Goal: Transaction & Acquisition: Book appointment/travel/reservation

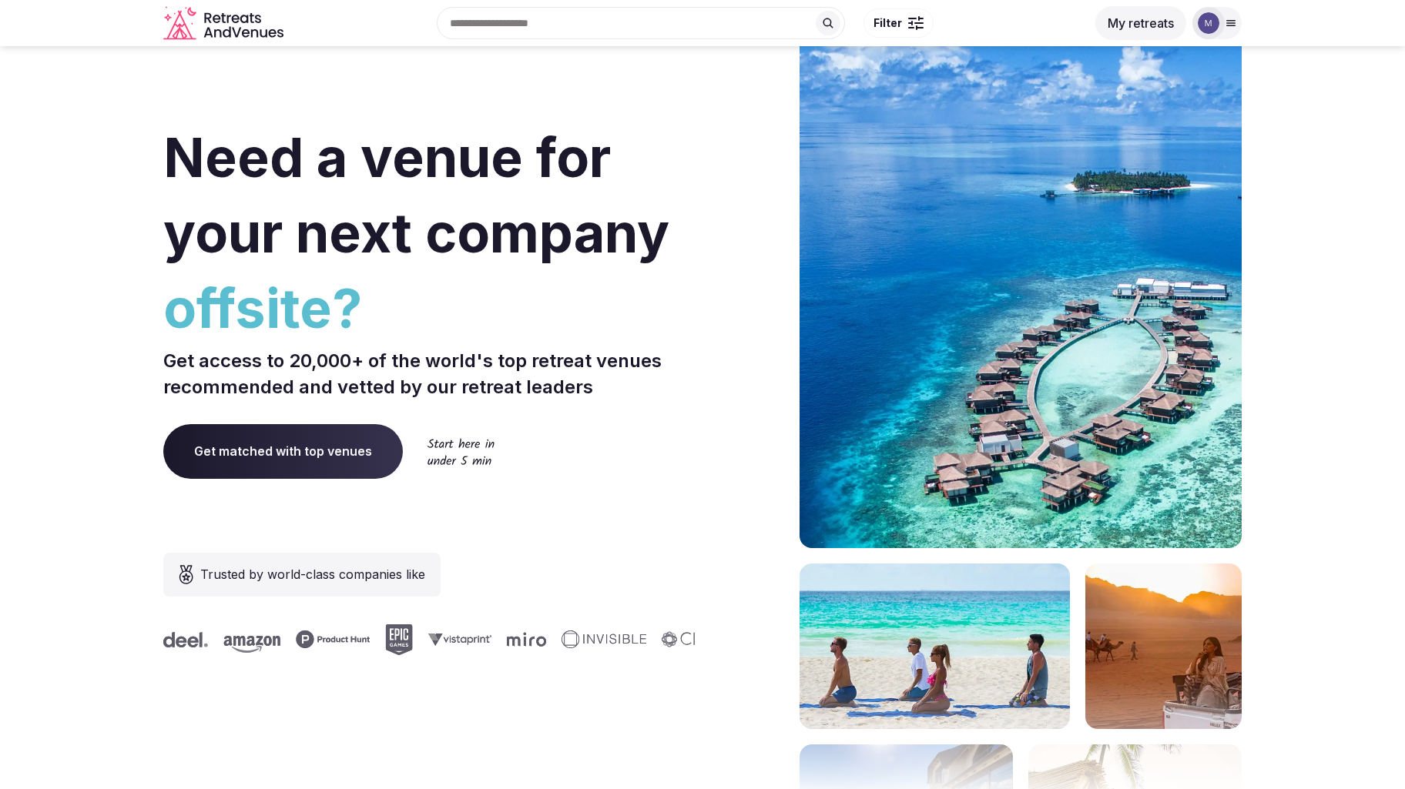
click at [1210, 35] on div at bounding box center [1208, 23] width 32 height 32
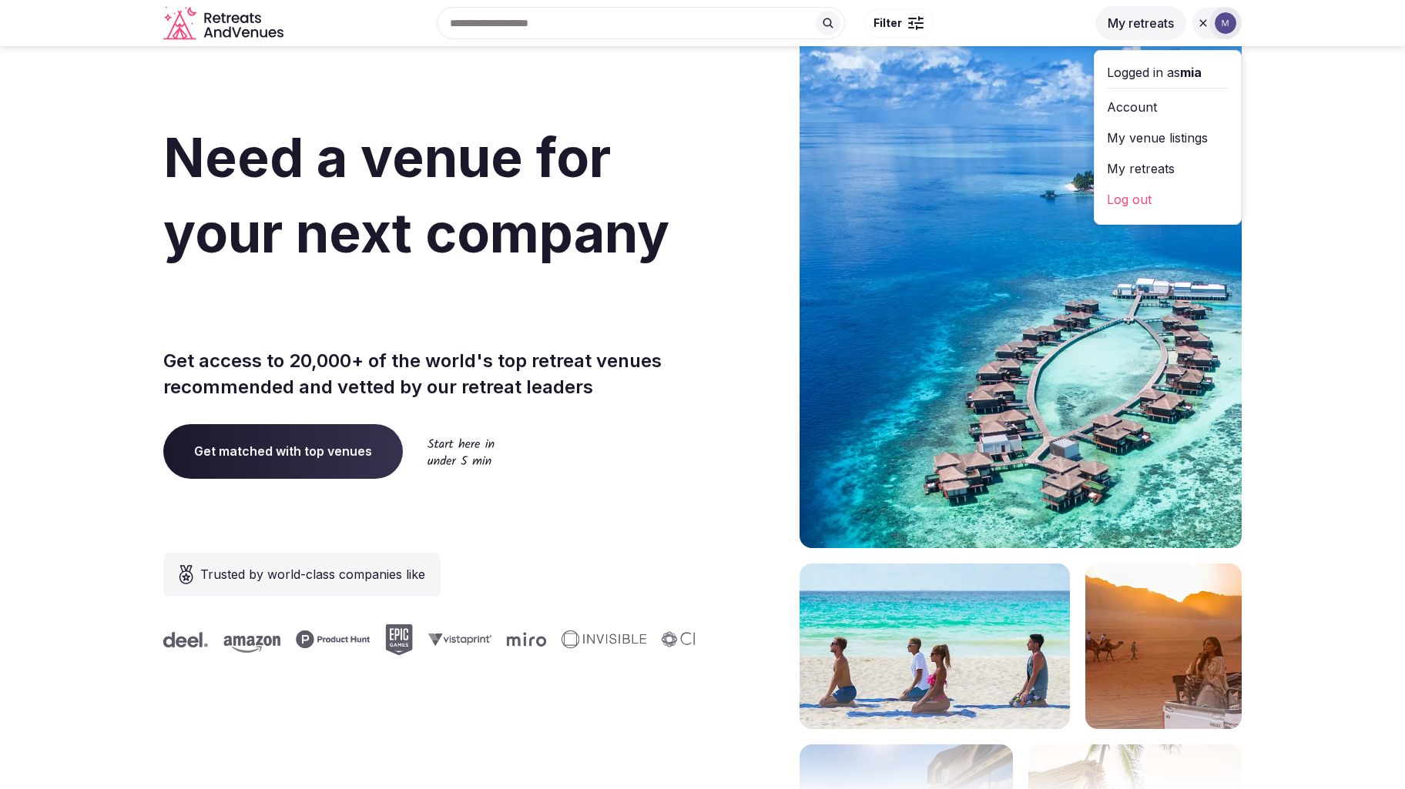
click at [1165, 107] on link "Account" at bounding box center [1168, 107] width 122 height 25
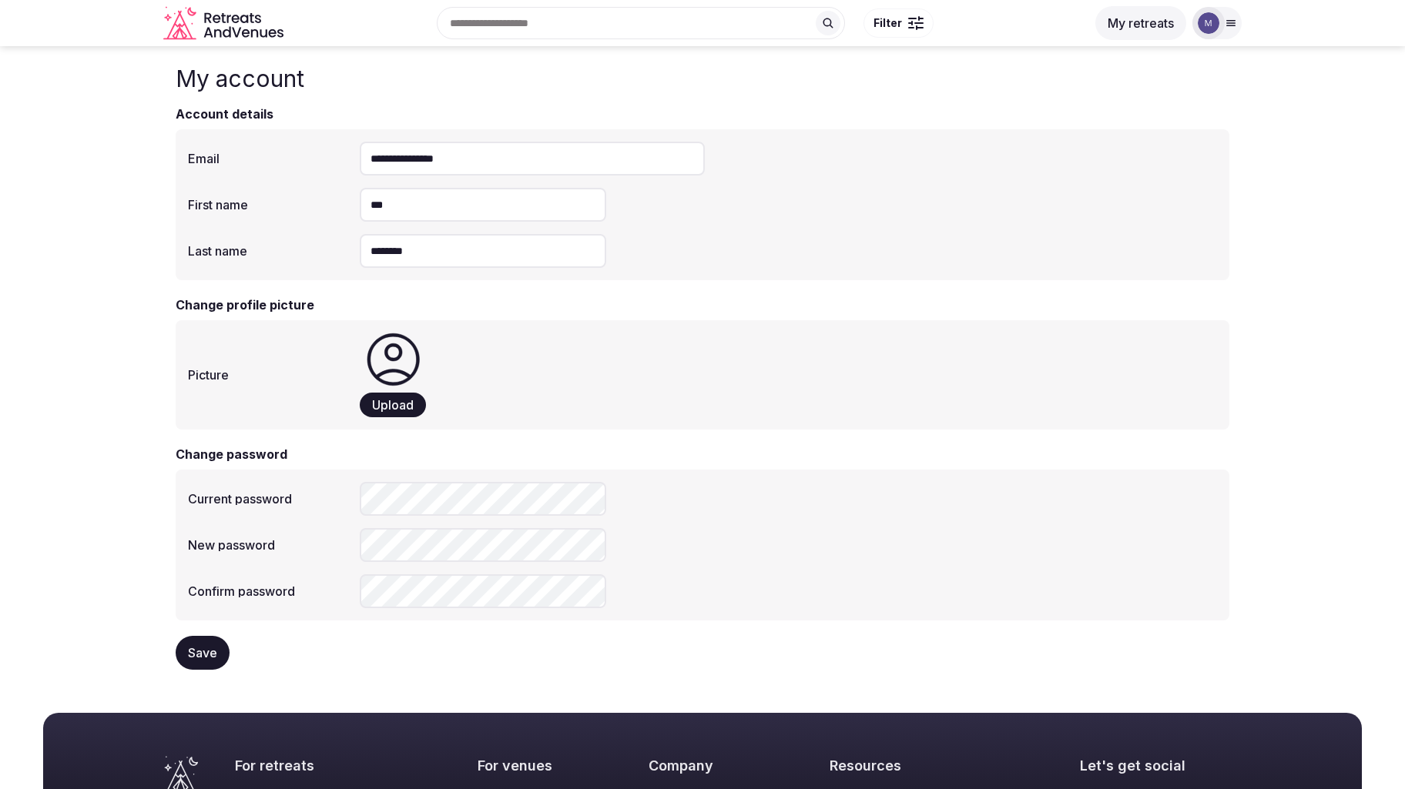
click at [1161, 136] on link "My venue listings" at bounding box center [1167, 129] width 109 height 22
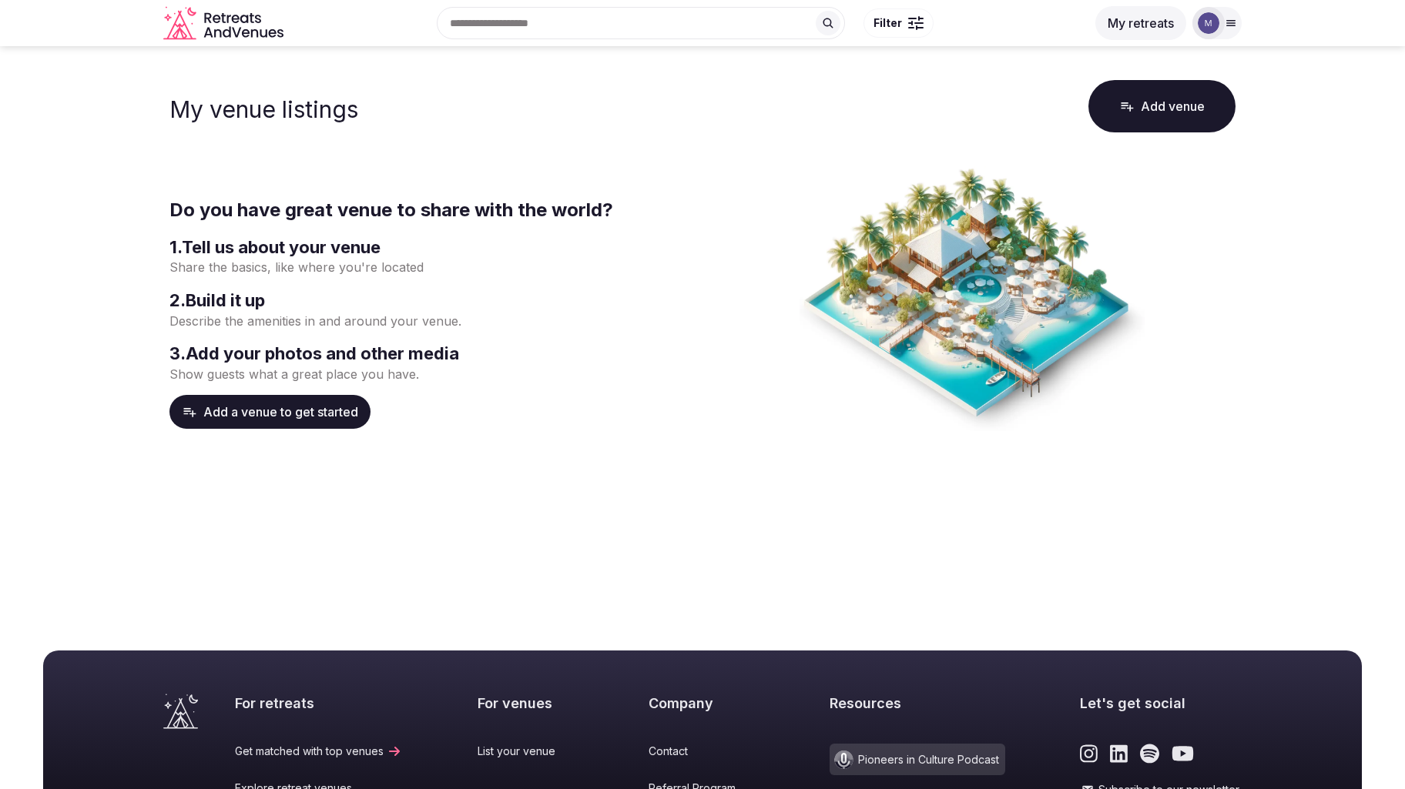
click at [1222, 32] on div at bounding box center [1208, 23] width 32 height 32
click at [1175, 161] on link "My retreats" at bounding box center [1168, 168] width 122 height 25
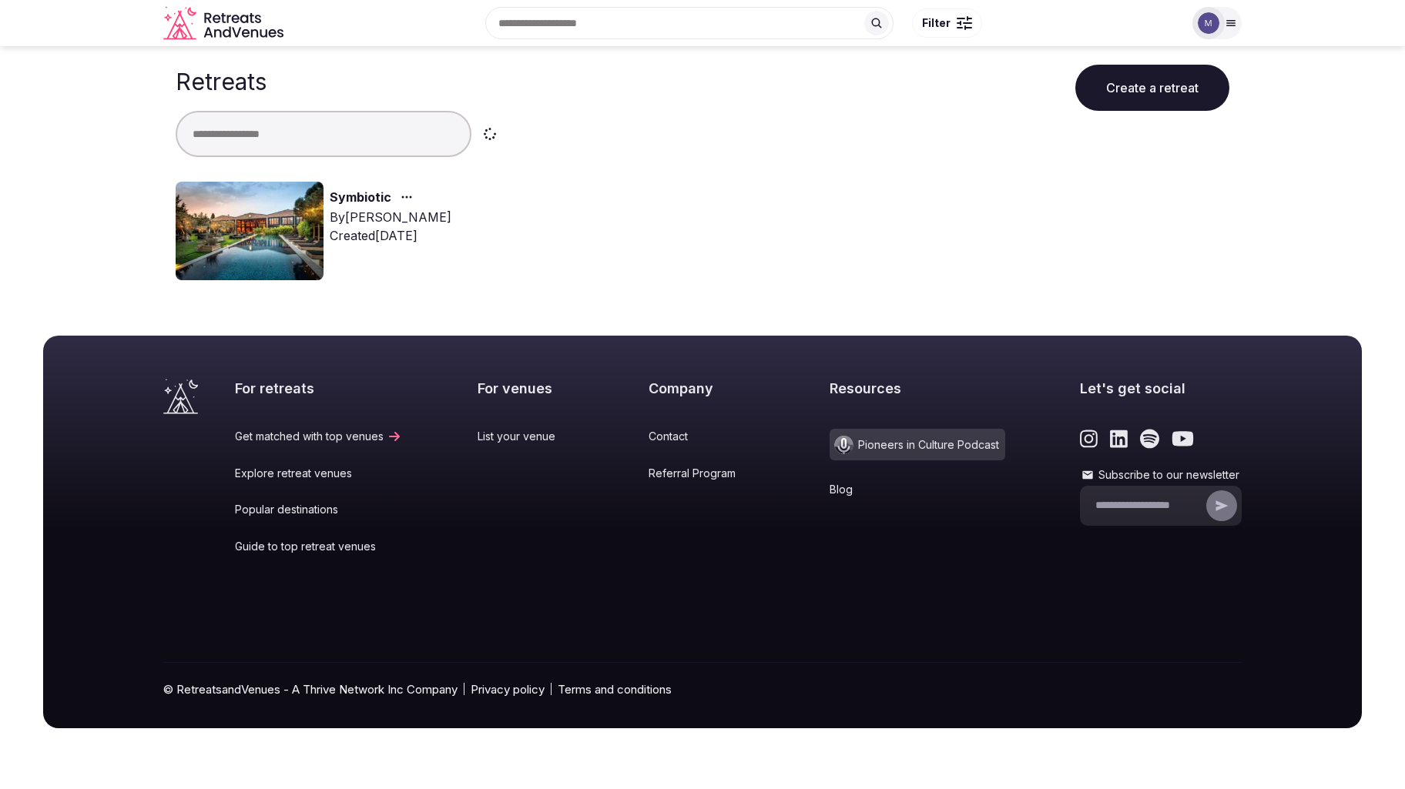
click at [370, 203] on link "Symbiotic" at bounding box center [361, 198] width 62 height 20
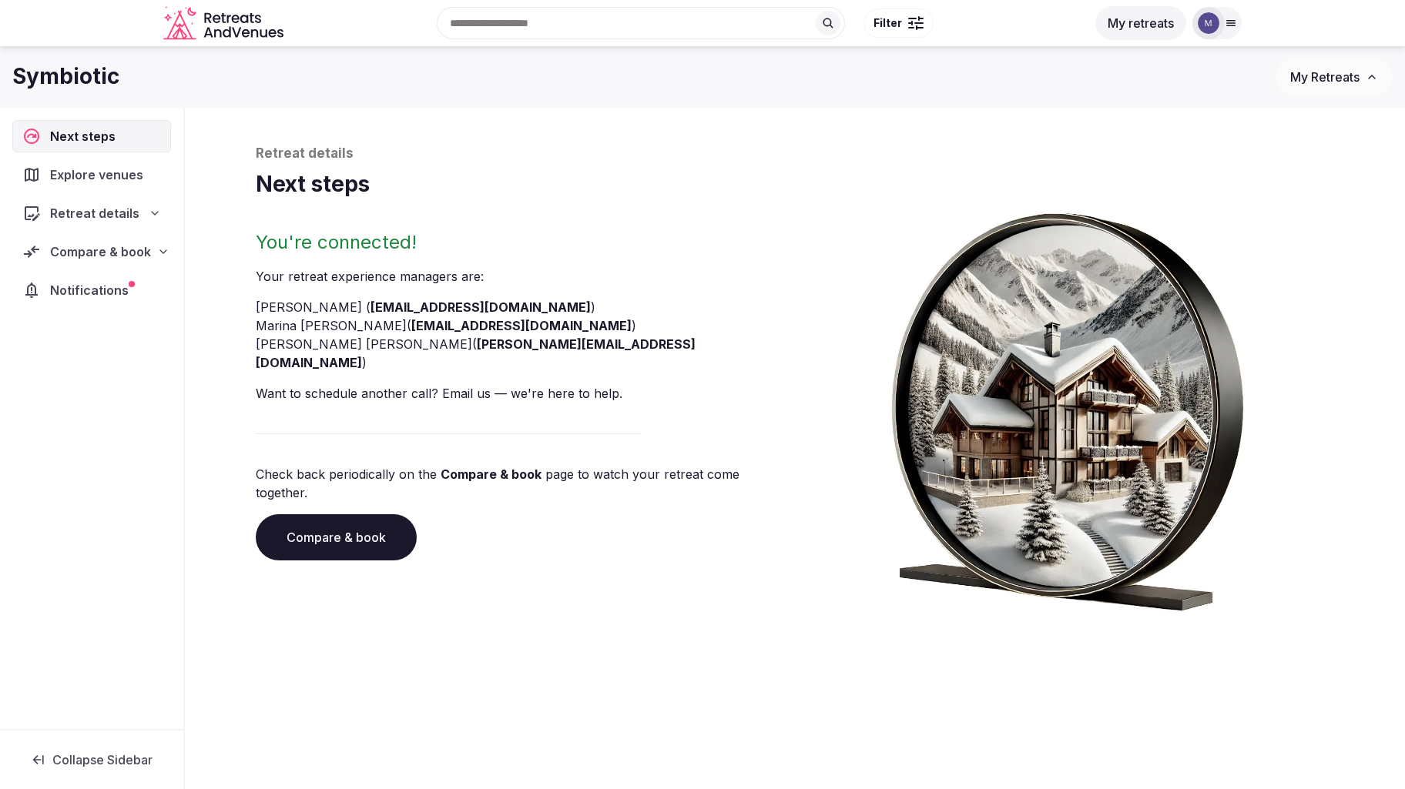
click at [121, 253] on span "Compare & book" at bounding box center [100, 252] width 101 height 18
click at [104, 353] on span "Proposals received (4)" at bounding box center [98, 352] width 122 height 15
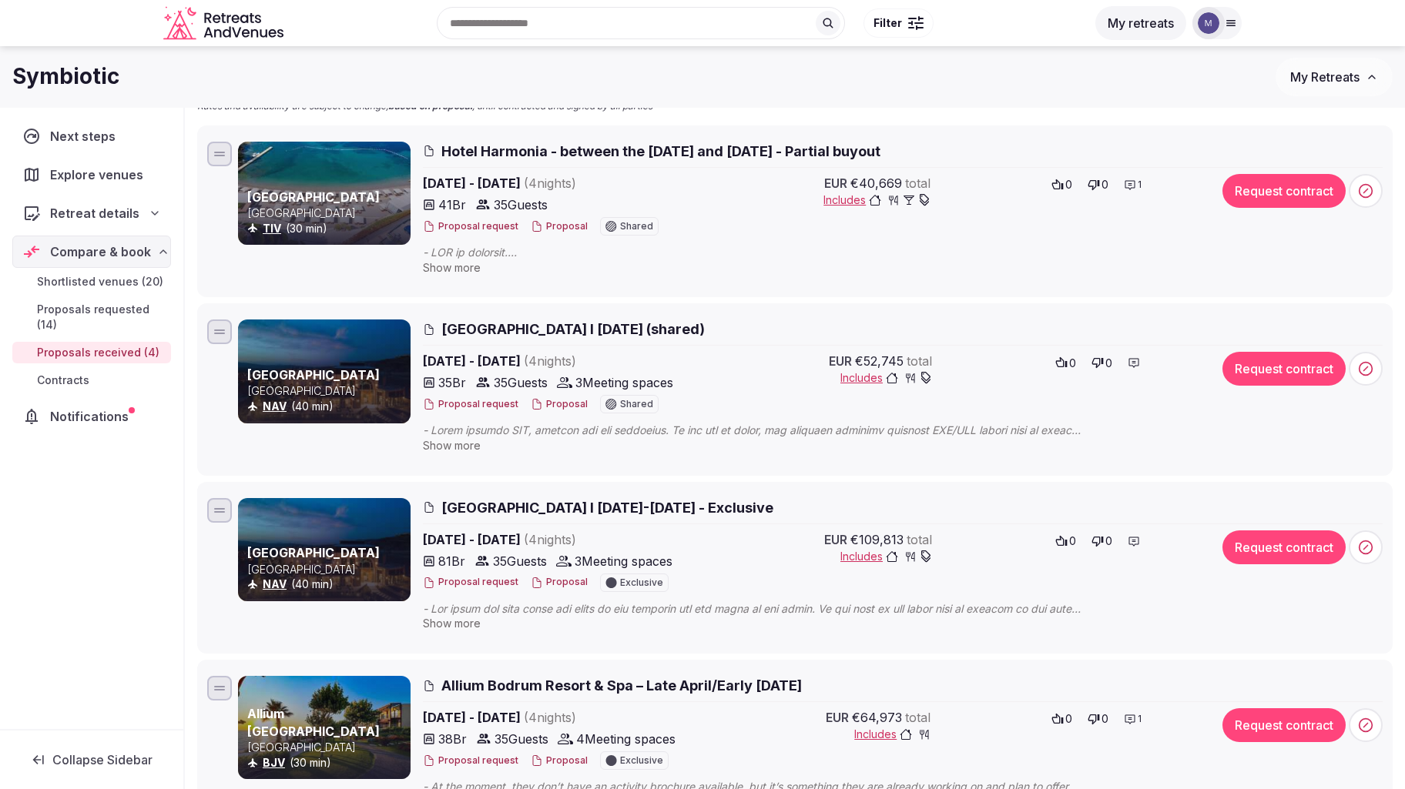
scroll to position [126, 0]
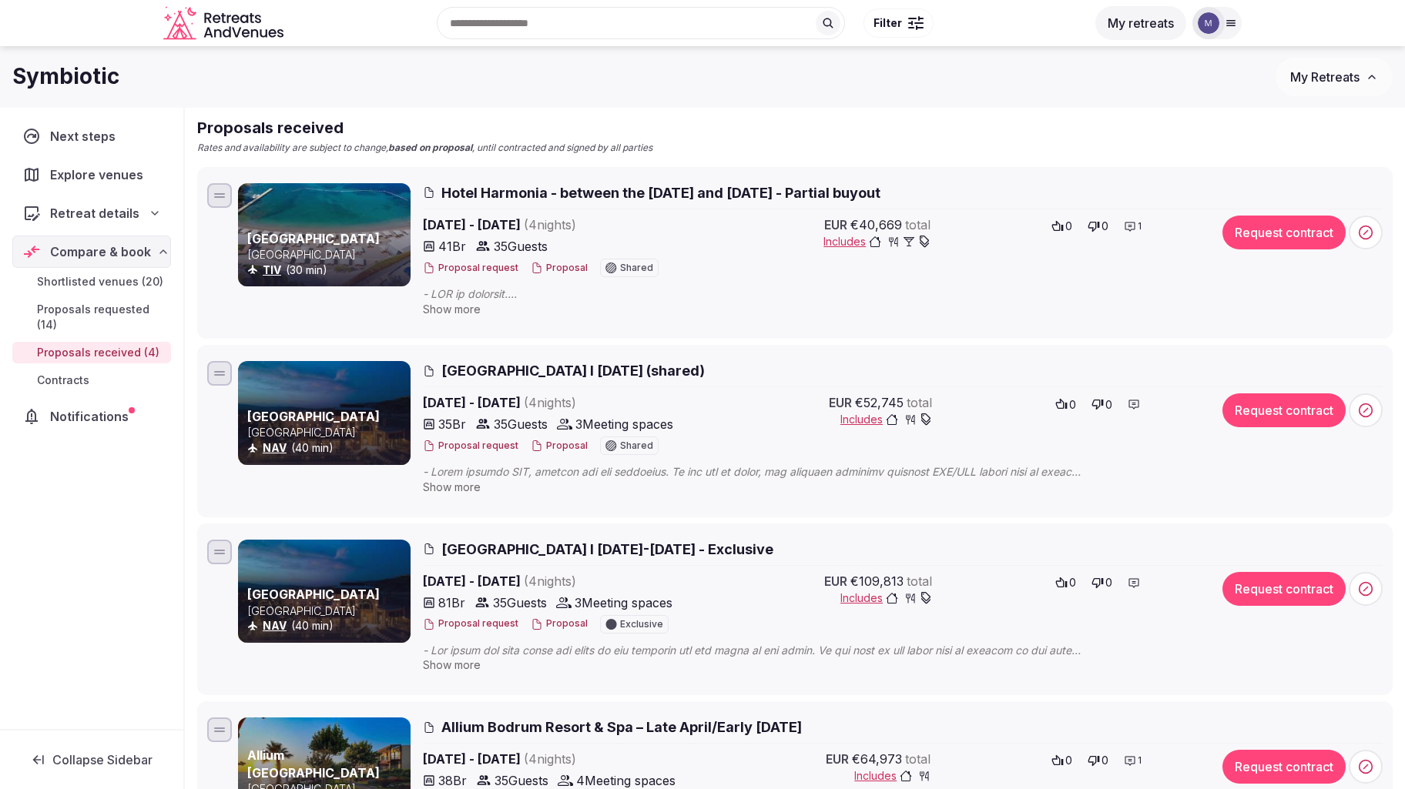
click at [481, 374] on span "Alden Hotel Cappadocia l April 2026 (shared)" at bounding box center [572, 370] width 263 height 19
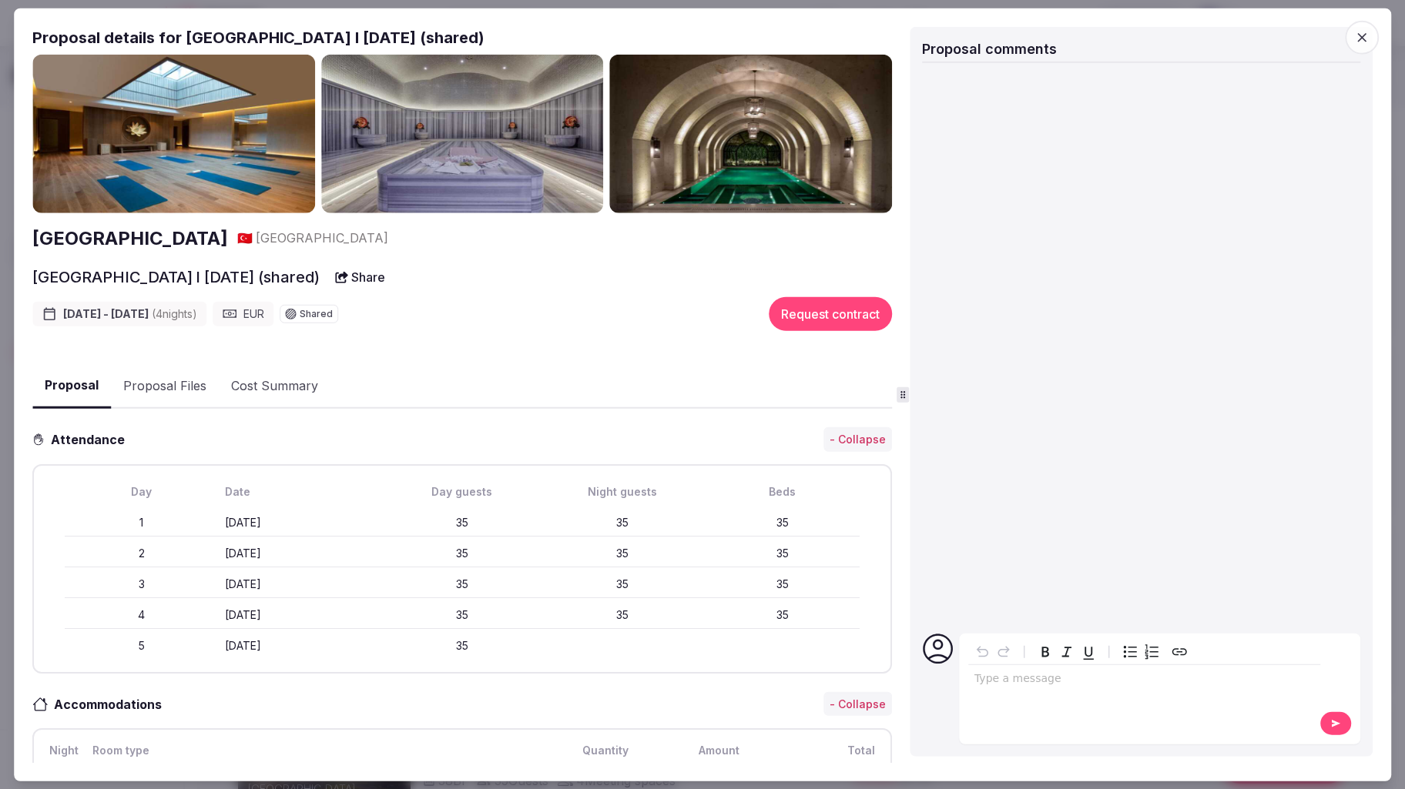
click at [246, 155] on img at bounding box center [173, 133] width 283 height 159
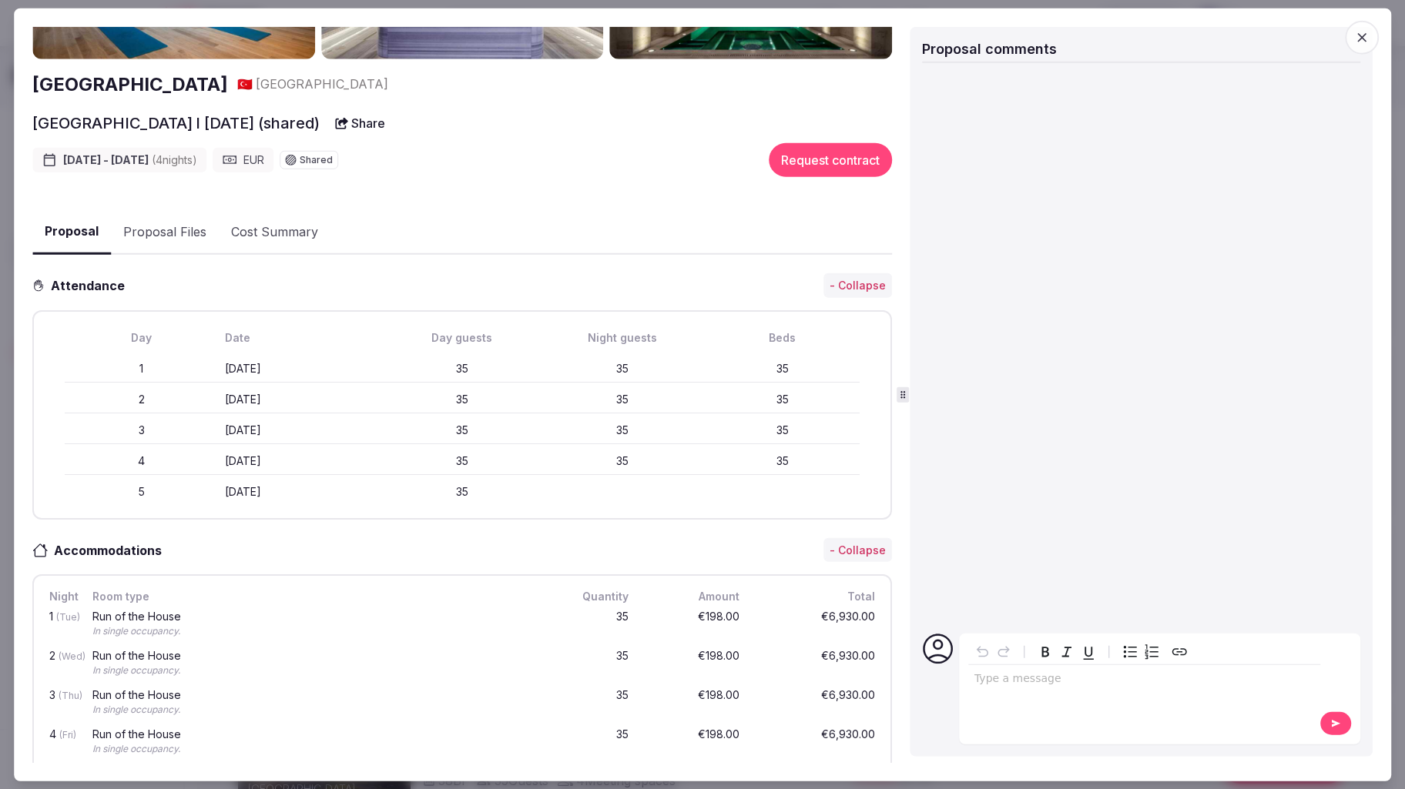
scroll to position [0, 0]
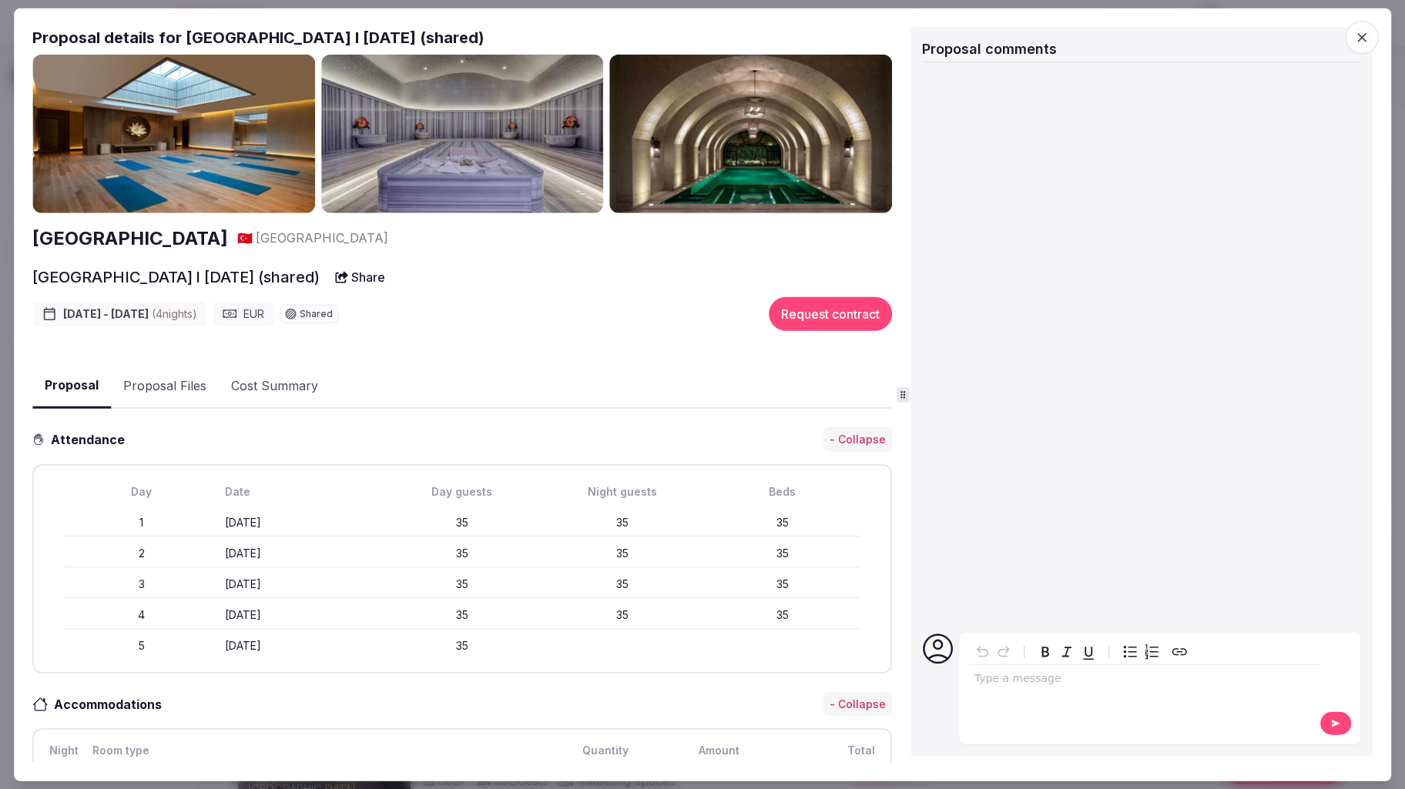
click at [394, 270] on button "Share" at bounding box center [360, 277] width 69 height 28
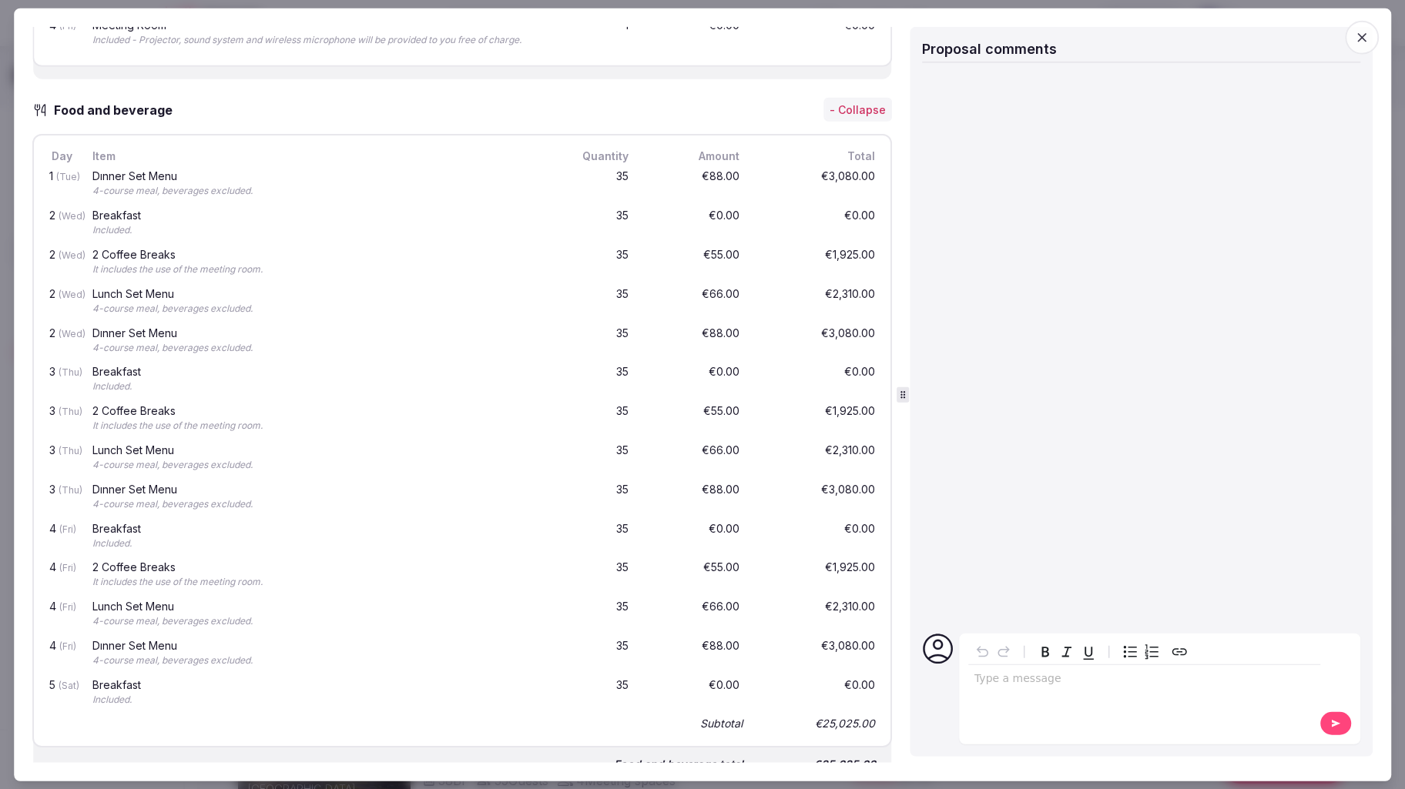
scroll to position [1138, 0]
drag, startPoint x: 156, startPoint y: 300, endPoint x: 82, endPoint y: 300, distance: 73.9
click at [82, 300] on div "2 (Wed) Lunch Set Menu 4-course meal, beverages excluded. 35 €66.00 €2,310.00" at bounding box center [462, 299] width 832 height 39
click at [90, 300] on div "Lunch Set Menu 4-course meal, beverages excluded." at bounding box center [317, 299] width 456 height 33
drag, startPoint x: 95, startPoint y: 300, endPoint x: 155, endPoint y: 297, distance: 60.1
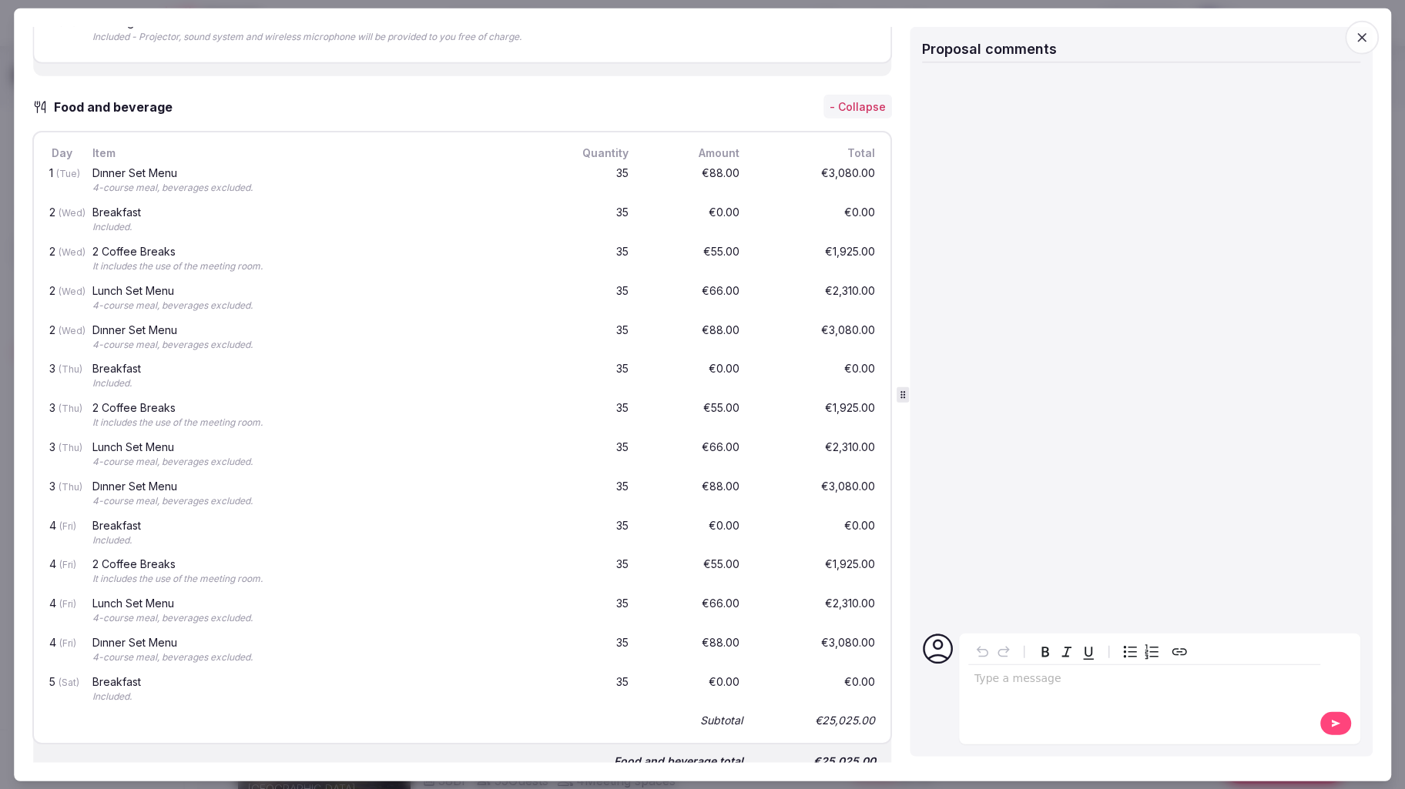
click at [155, 300] on div "4-course meal, beverages excluded." at bounding box center [317, 306] width 450 height 13
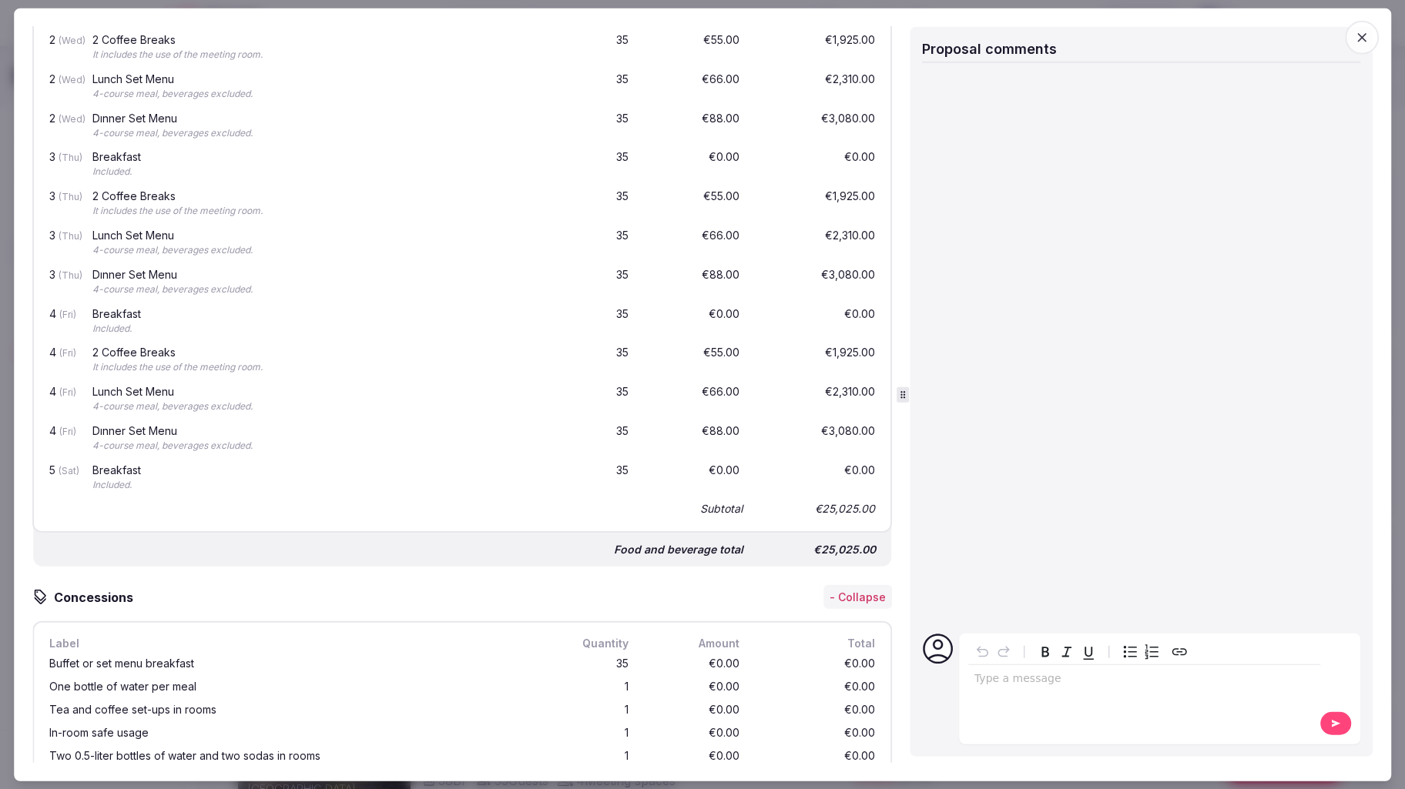
scroll to position [1400, 0]
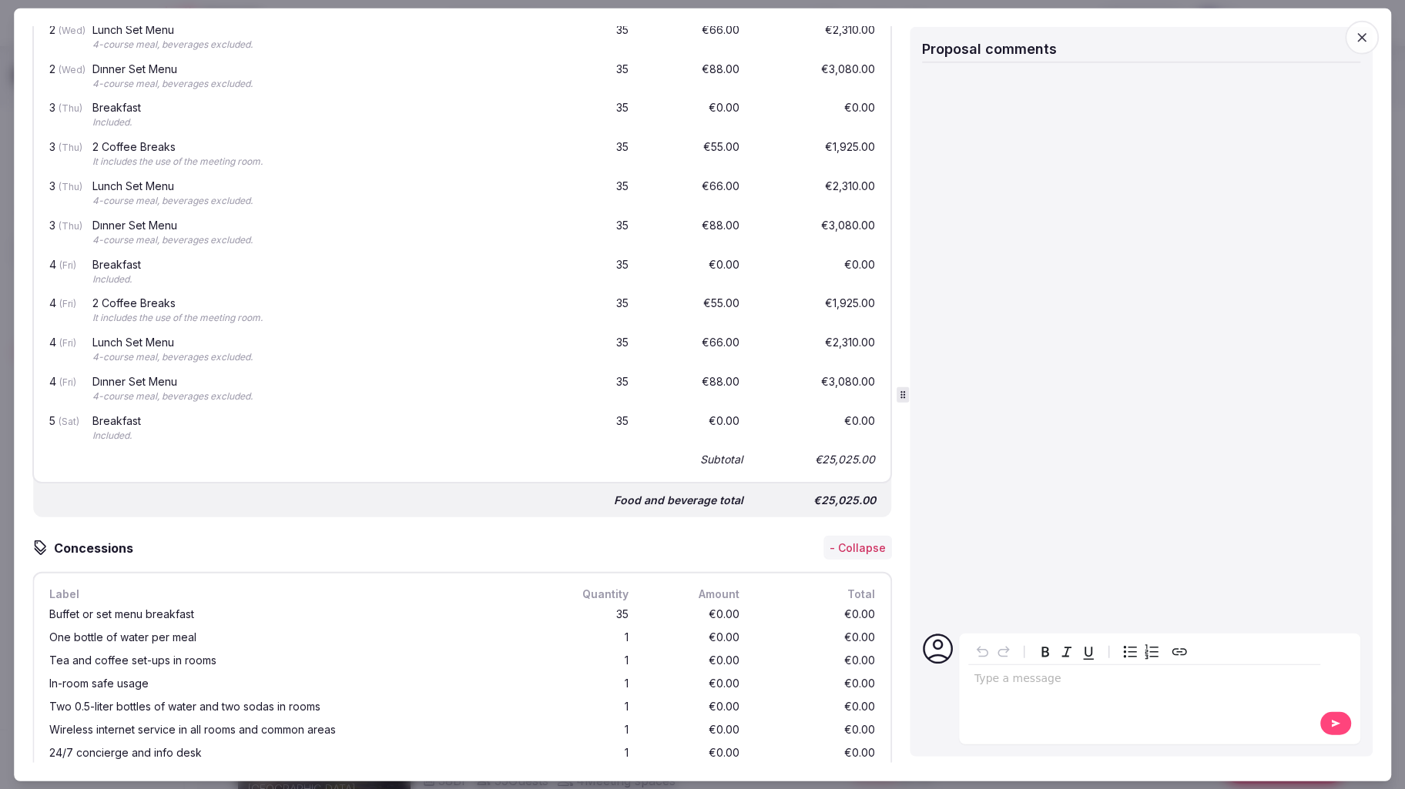
click at [1372, 36] on span "button" at bounding box center [1362, 37] width 34 height 34
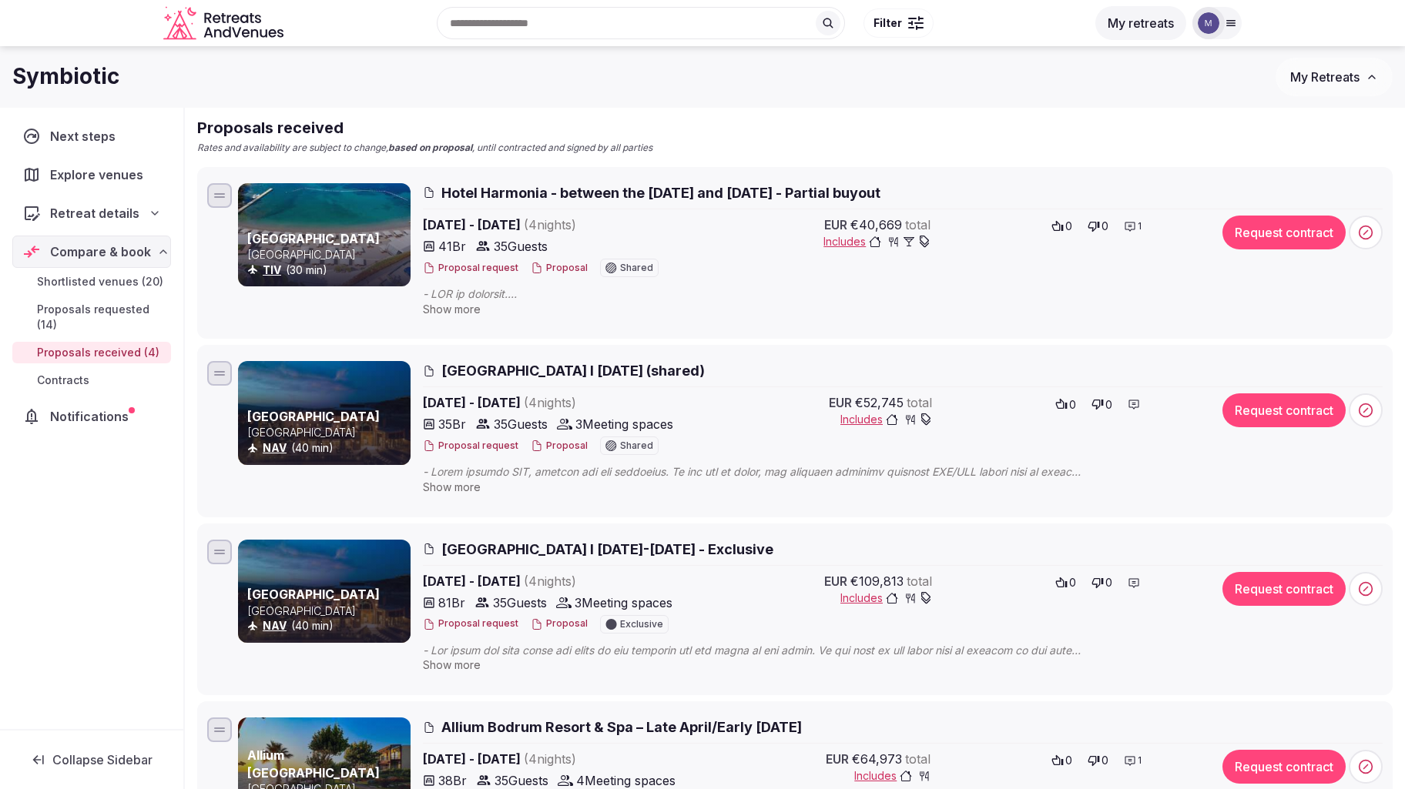
click at [491, 371] on span "Alden Hotel Cappadocia l April 2026 (shared)" at bounding box center [572, 370] width 263 height 19
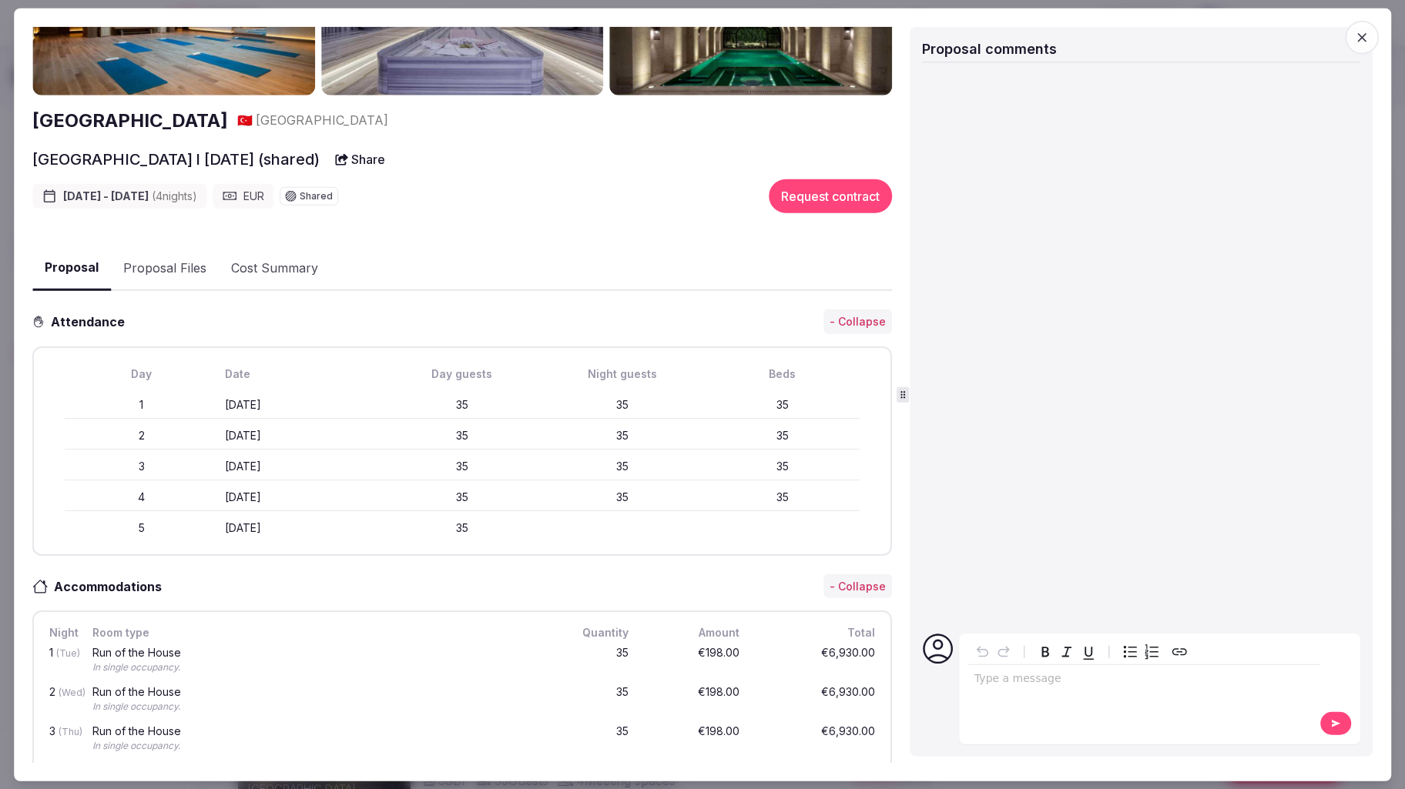
scroll to position [0, 0]
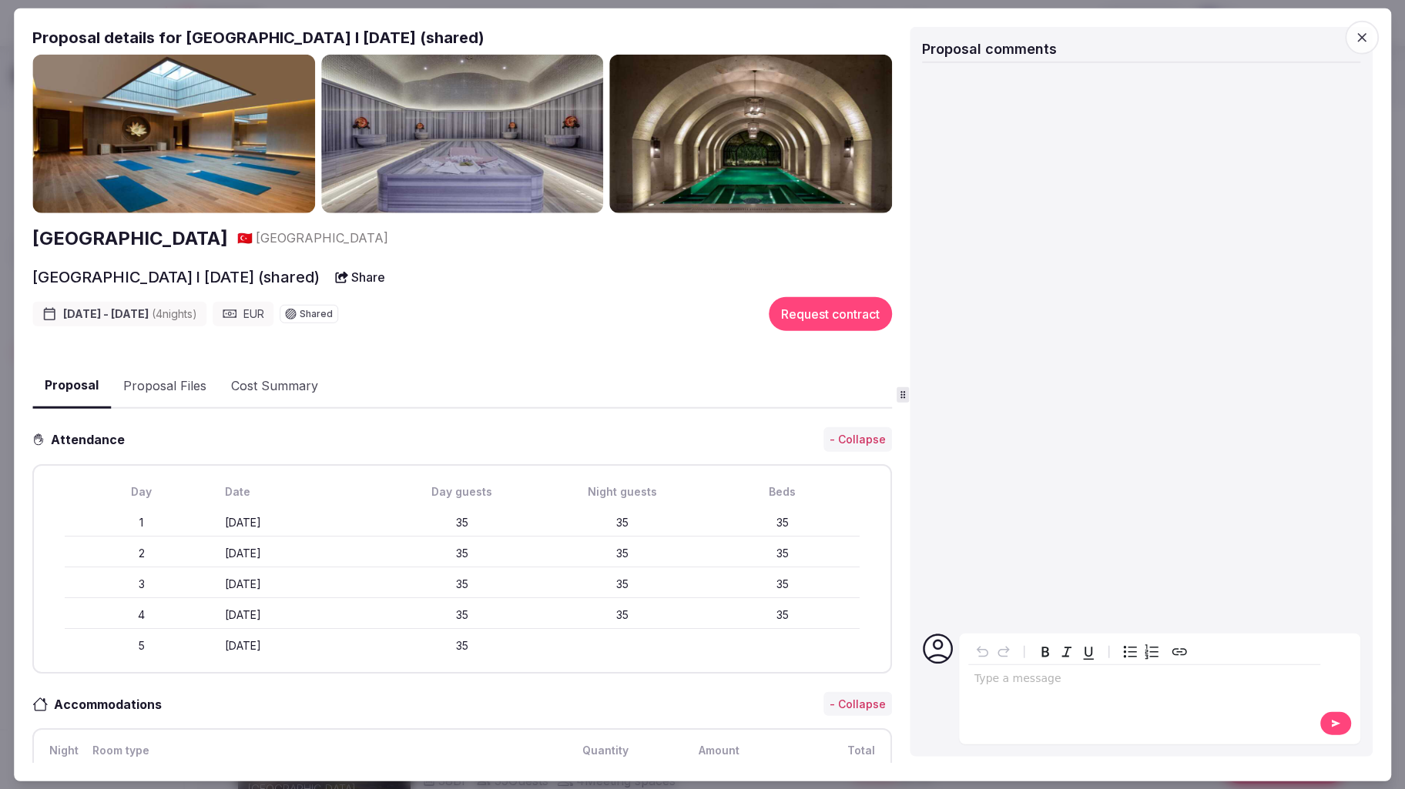
click at [1359, 40] on icon "button" at bounding box center [1361, 36] width 15 height 15
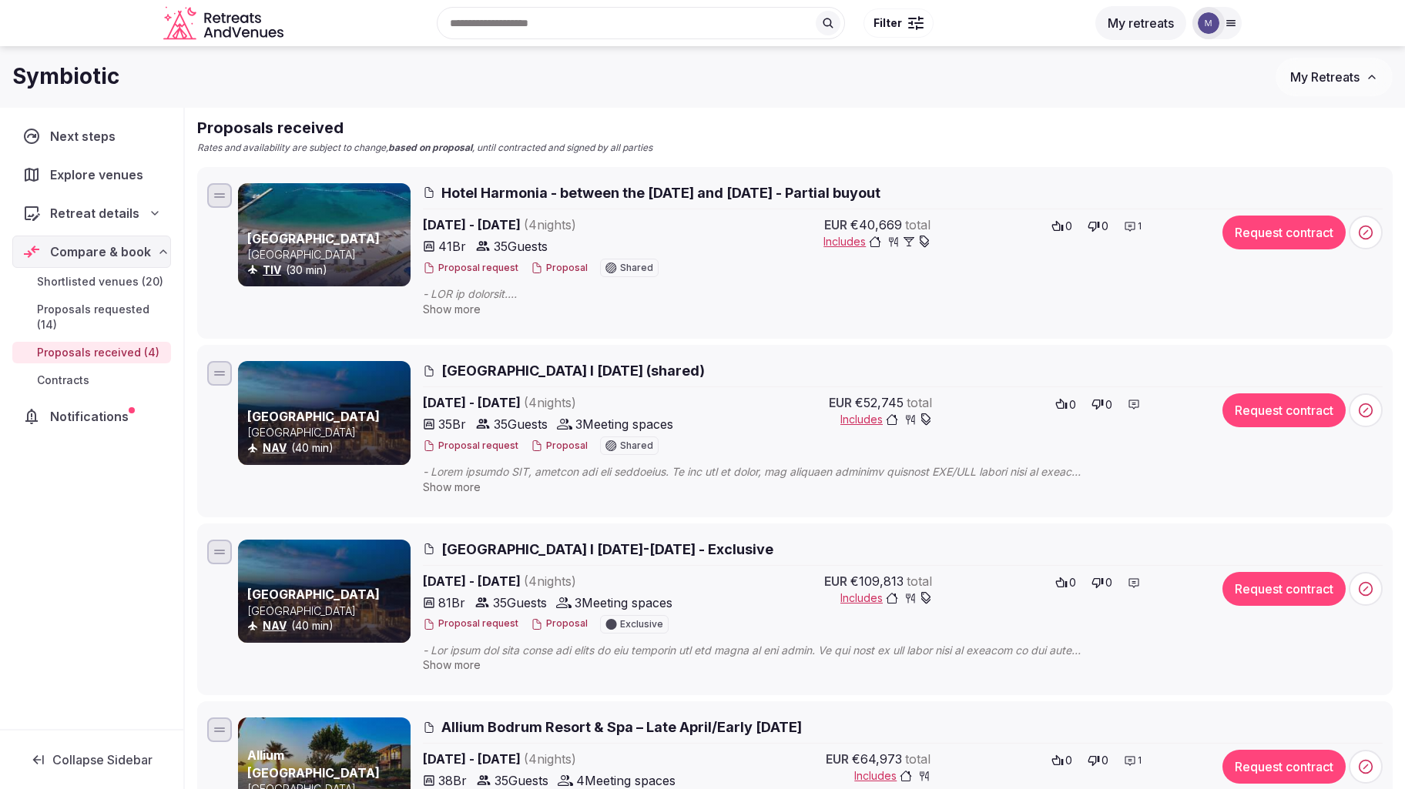
click at [501, 370] on span "Alden Hotel Cappadocia l April 2026 (shared)" at bounding box center [572, 370] width 263 height 19
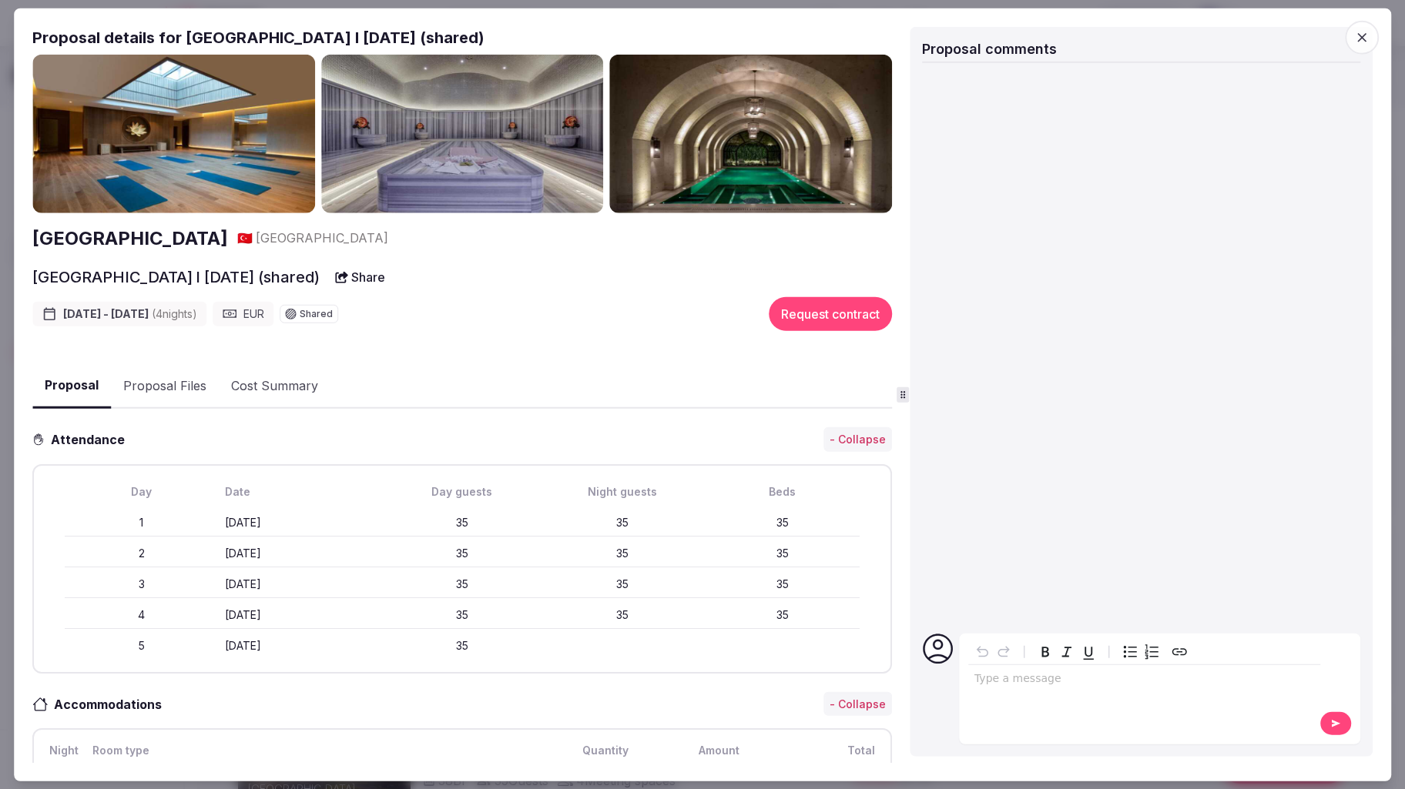
click at [260, 172] on img at bounding box center [173, 133] width 283 height 159
click at [770, 140] on img at bounding box center [750, 133] width 283 height 159
click at [232, 124] on img at bounding box center [173, 133] width 283 height 159
click at [1354, 40] on icon "button" at bounding box center [1361, 36] width 15 height 15
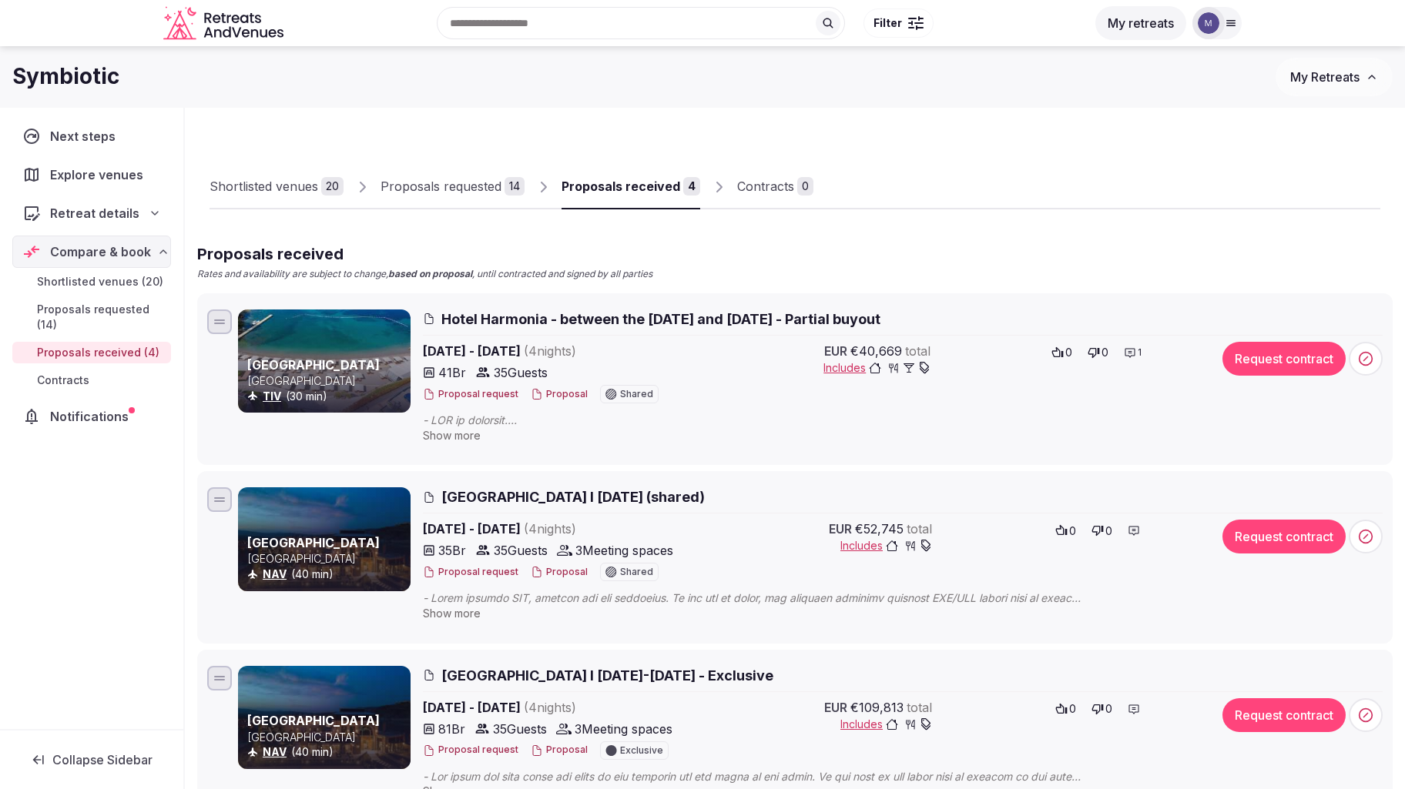
click at [293, 180] on div "Shortlisted venues" at bounding box center [264, 186] width 109 height 18
click at [108, 282] on span "Shortlisted venues (20)" at bounding box center [100, 281] width 126 height 15
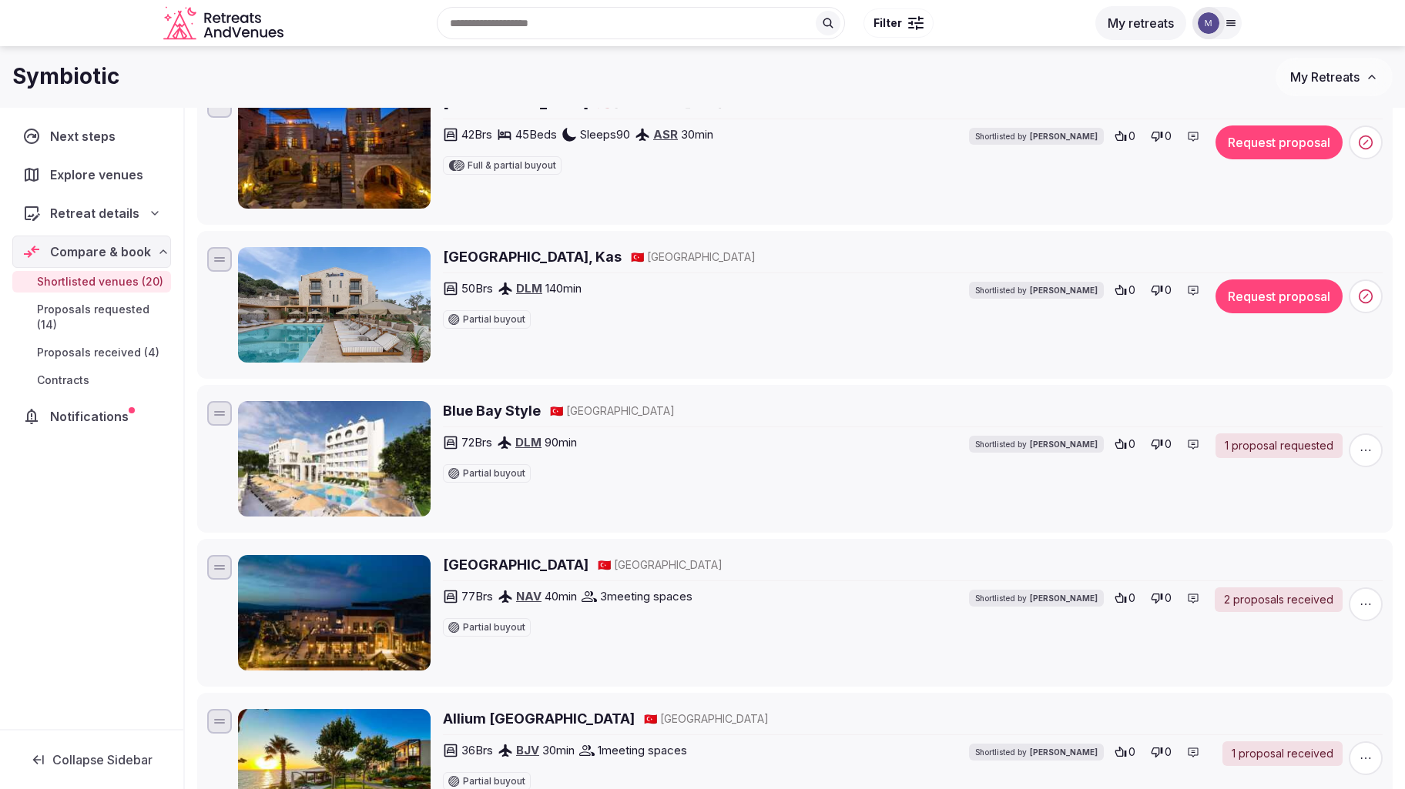
scroll to position [1547, 0]
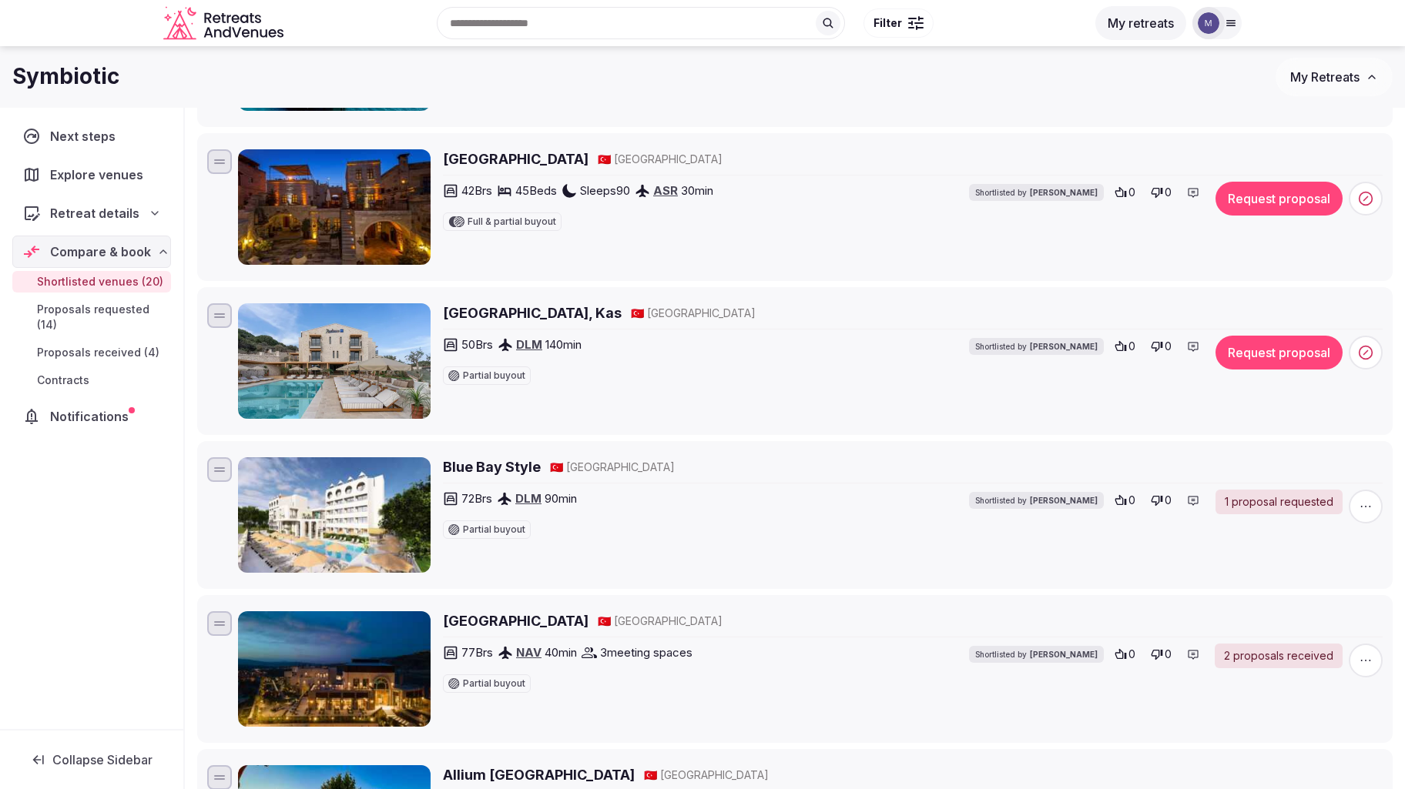
click at [516, 159] on h2 "Mithra Cave Hotel" at bounding box center [516, 158] width 146 height 19
click at [1363, 204] on icon at bounding box center [1365, 198] width 15 height 15
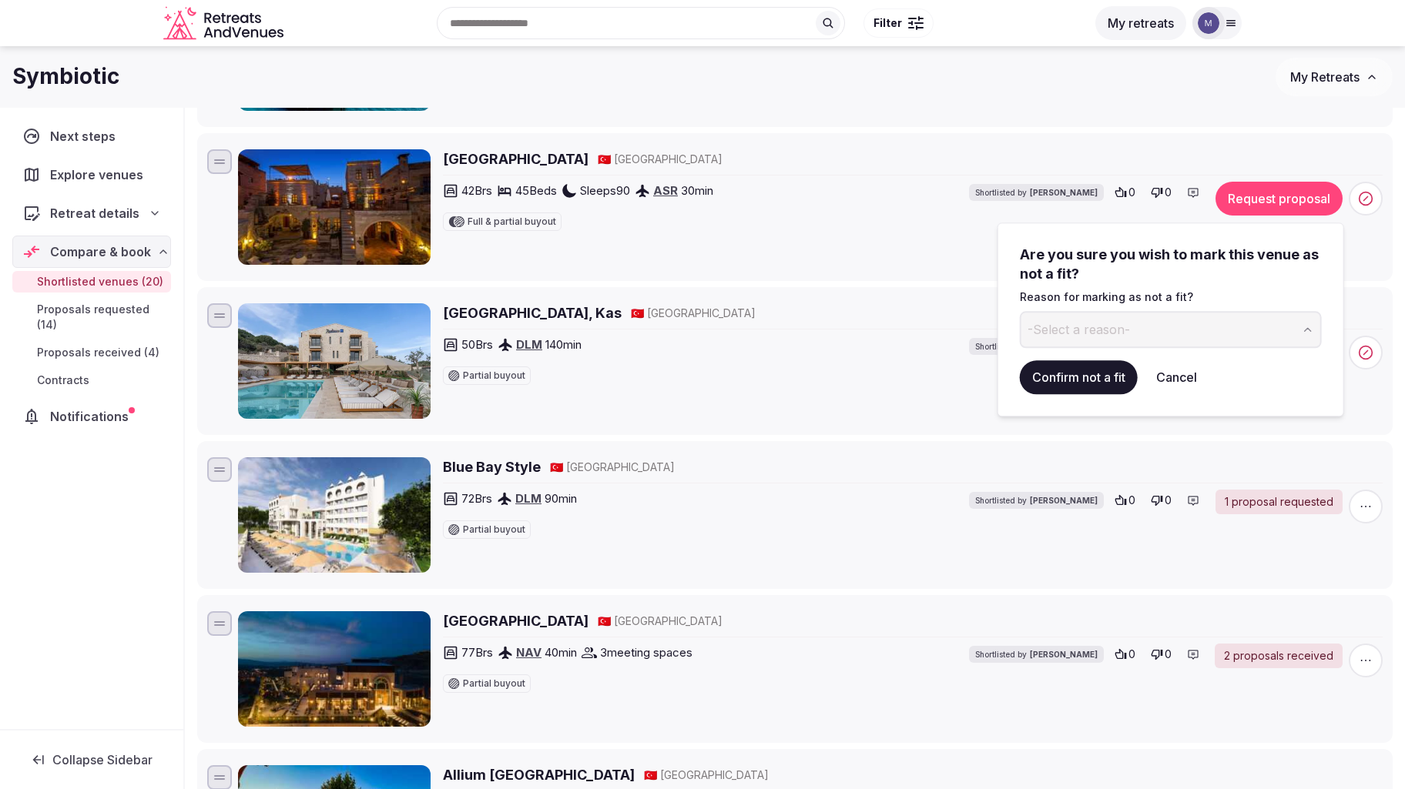
click at [1186, 327] on button "-Select a reason-" at bounding box center [1171, 329] width 302 height 37
click at [1115, 375] on button "Confirm not a fit" at bounding box center [1079, 377] width 118 height 34
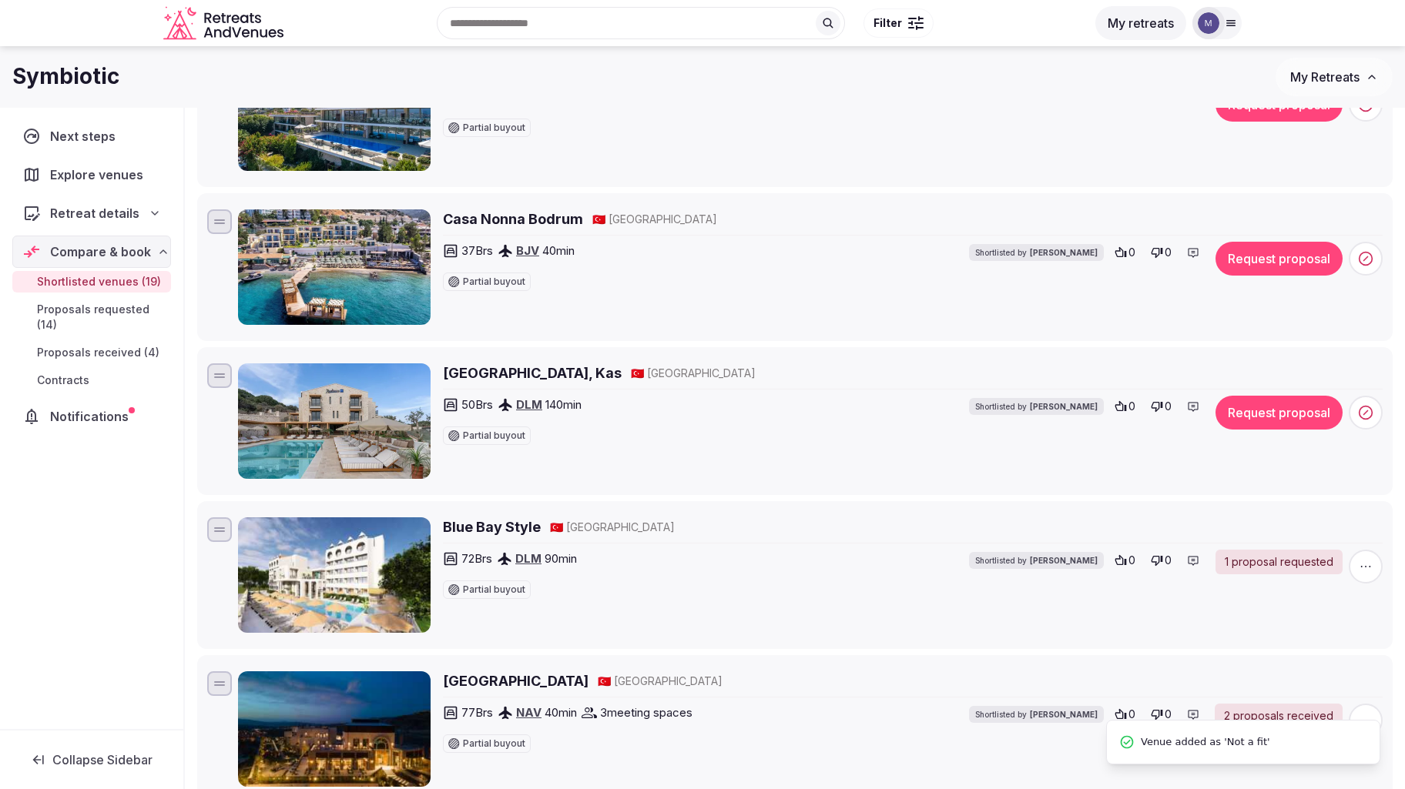
scroll to position [1323, 0]
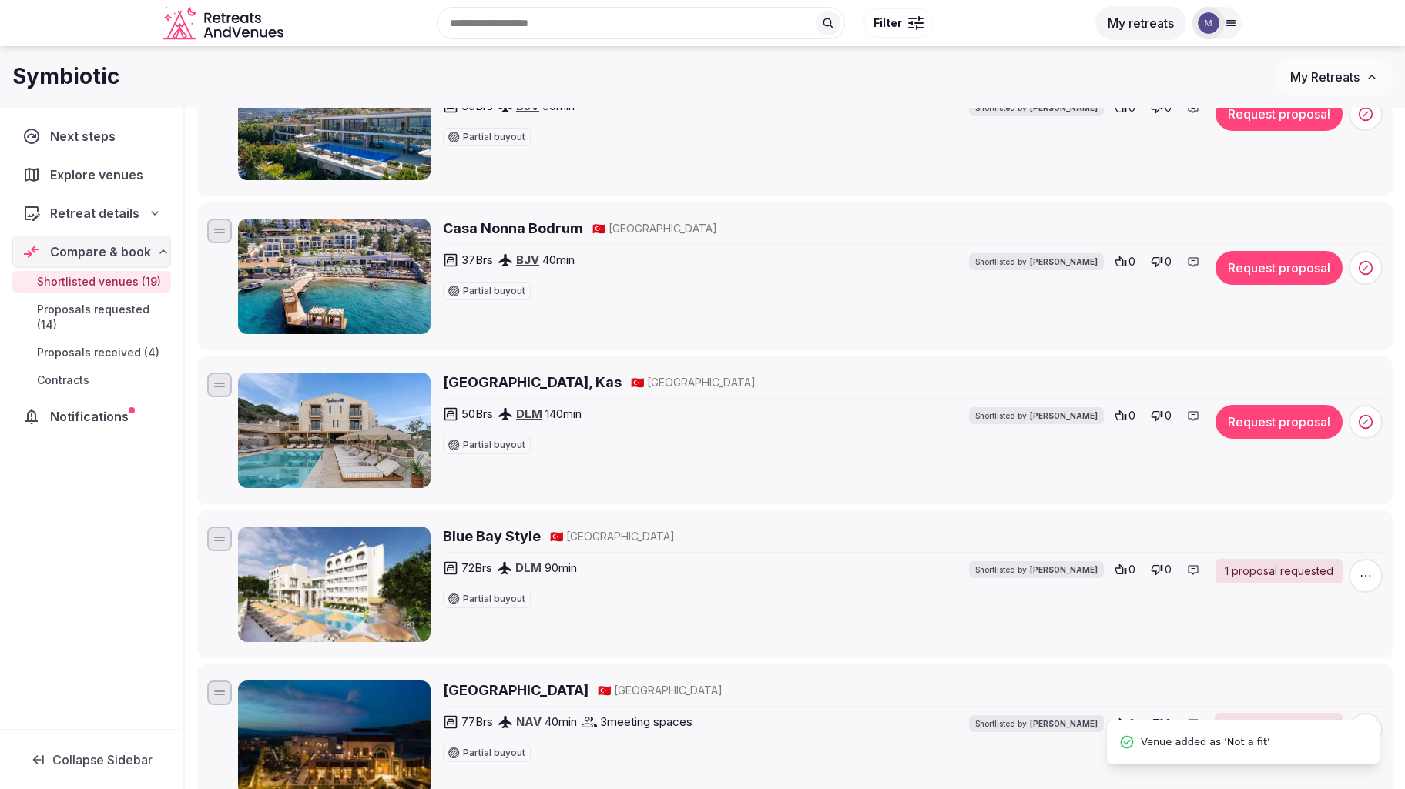
click at [569, 236] on h2 "Casa Nonna Bodrum" at bounding box center [513, 228] width 140 height 19
click at [1286, 281] on button "Request proposal" at bounding box center [1278, 268] width 127 height 34
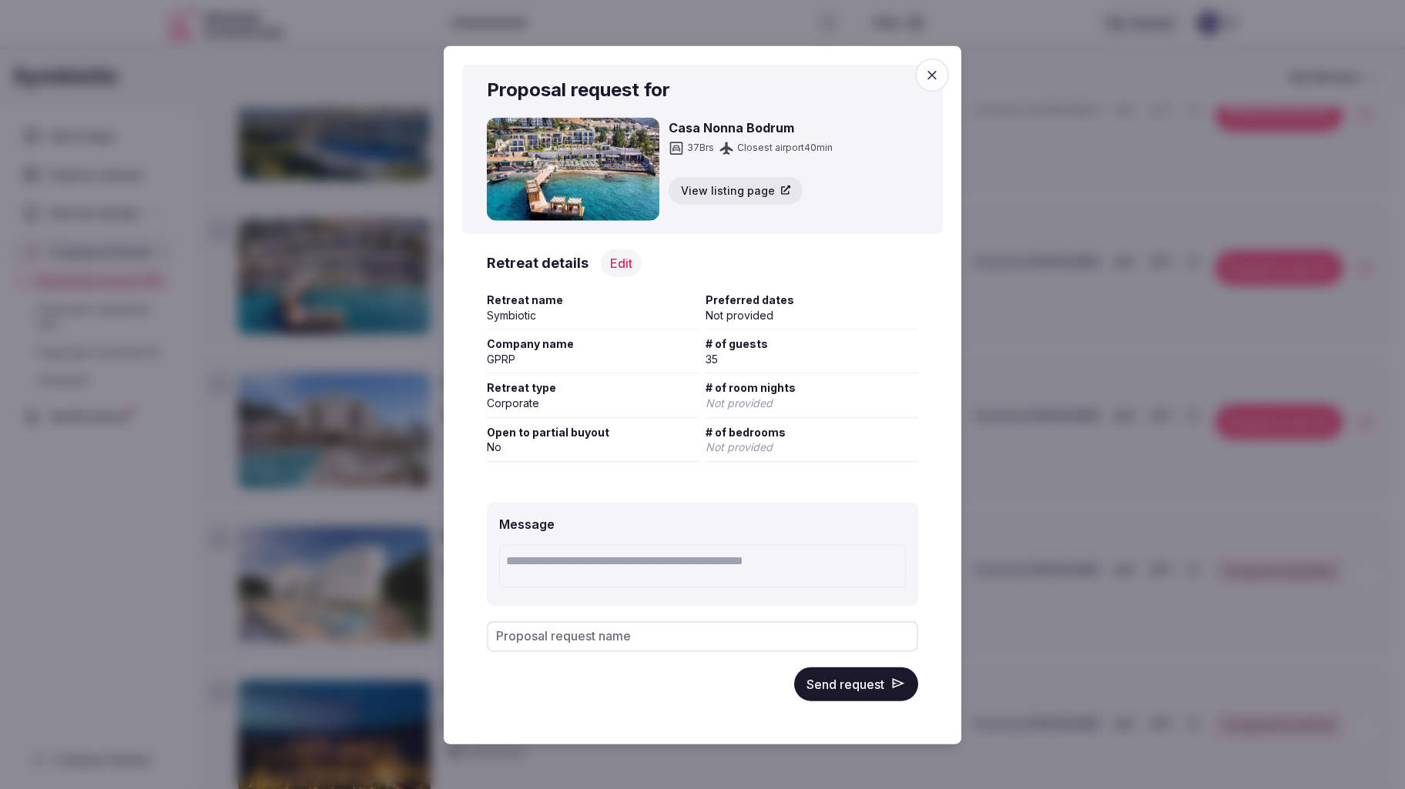
click at [855, 682] on button "Send request" at bounding box center [856, 684] width 124 height 34
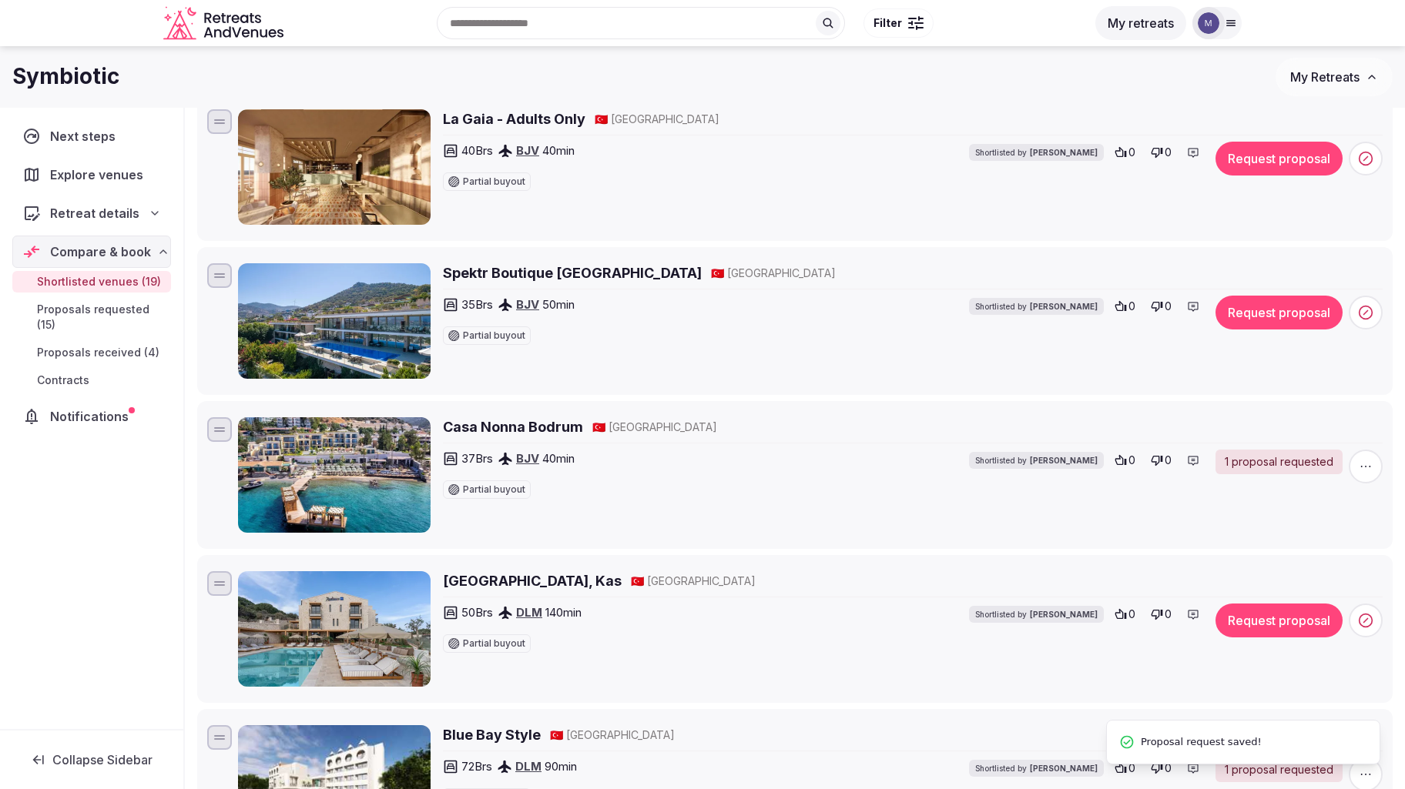
scroll to position [1119, 0]
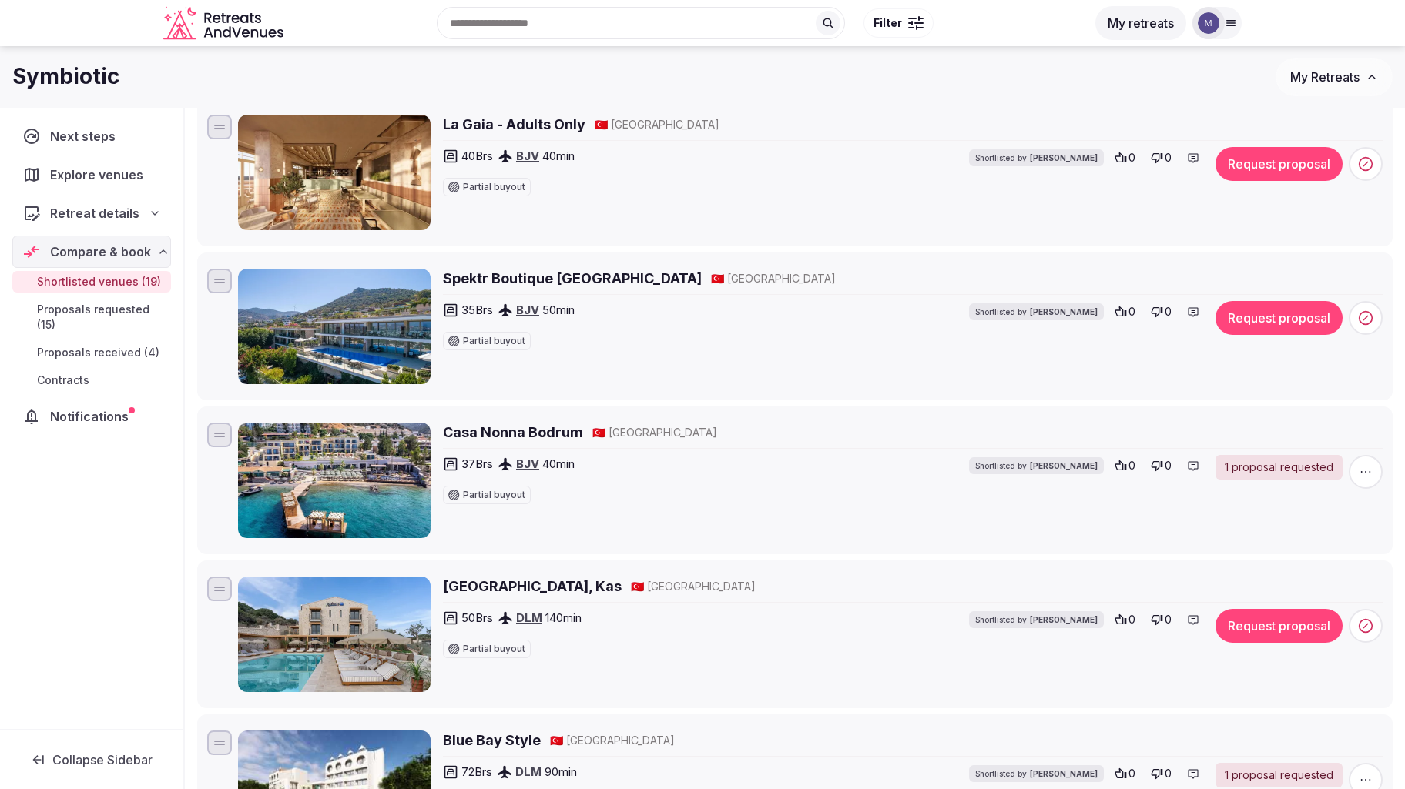
click at [549, 586] on h2 "Radisson Blu Hotel, Kas" at bounding box center [532, 586] width 179 height 19
click at [1262, 329] on button "Request proposal" at bounding box center [1278, 318] width 127 height 34
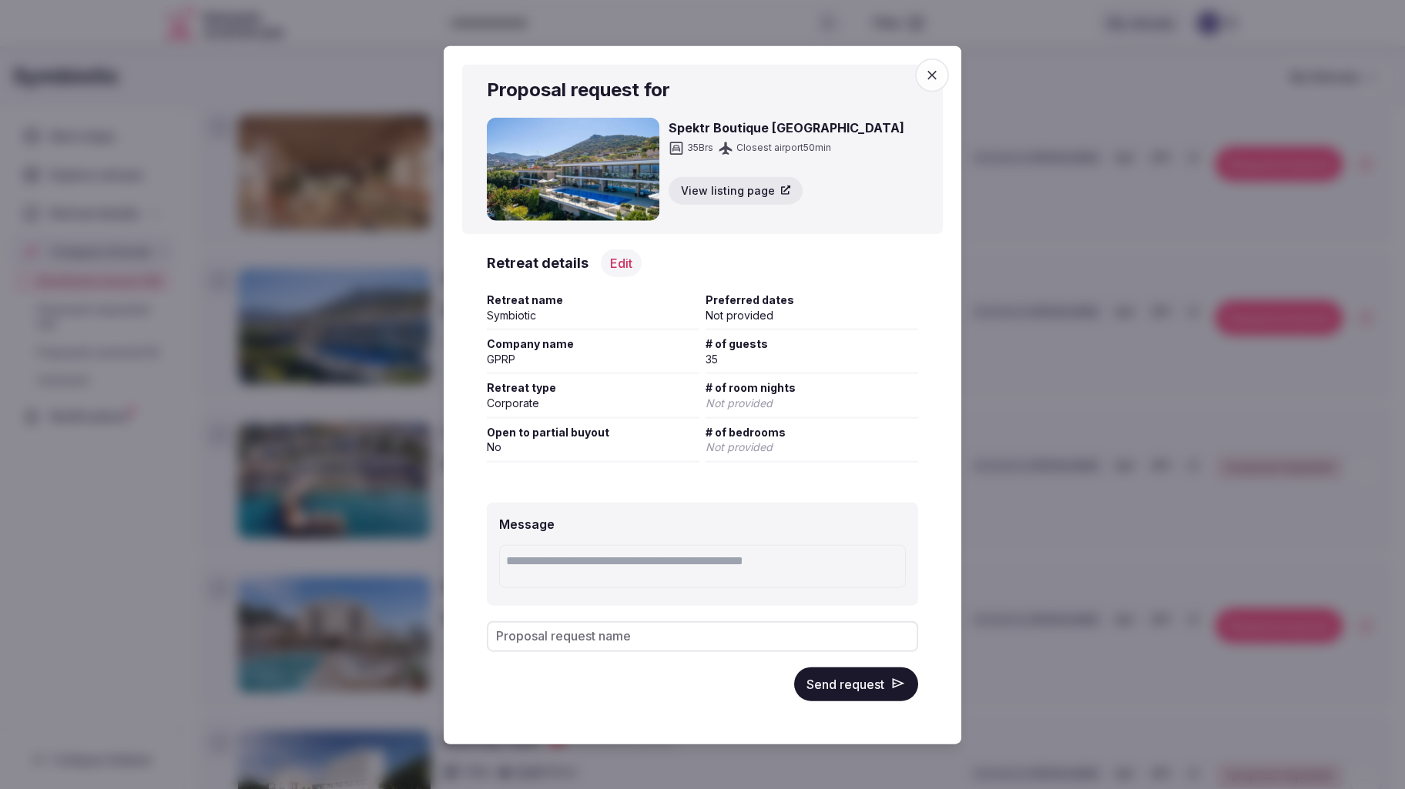
click at [883, 689] on button "Send request" at bounding box center [856, 684] width 124 height 34
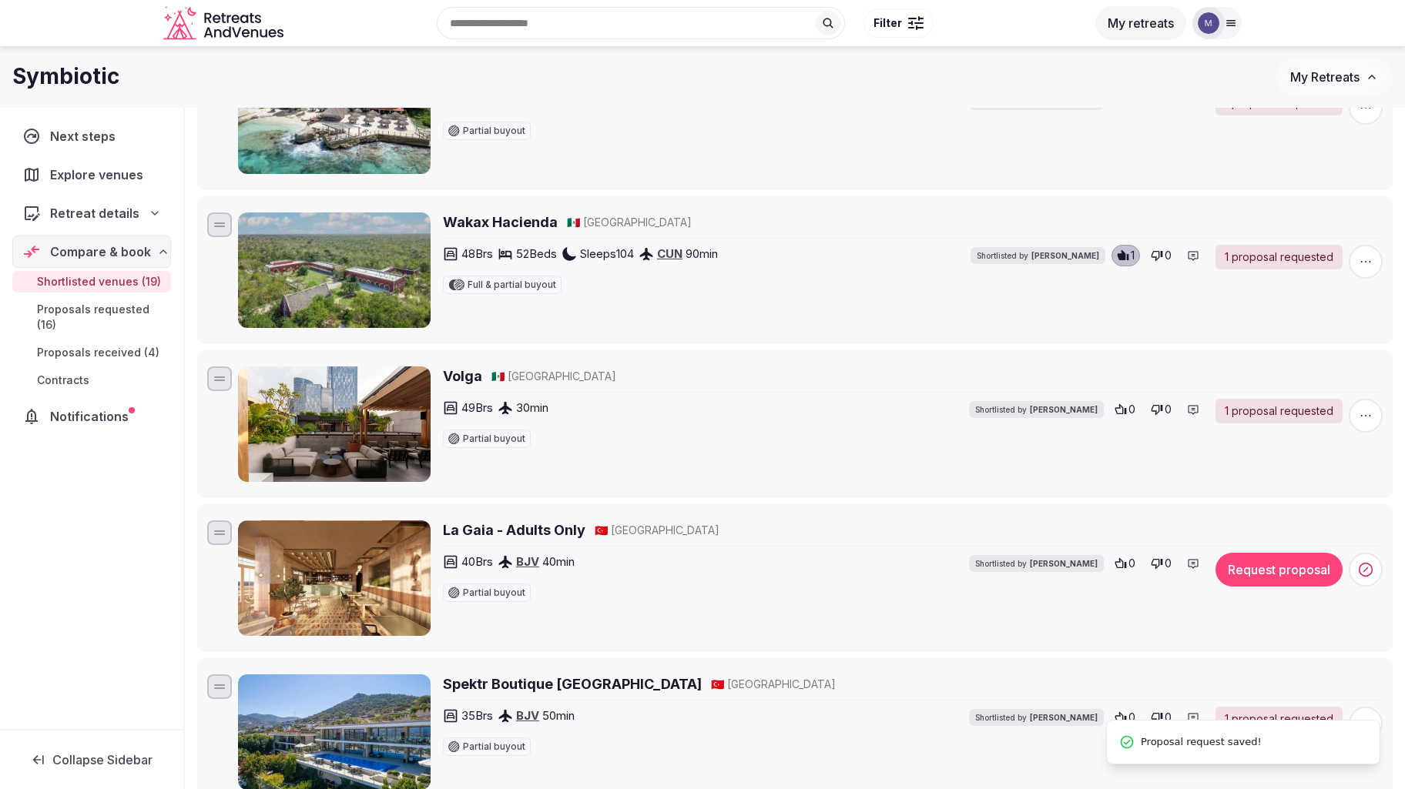
scroll to position [691, 0]
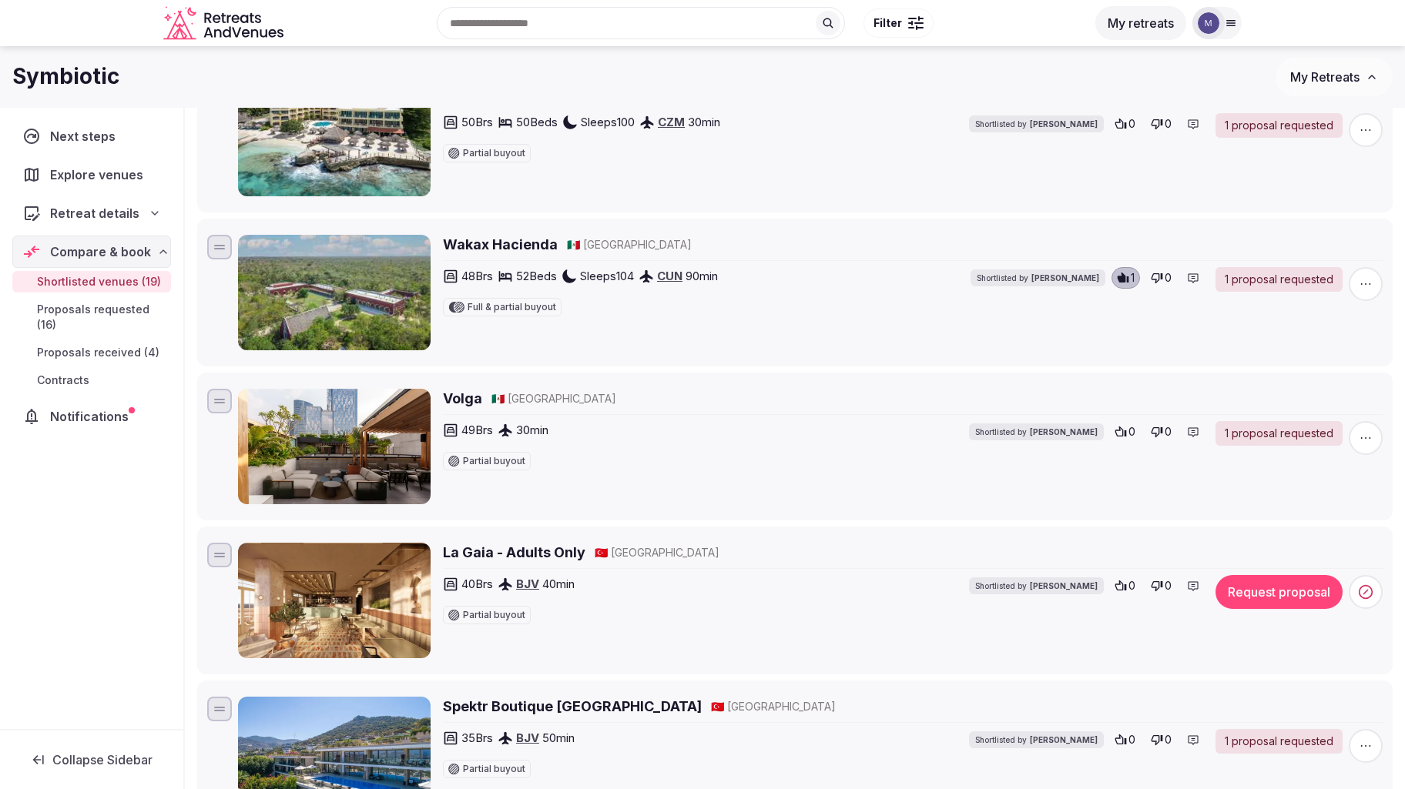
click at [470, 561] on h2 "La Gaia - Adults Only" at bounding box center [514, 552] width 142 height 19
click at [1319, 596] on button "Request proposal" at bounding box center [1278, 592] width 127 height 34
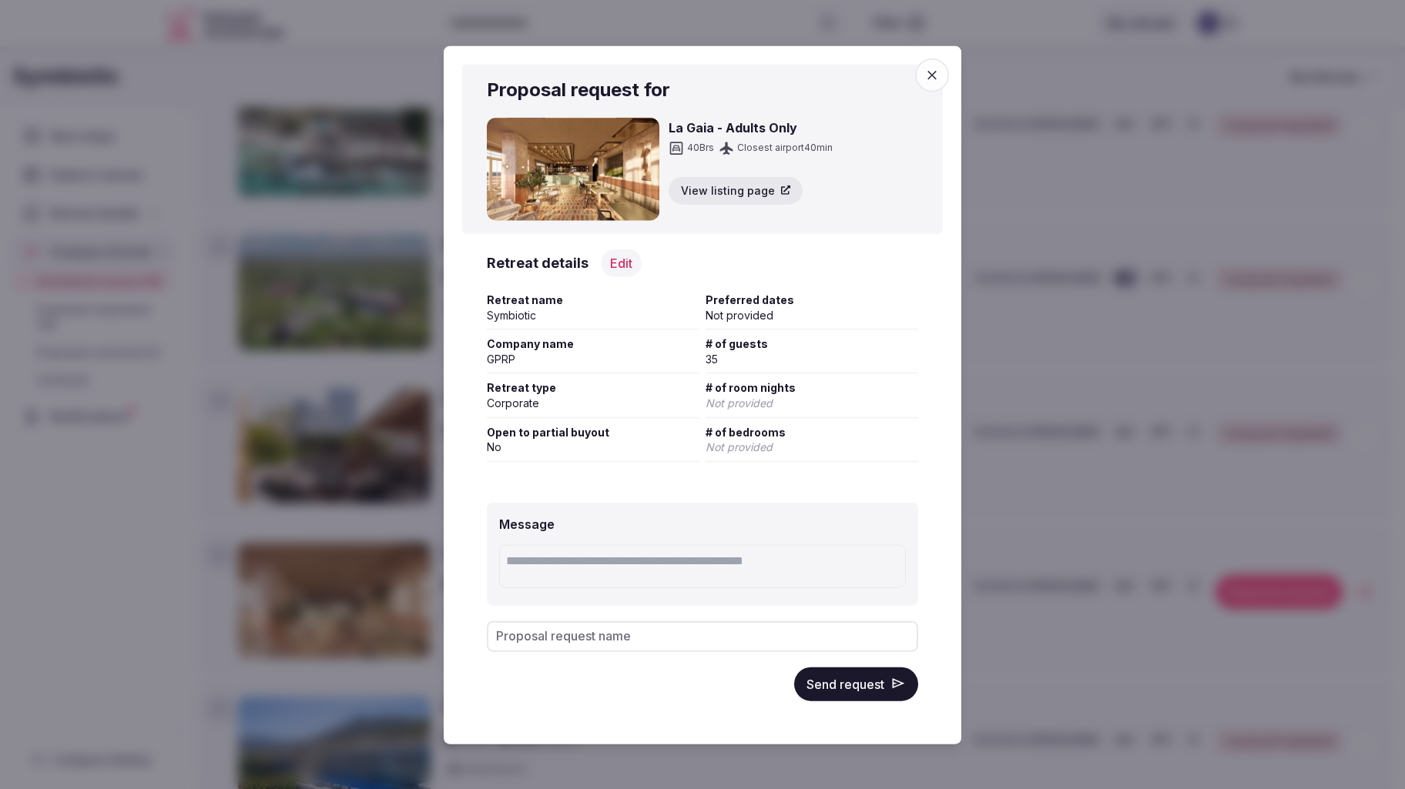
click at [881, 692] on button "Send request" at bounding box center [856, 684] width 124 height 34
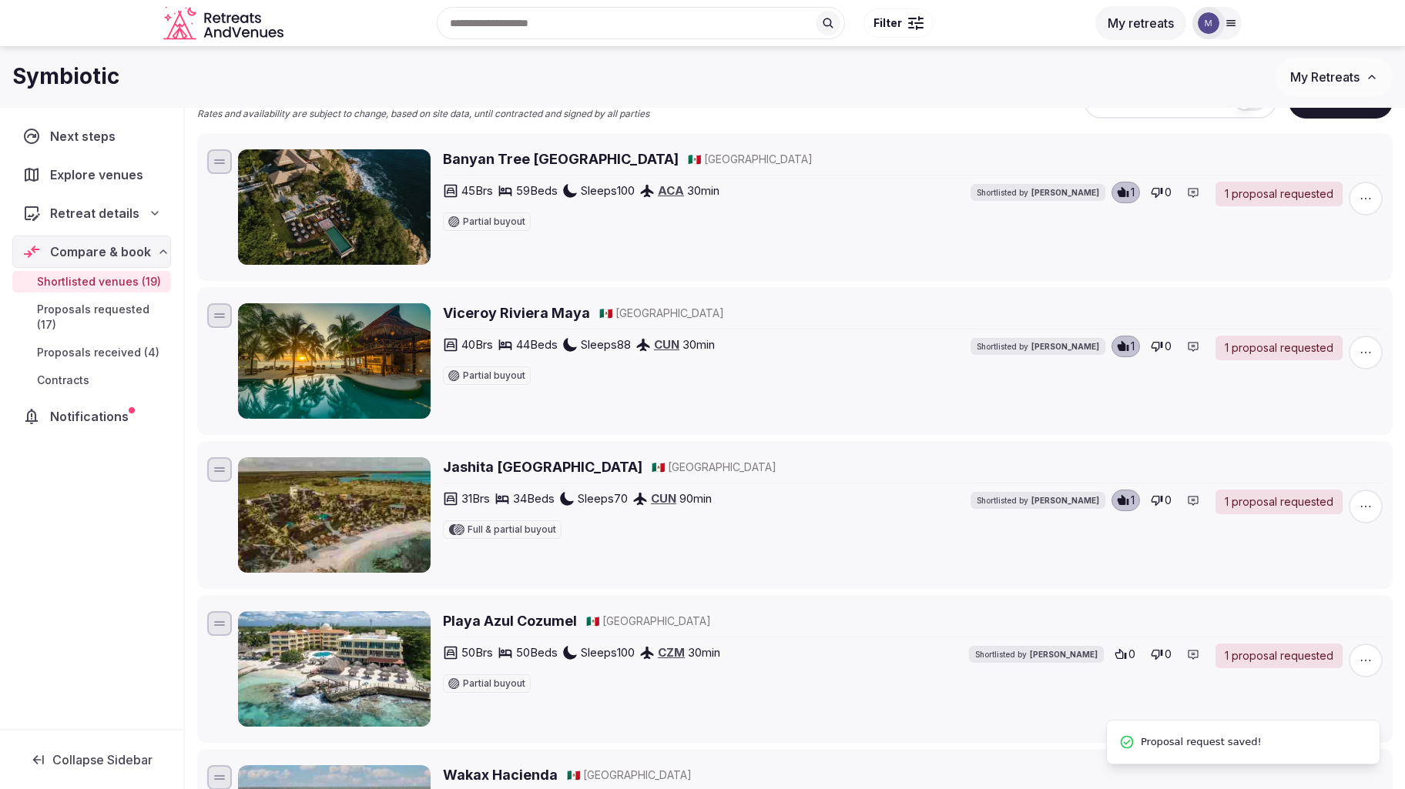
scroll to position [0, 0]
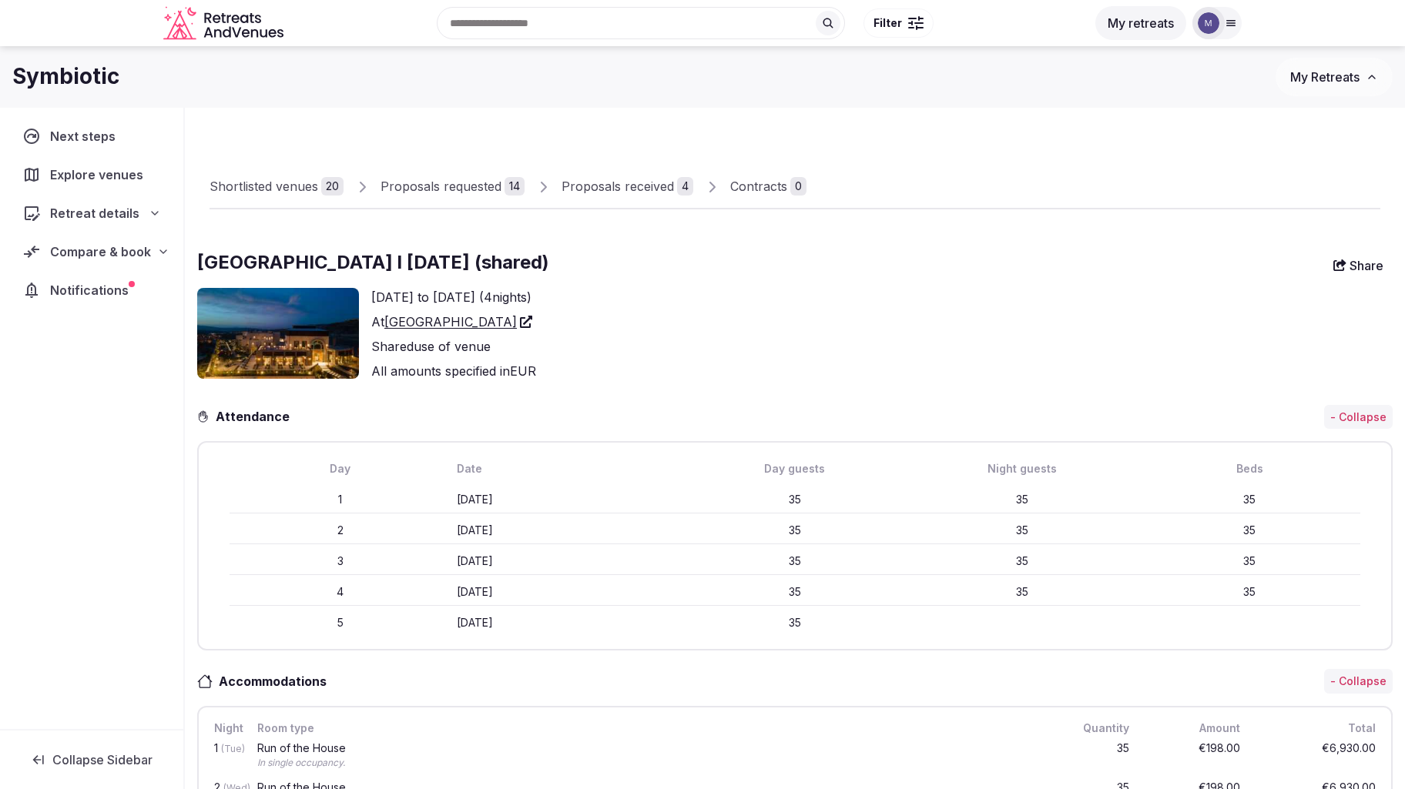
click at [323, 344] on img at bounding box center [278, 333] width 162 height 91
click at [486, 324] on link "[GEOGRAPHIC_DATA]" at bounding box center [458, 322] width 148 height 18
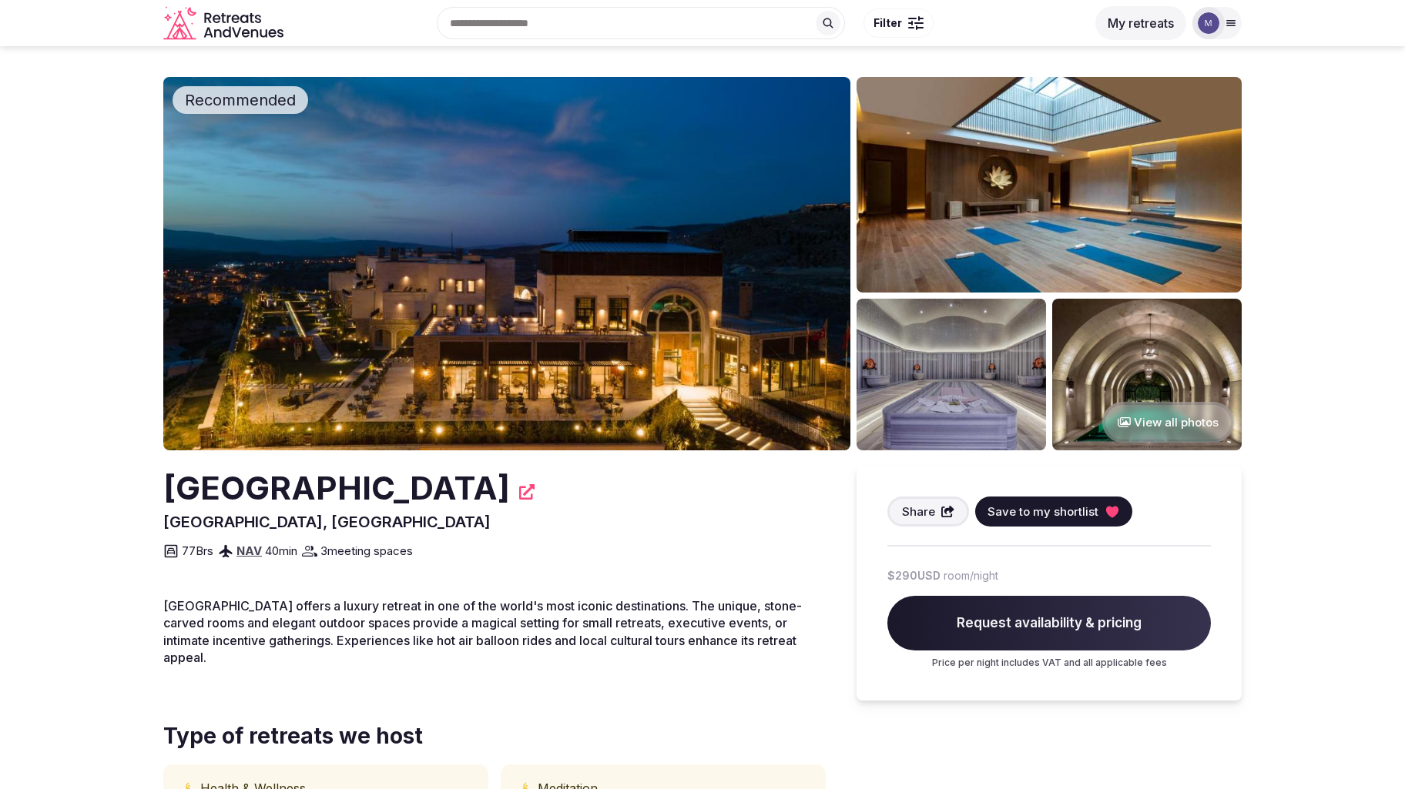
click at [599, 274] on img at bounding box center [506, 264] width 687 height 374
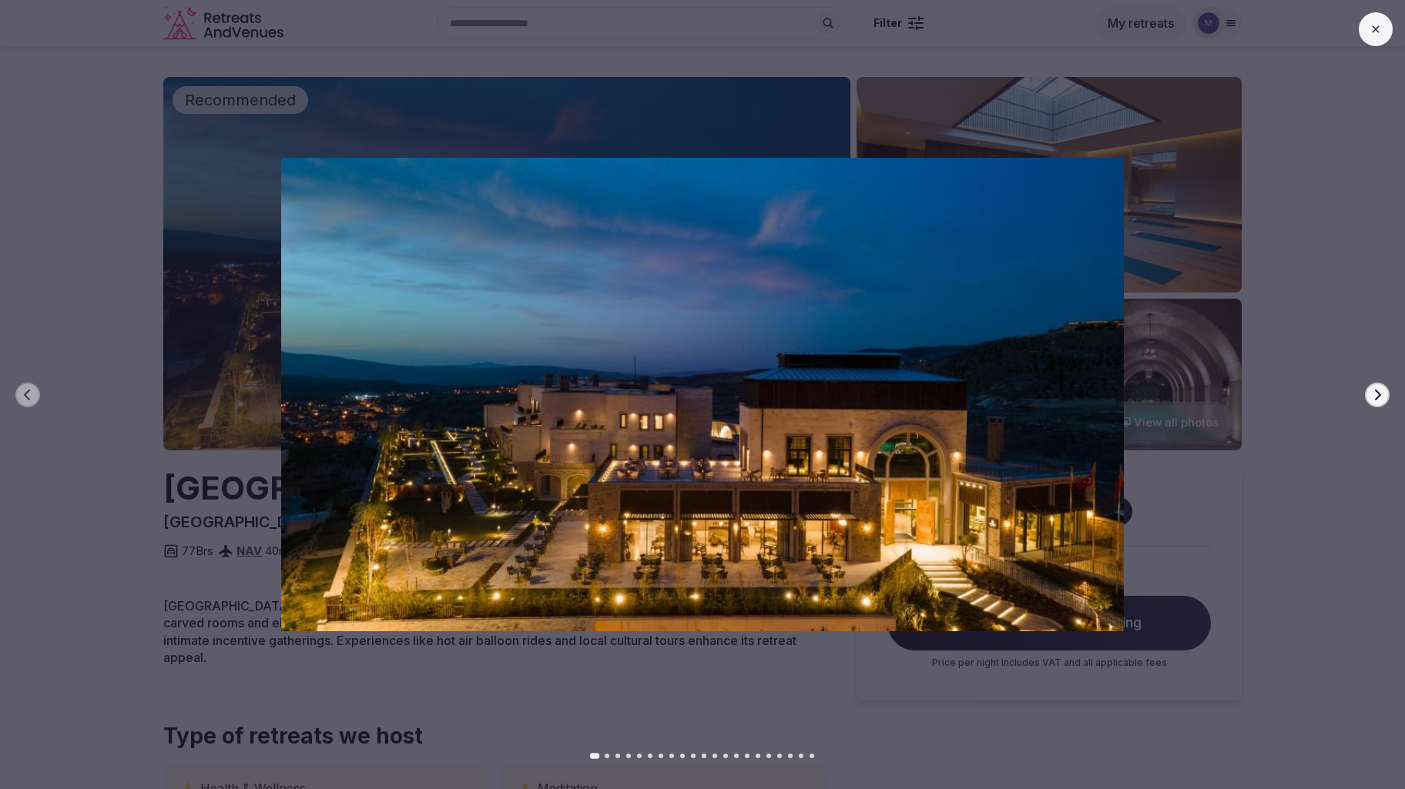
click at [1377, 396] on icon "button" at bounding box center [1377, 395] width 12 height 12
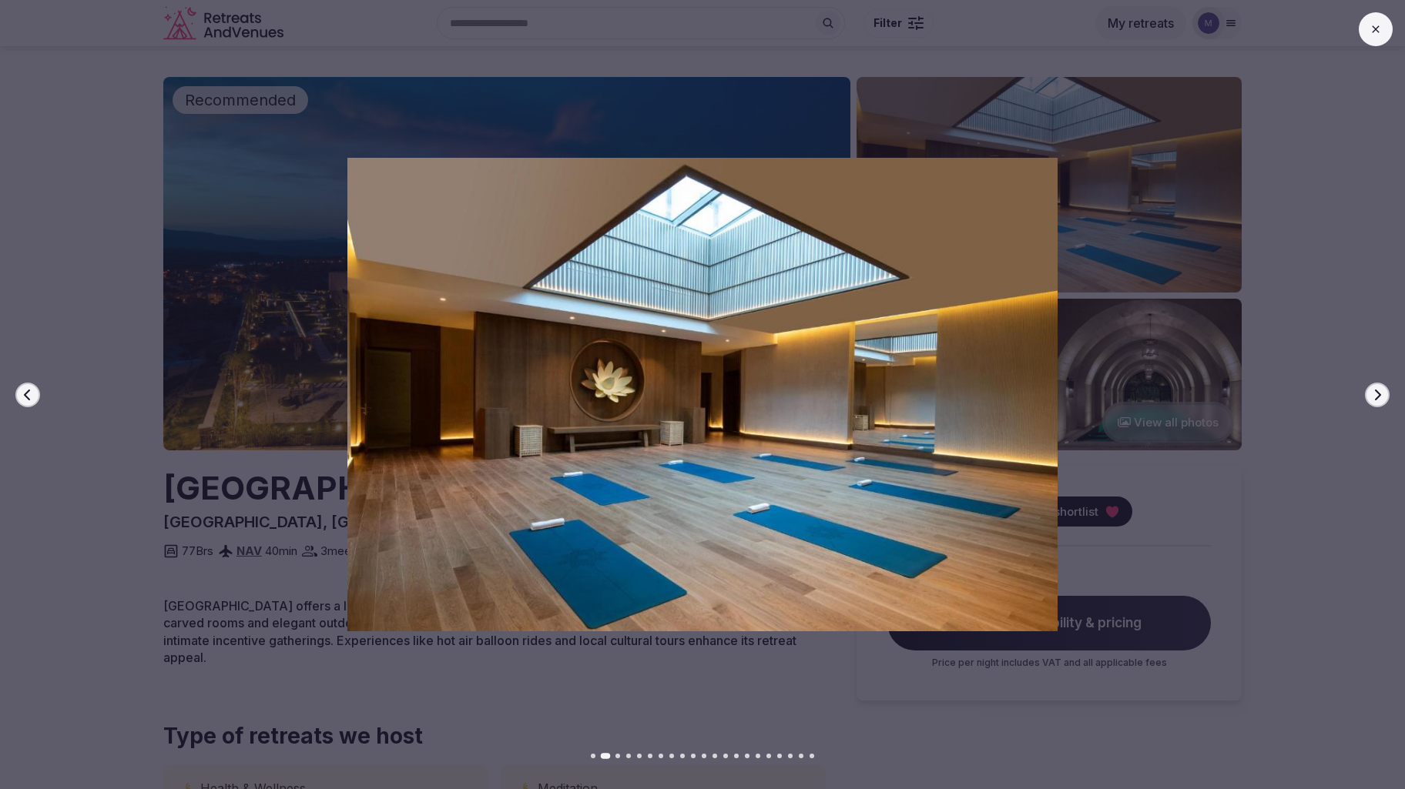
click at [1377, 396] on icon "button" at bounding box center [1377, 395] width 12 height 12
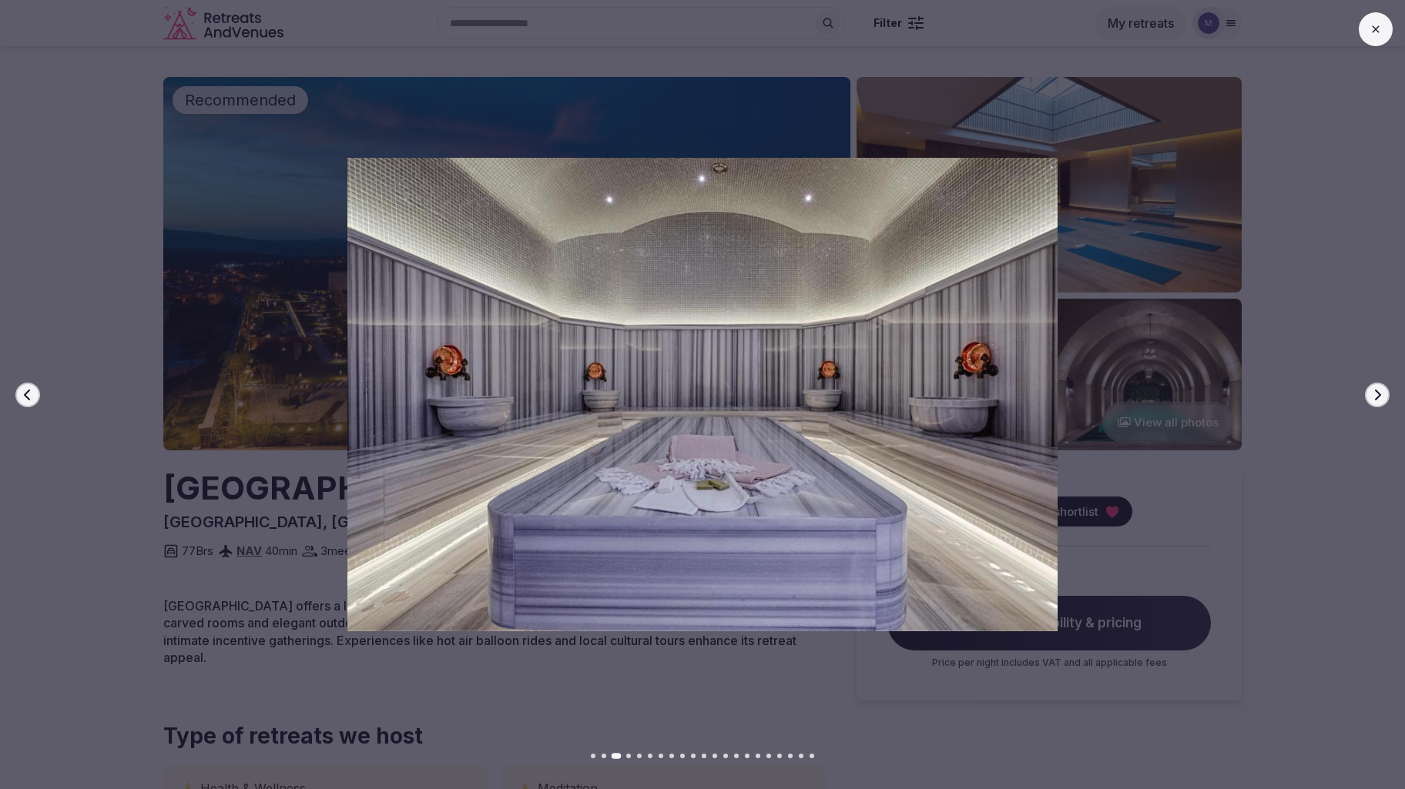
click at [1377, 396] on icon "button" at bounding box center [1377, 395] width 12 height 12
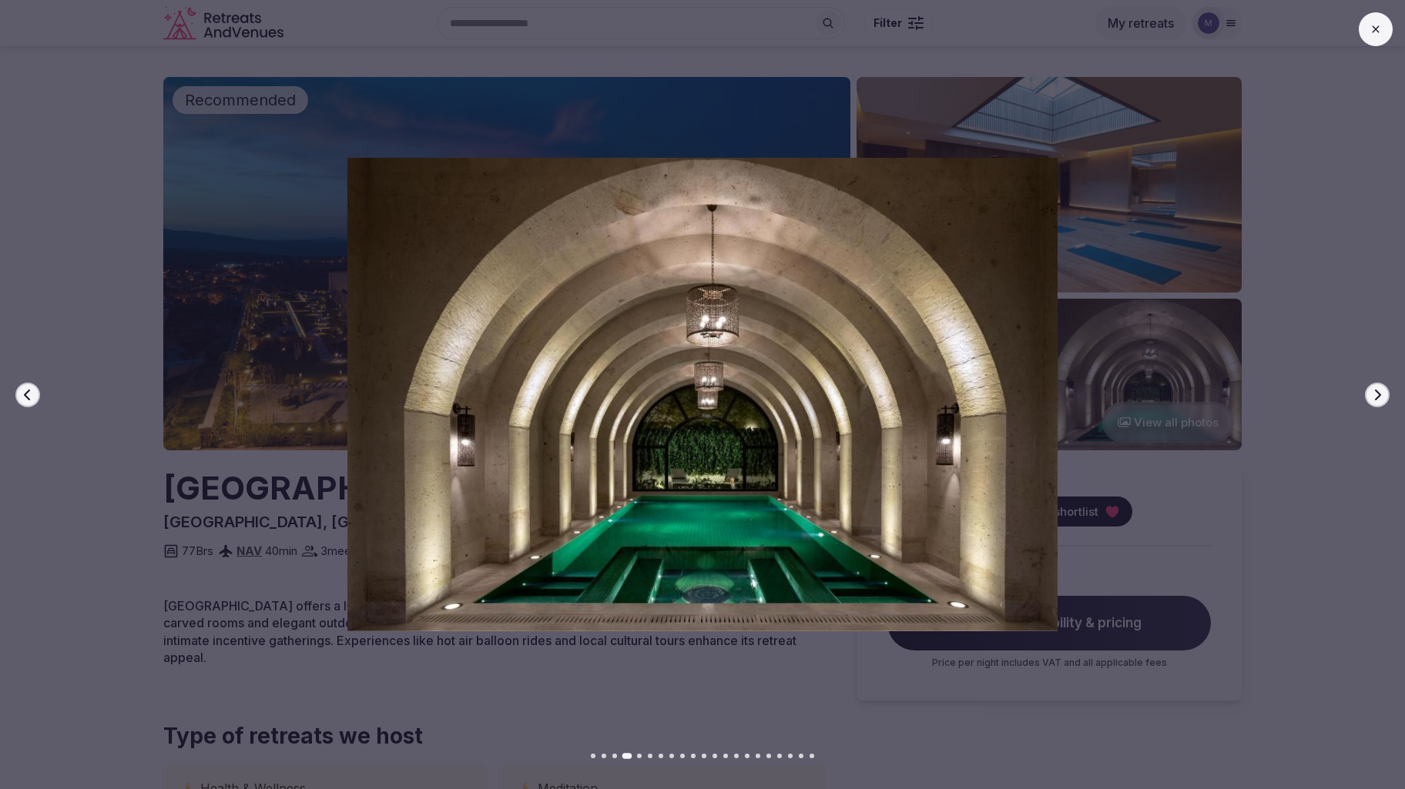
click at [1377, 396] on icon "button" at bounding box center [1377, 395] width 12 height 12
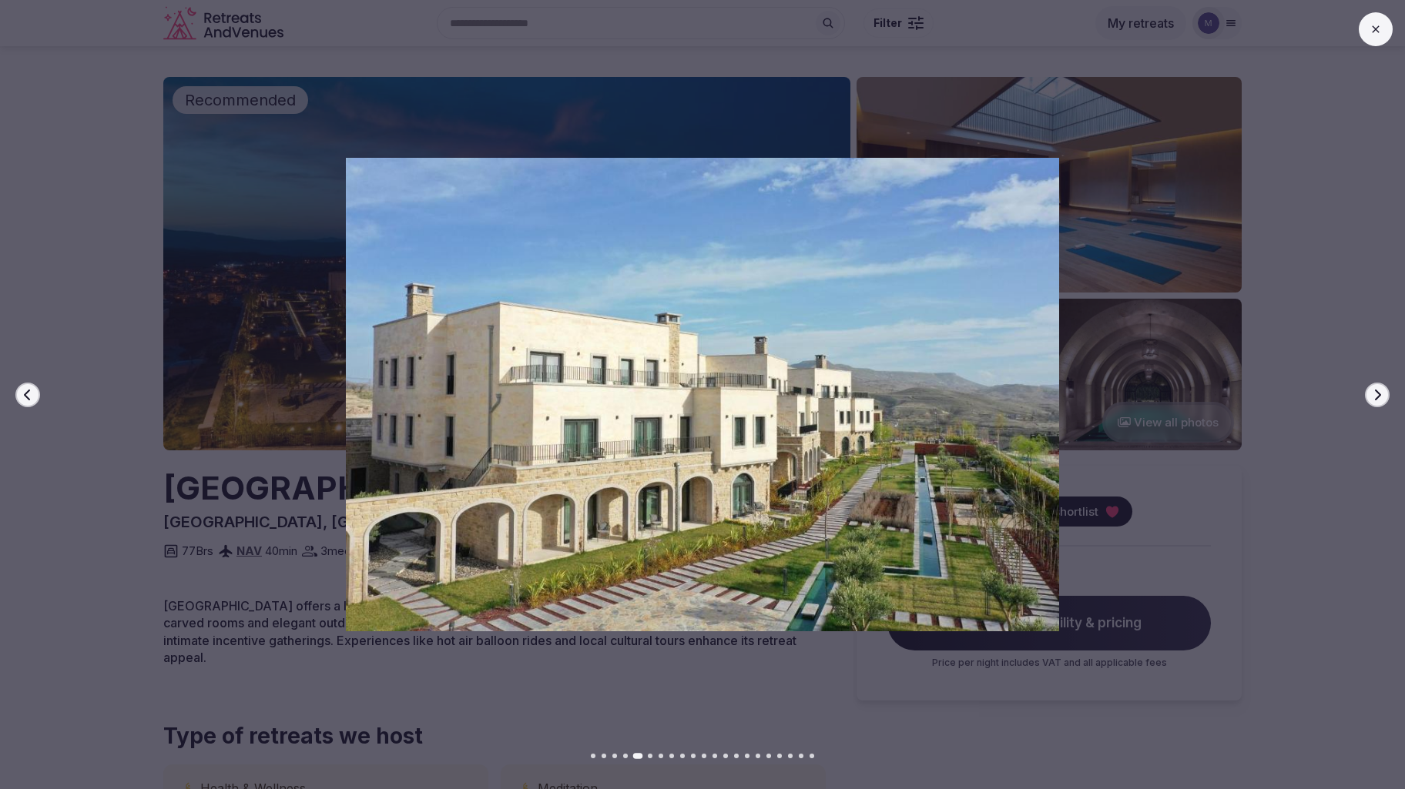
click at [1377, 396] on icon "button" at bounding box center [1377, 395] width 12 height 12
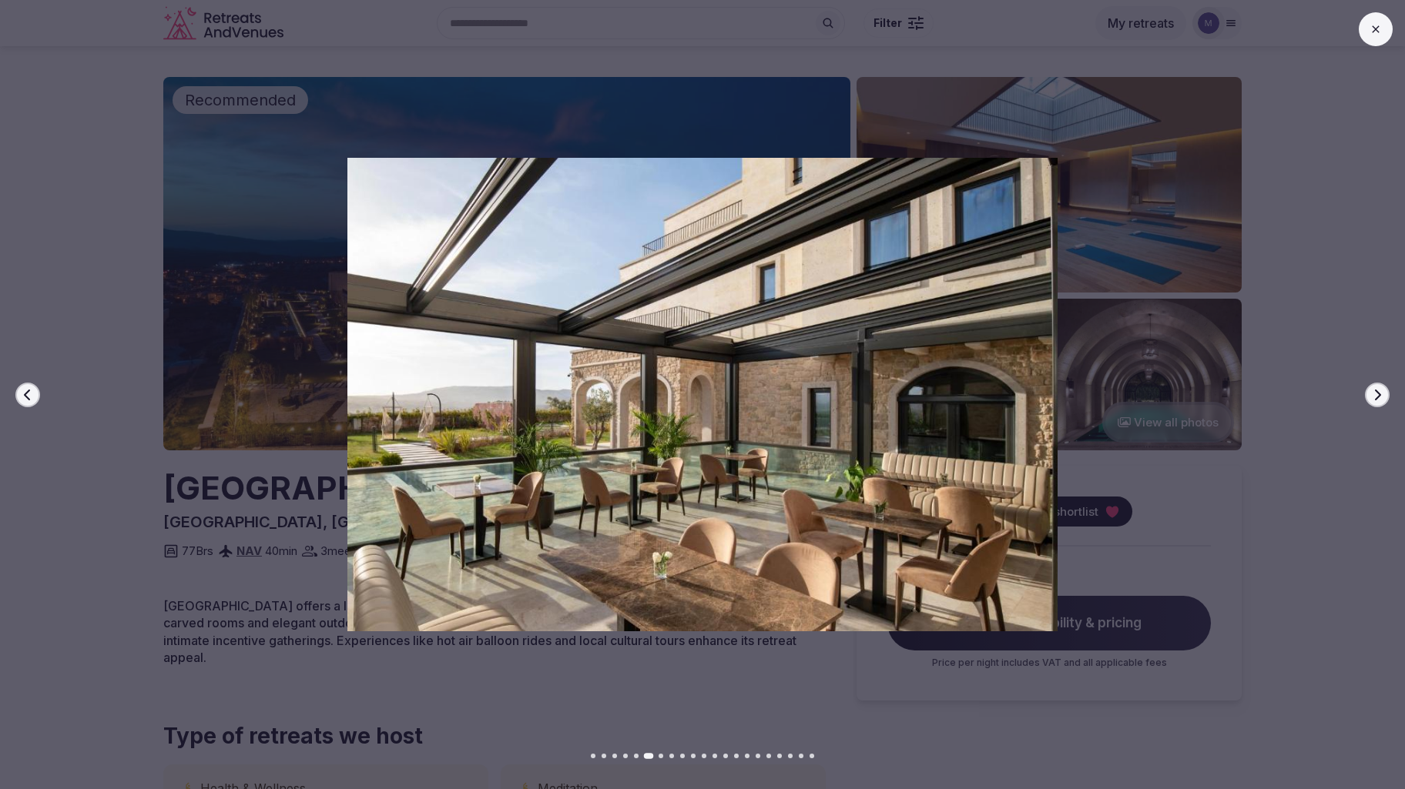
click at [1377, 396] on icon "button" at bounding box center [1377, 395] width 12 height 12
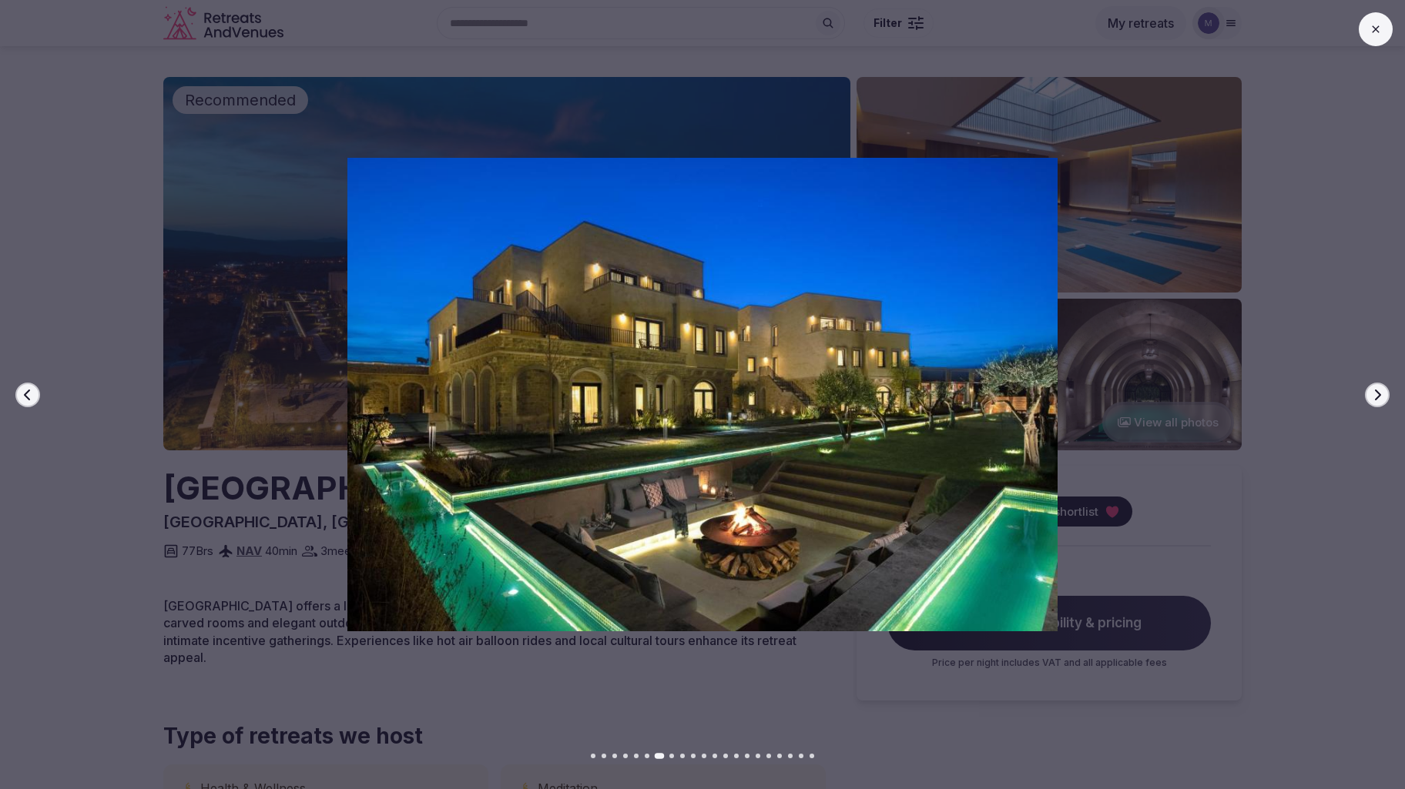
click at [1377, 396] on icon "button" at bounding box center [1377, 395] width 12 height 12
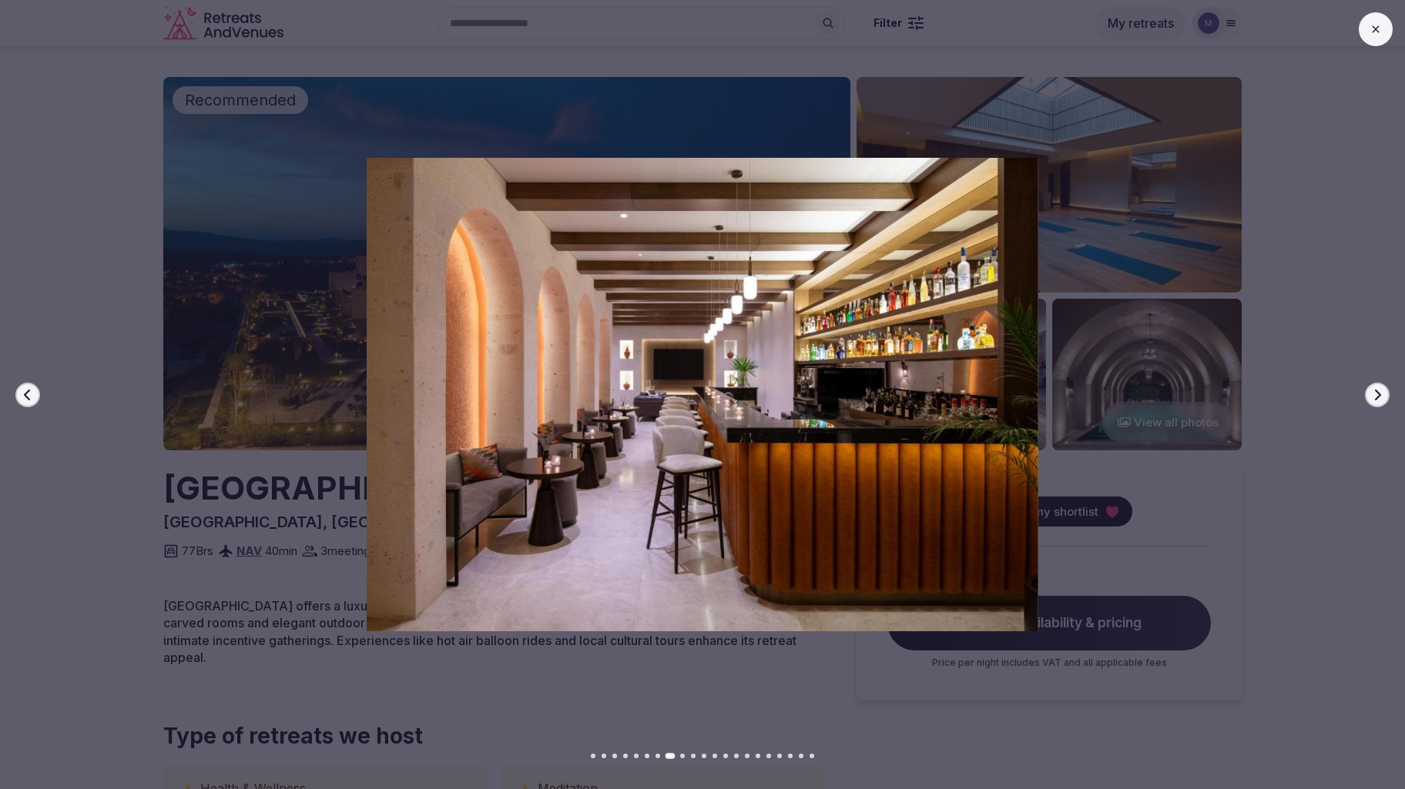
click at [1377, 396] on icon "button" at bounding box center [1377, 395] width 12 height 12
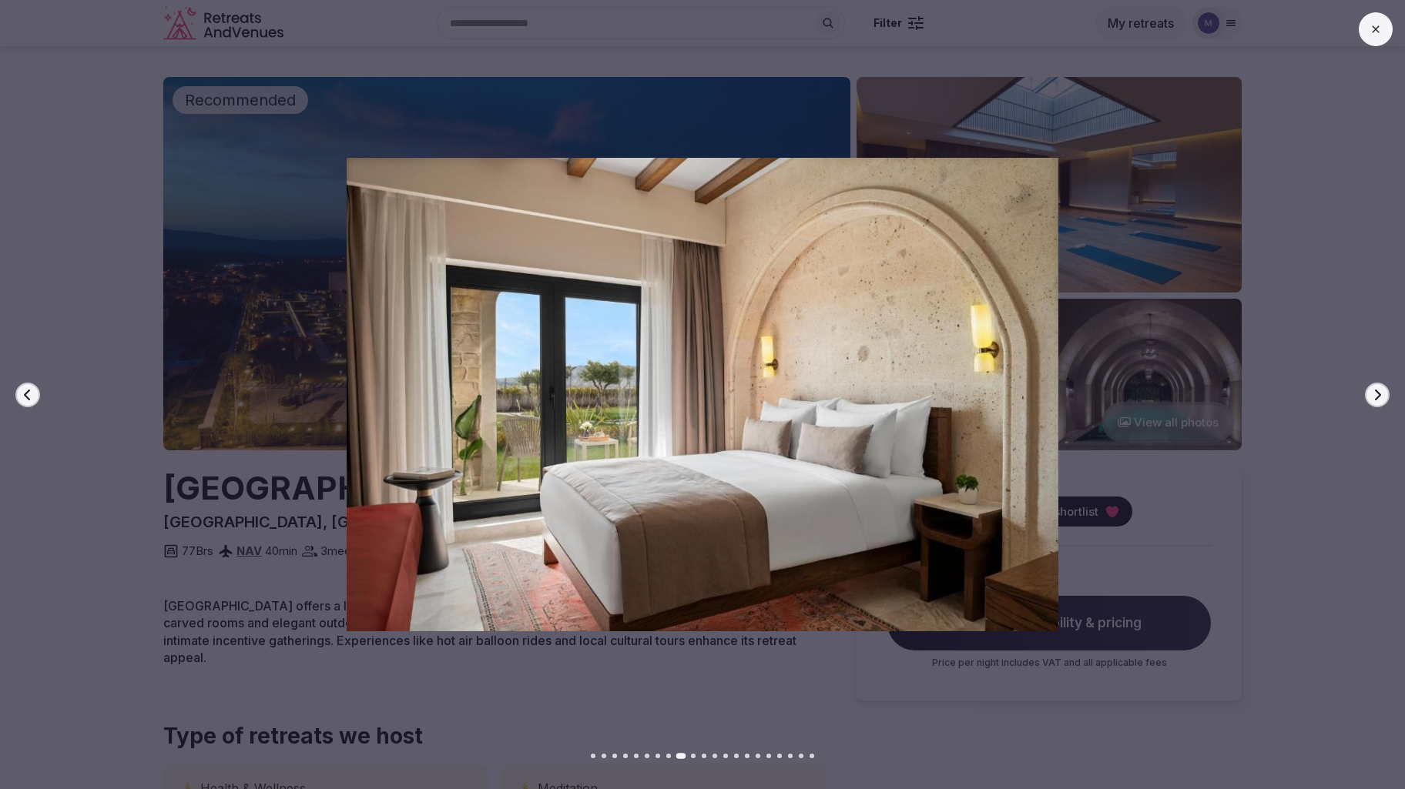
click at [1377, 396] on icon "button" at bounding box center [1377, 395] width 12 height 12
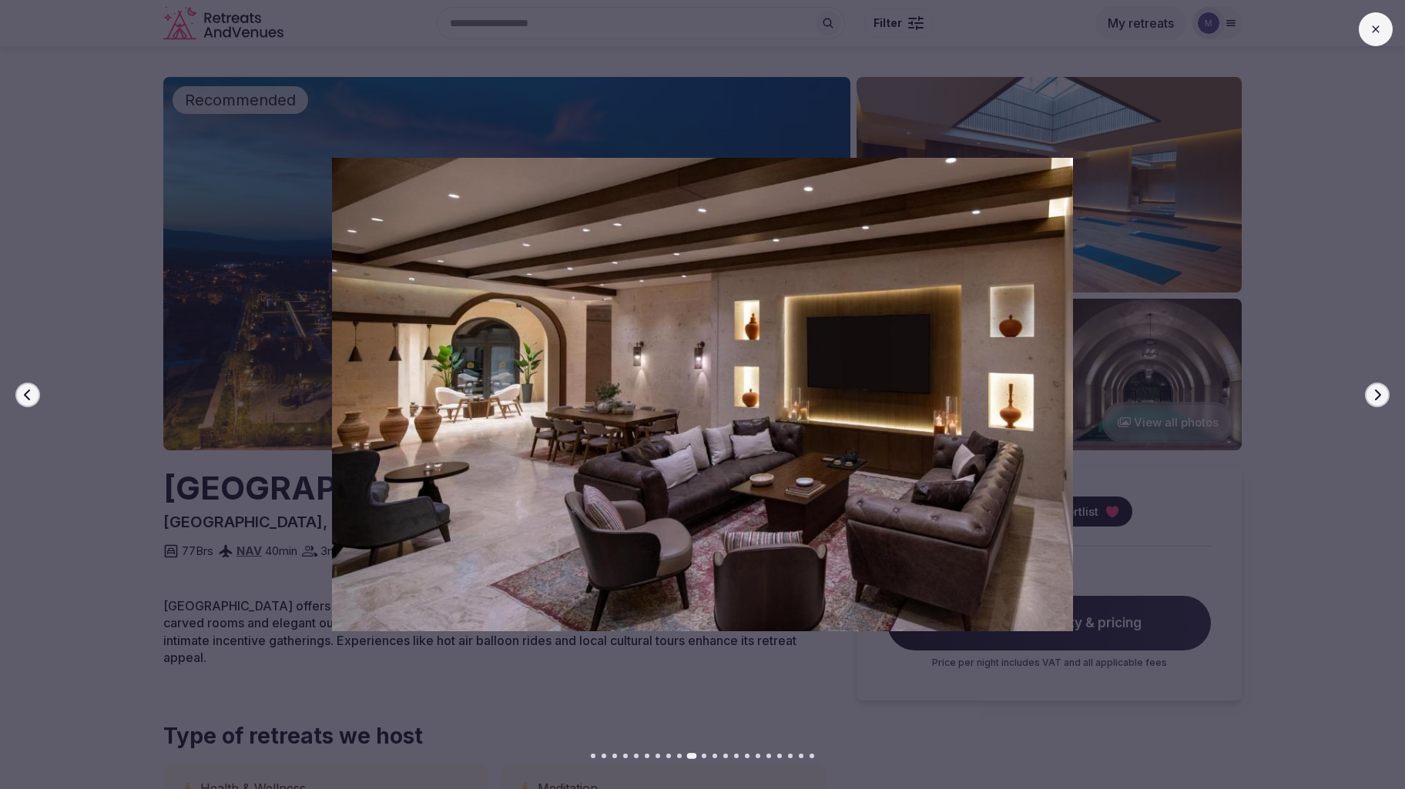
click at [1377, 396] on icon "button" at bounding box center [1377, 395] width 12 height 12
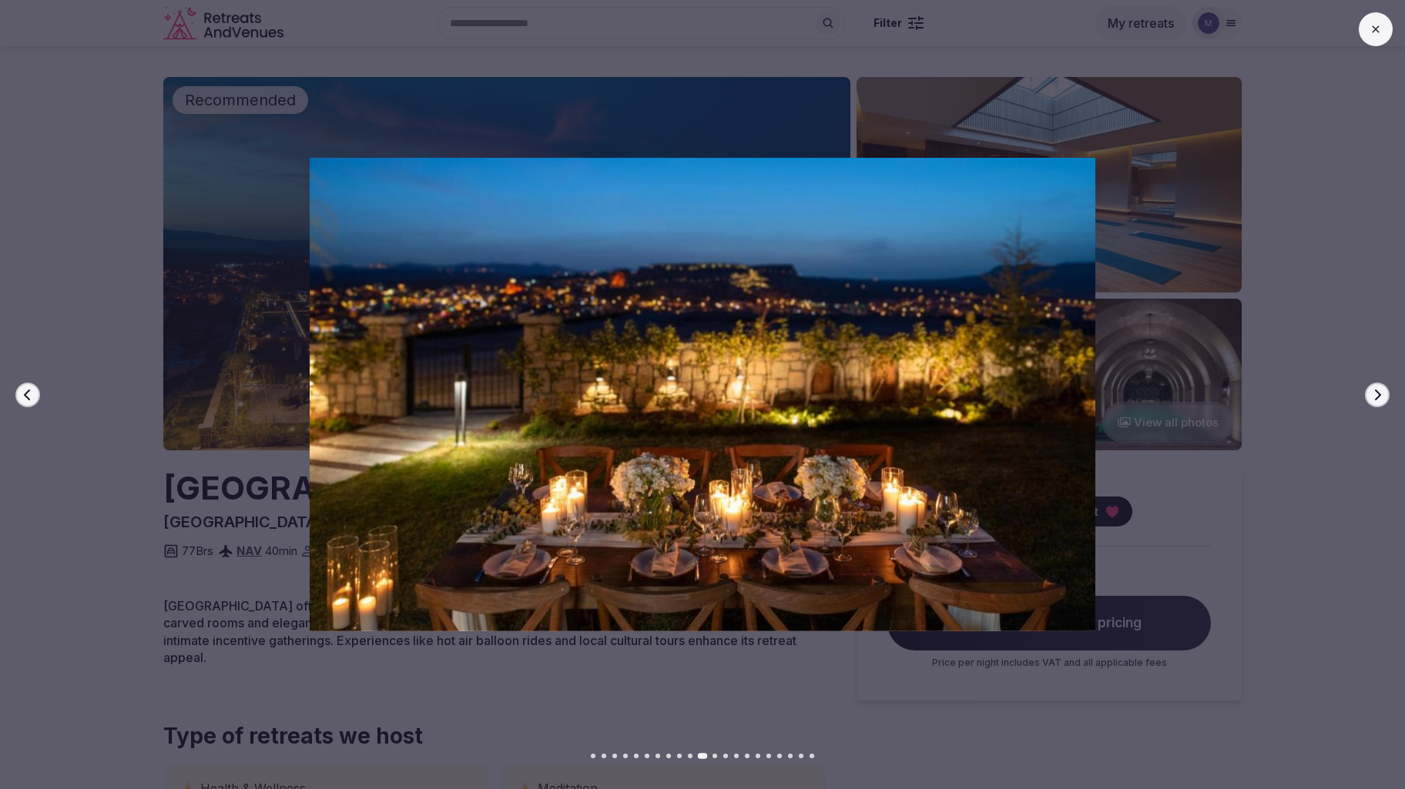
click at [1377, 396] on icon "button" at bounding box center [1377, 395] width 12 height 12
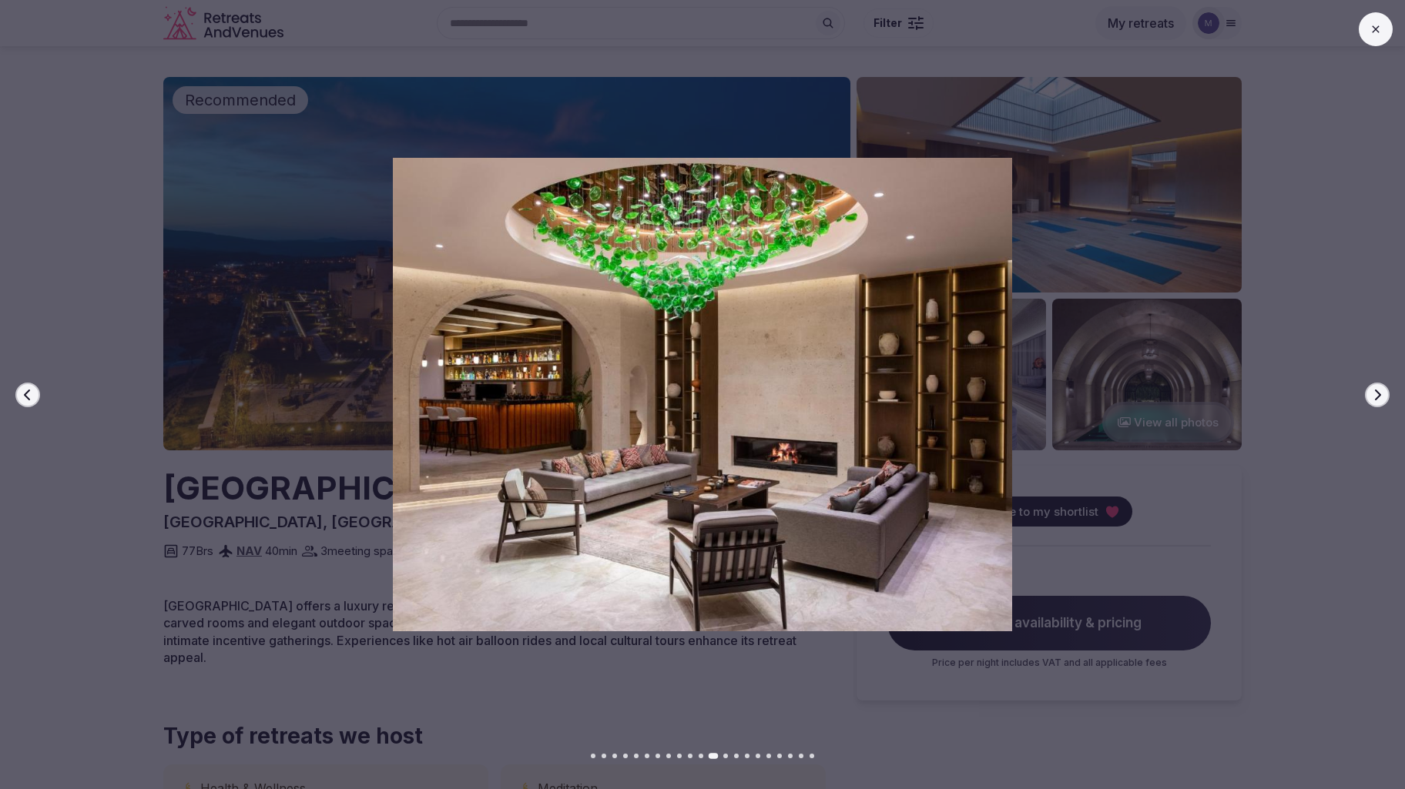
click at [1377, 396] on icon "button" at bounding box center [1377, 395] width 12 height 12
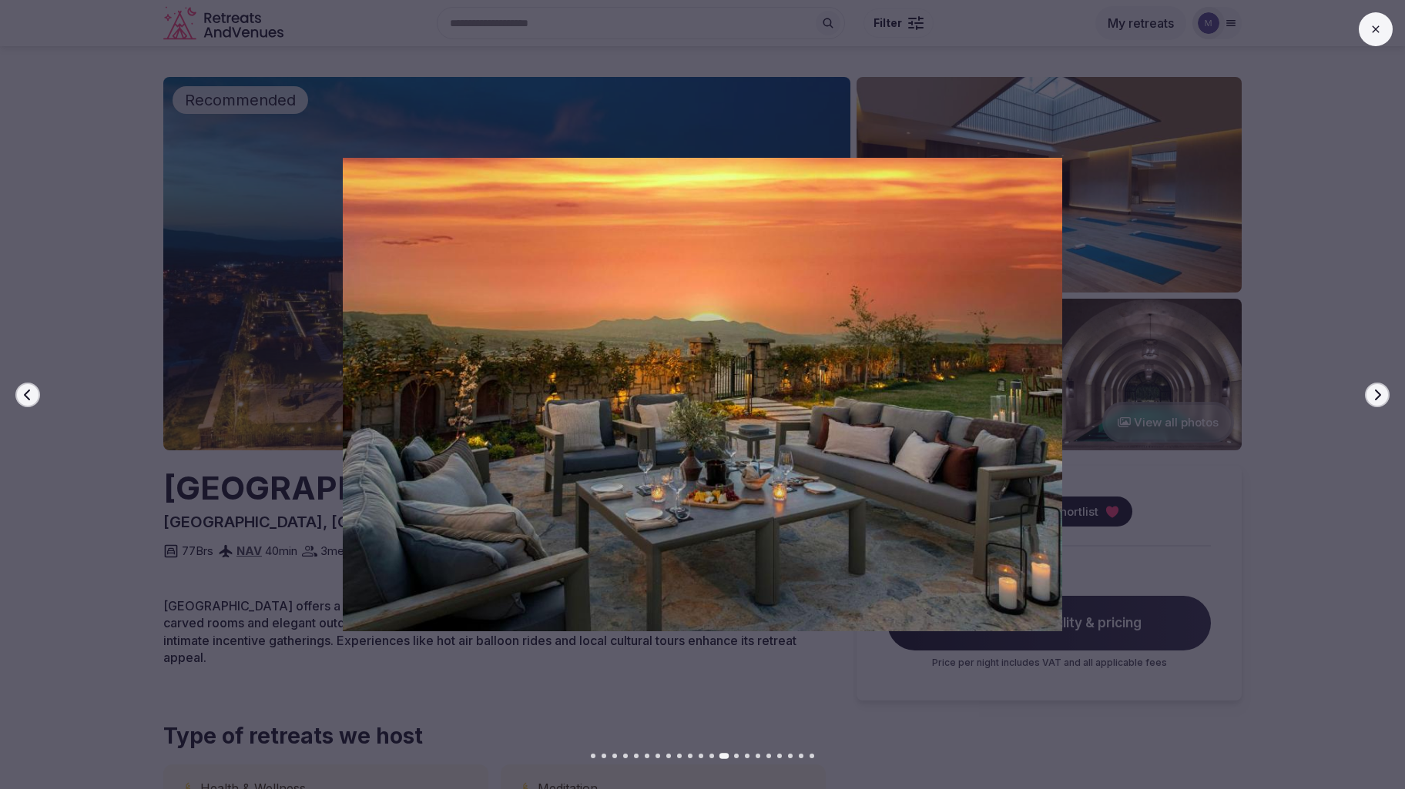
click at [1377, 396] on icon "button" at bounding box center [1377, 395] width 12 height 12
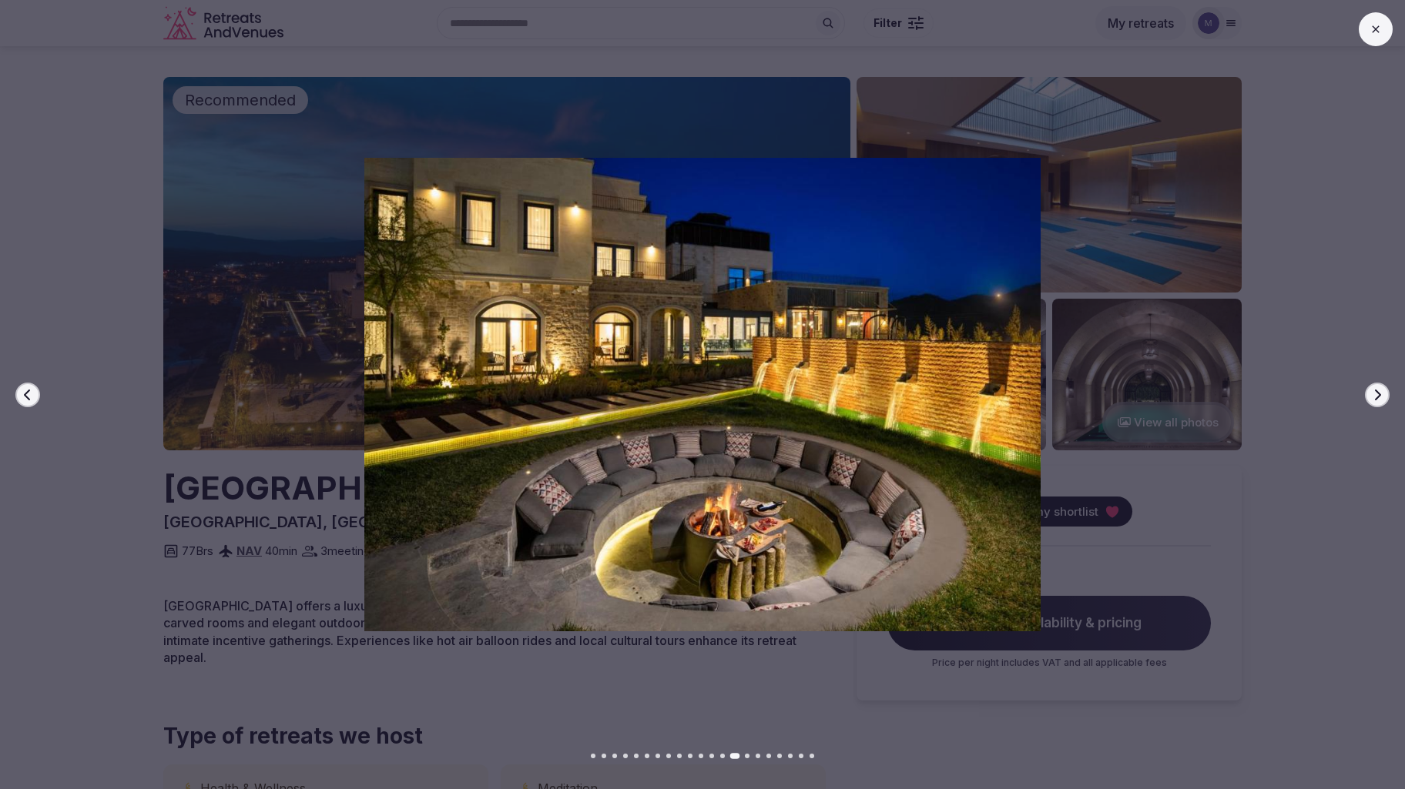
click at [1377, 396] on icon "button" at bounding box center [1377, 395] width 12 height 12
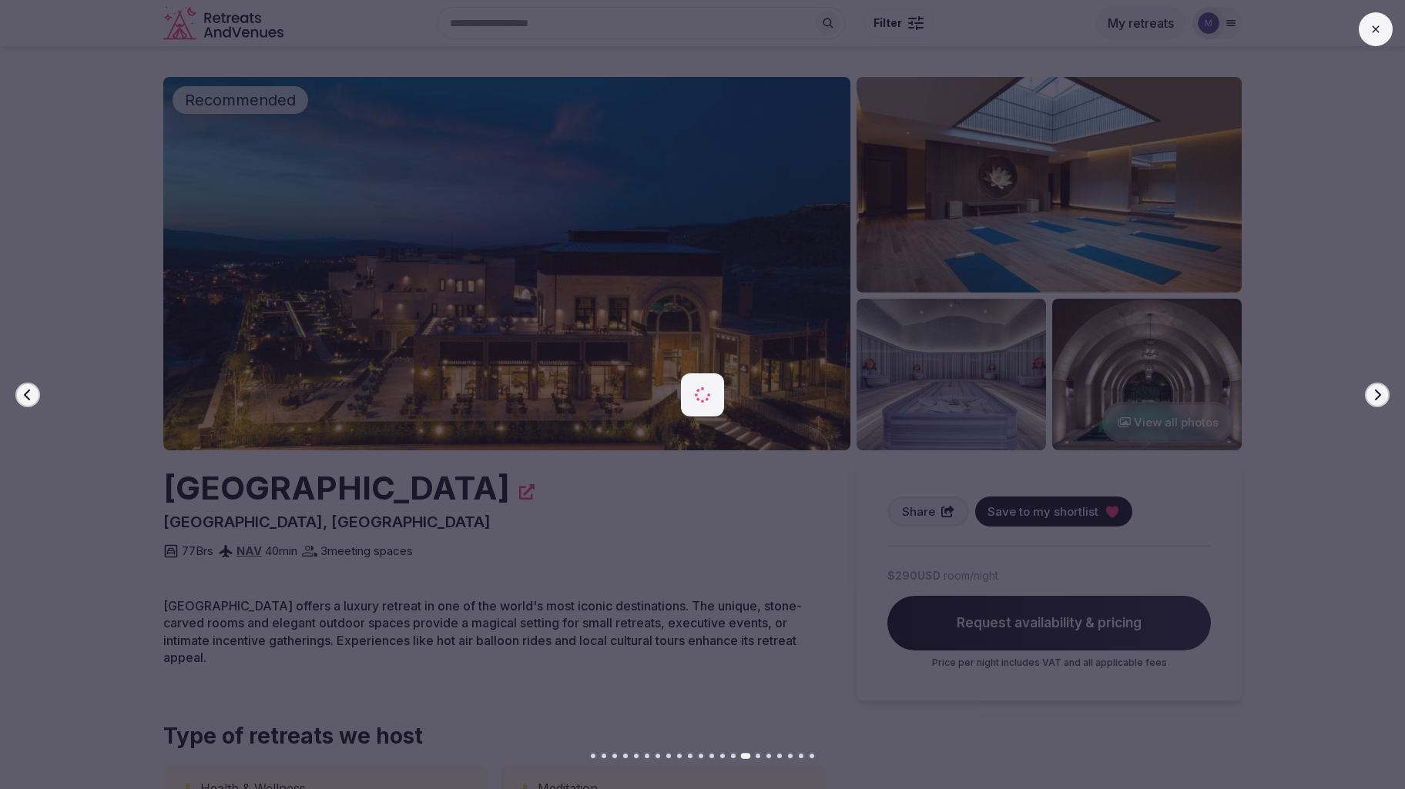
click at [1377, 396] on icon "button" at bounding box center [1377, 395] width 12 height 12
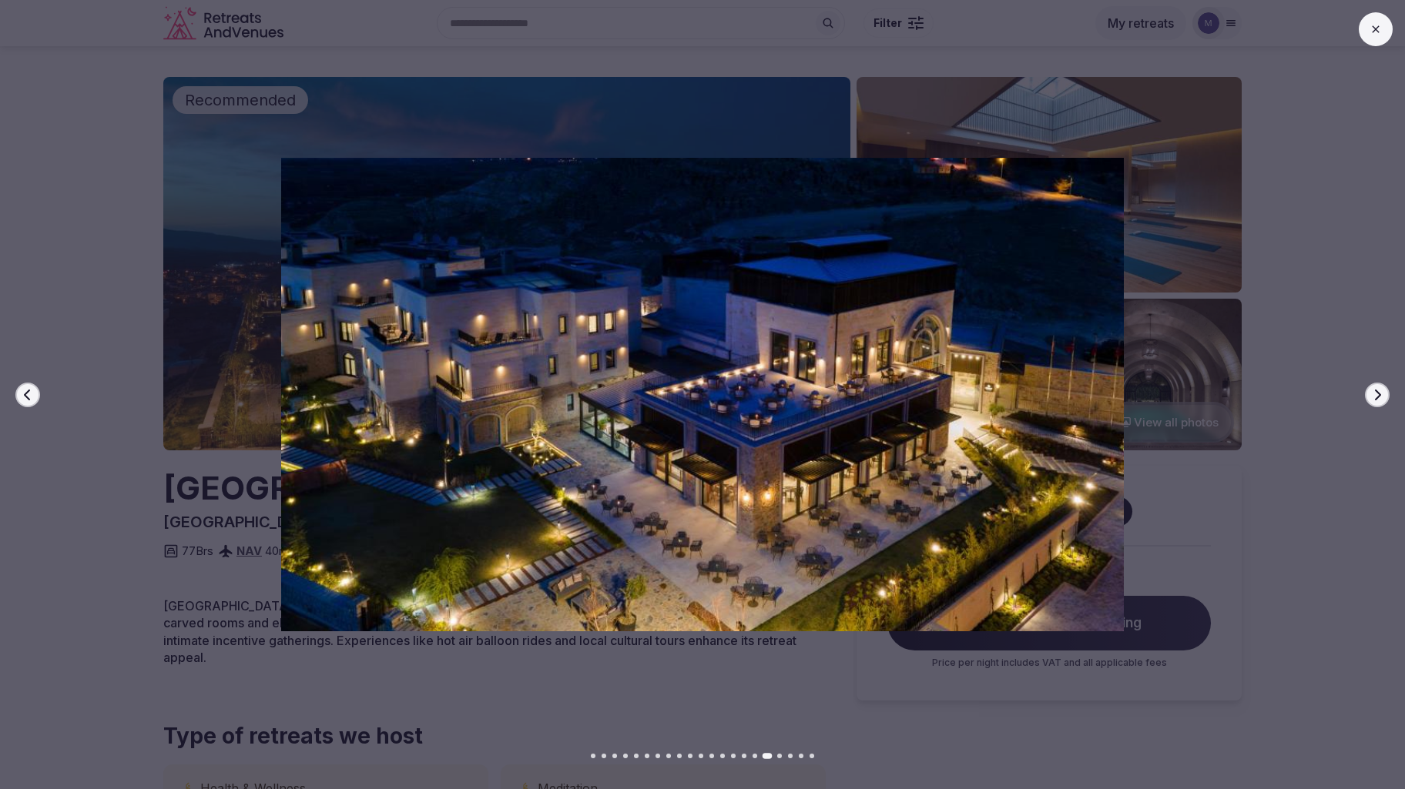
click at [1377, 396] on icon "button" at bounding box center [1377, 395] width 12 height 12
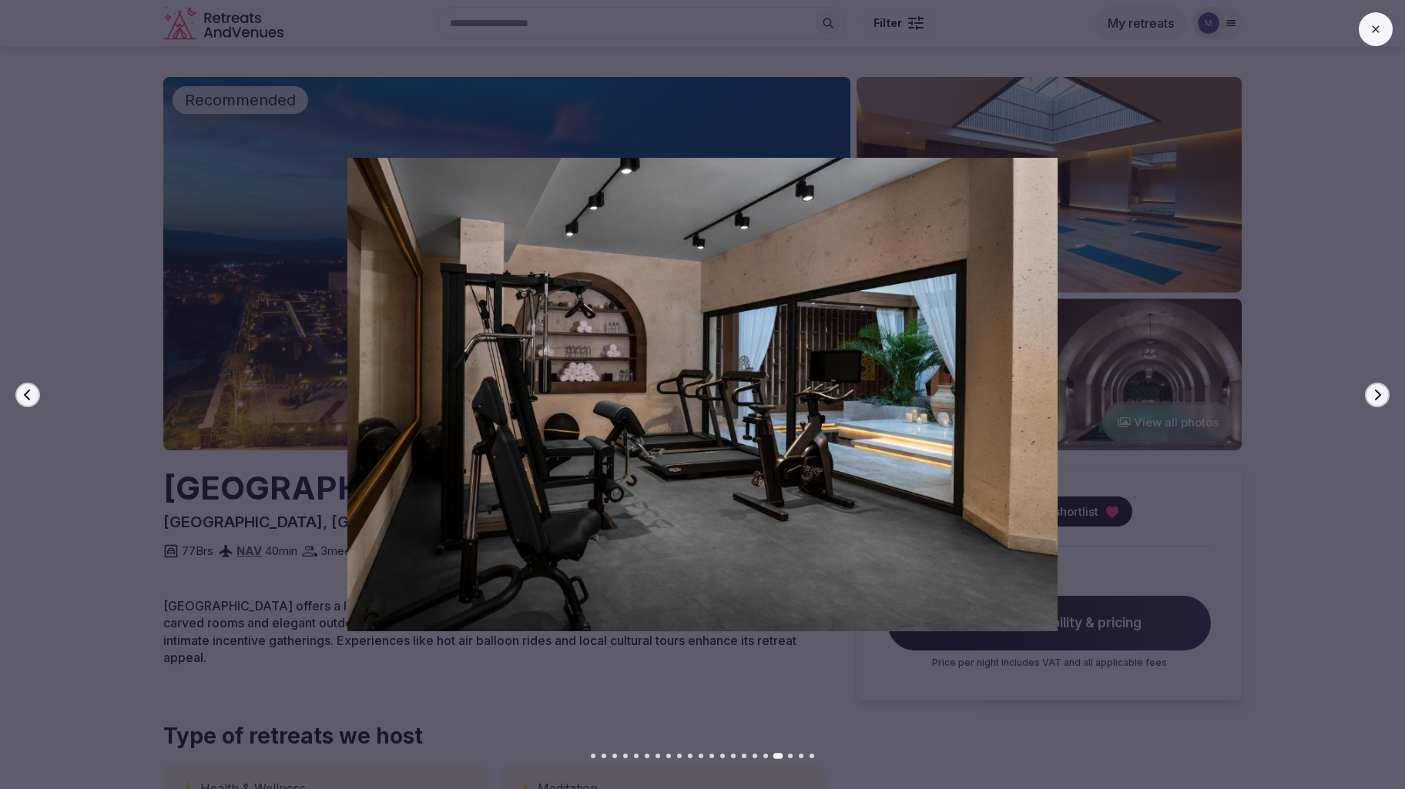
click at [1377, 396] on icon "button" at bounding box center [1377, 395] width 12 height 12
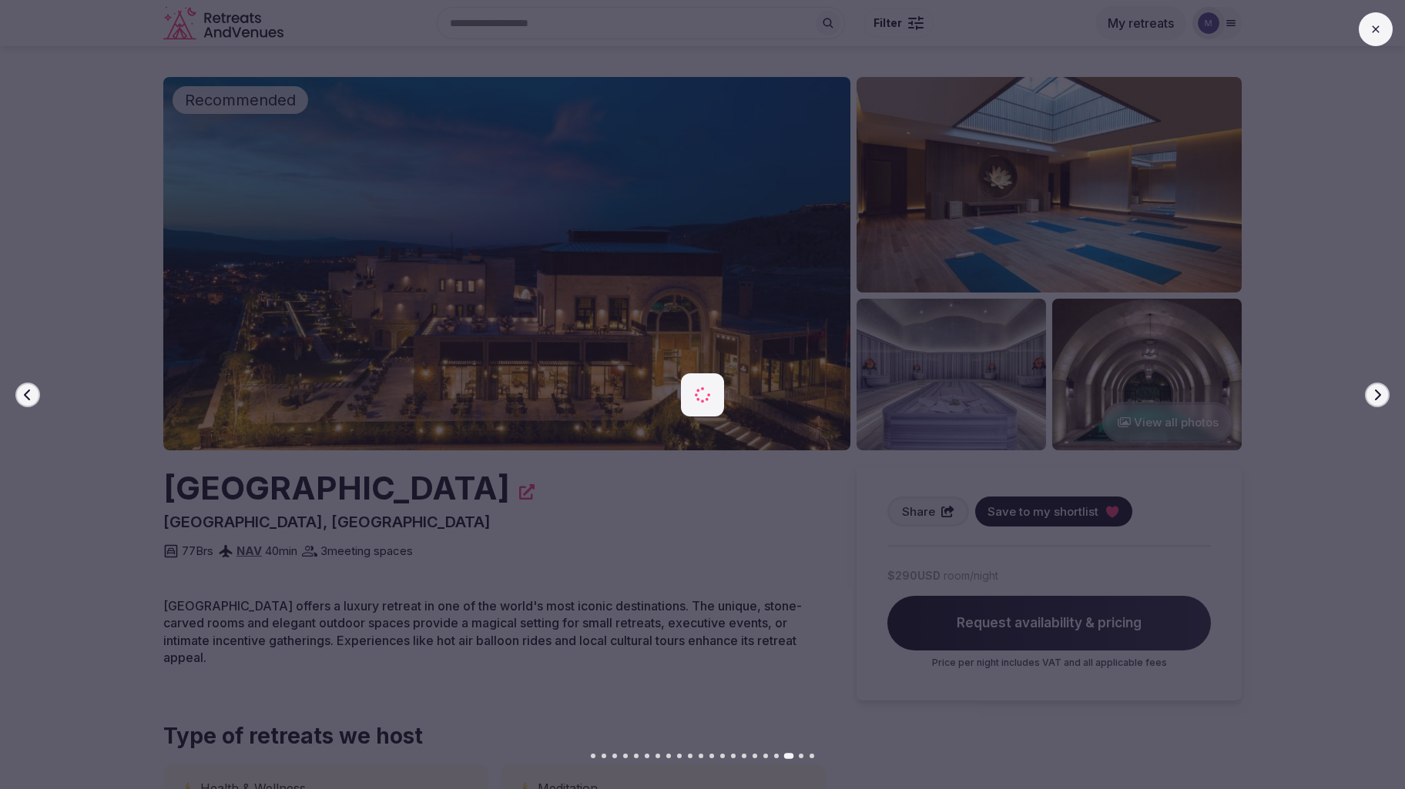
click at [1377, 396] on icon "button" at bounding box center [1377, 395] width 12 height 12
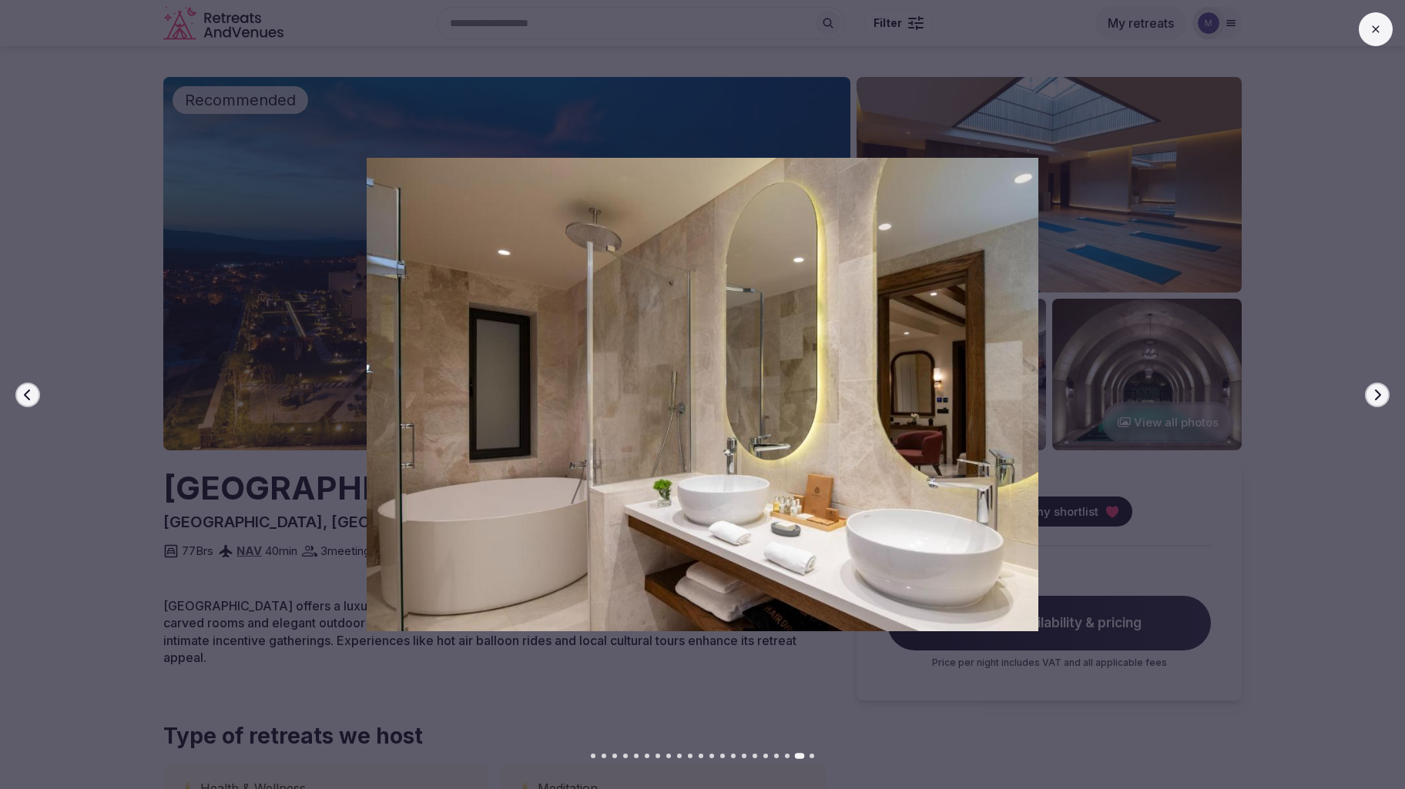
click at [1377, 396] on icon "button" at bounding box center [1377, 395] width 12 height 12
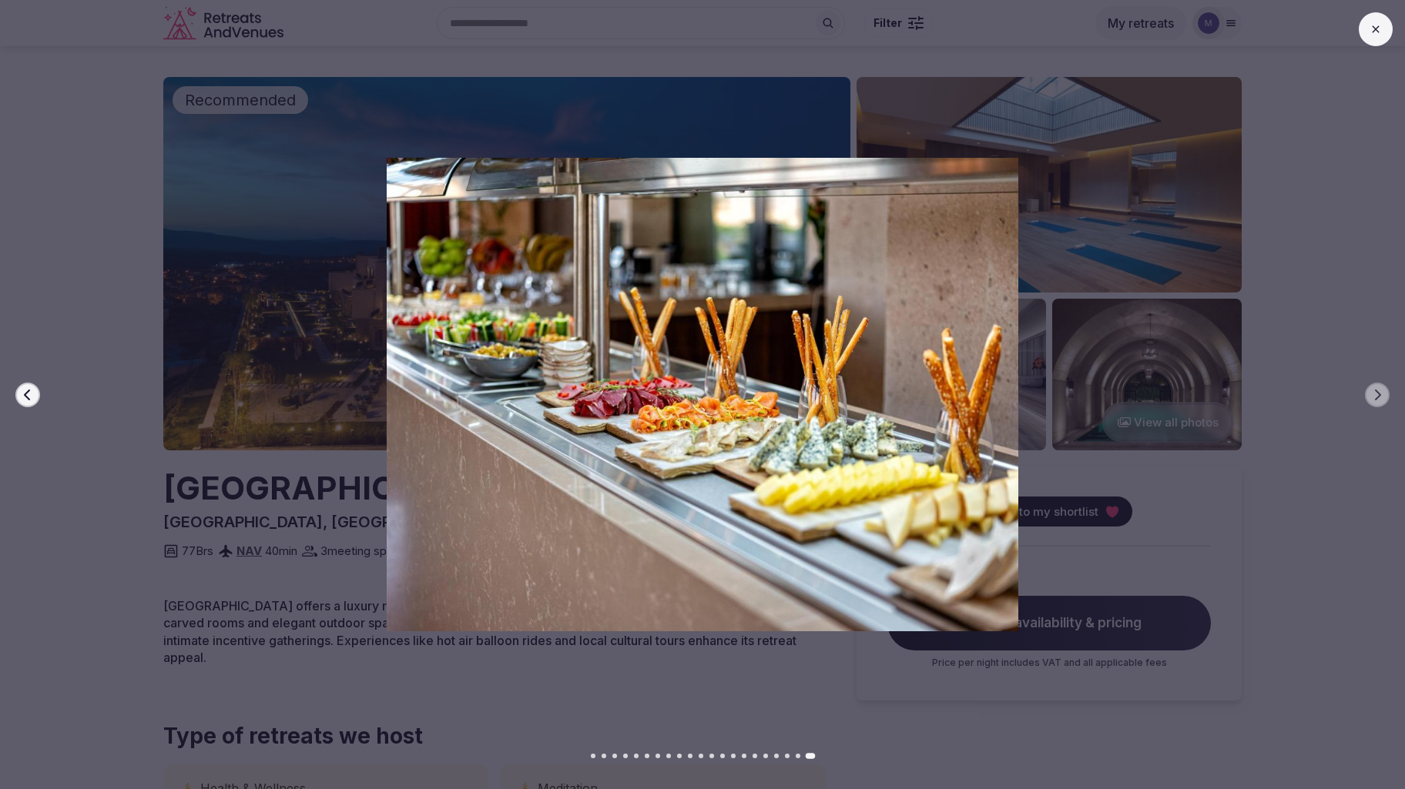
click at [1376, 32] on icon at bounding box center [1375, 29] width 12 height 12
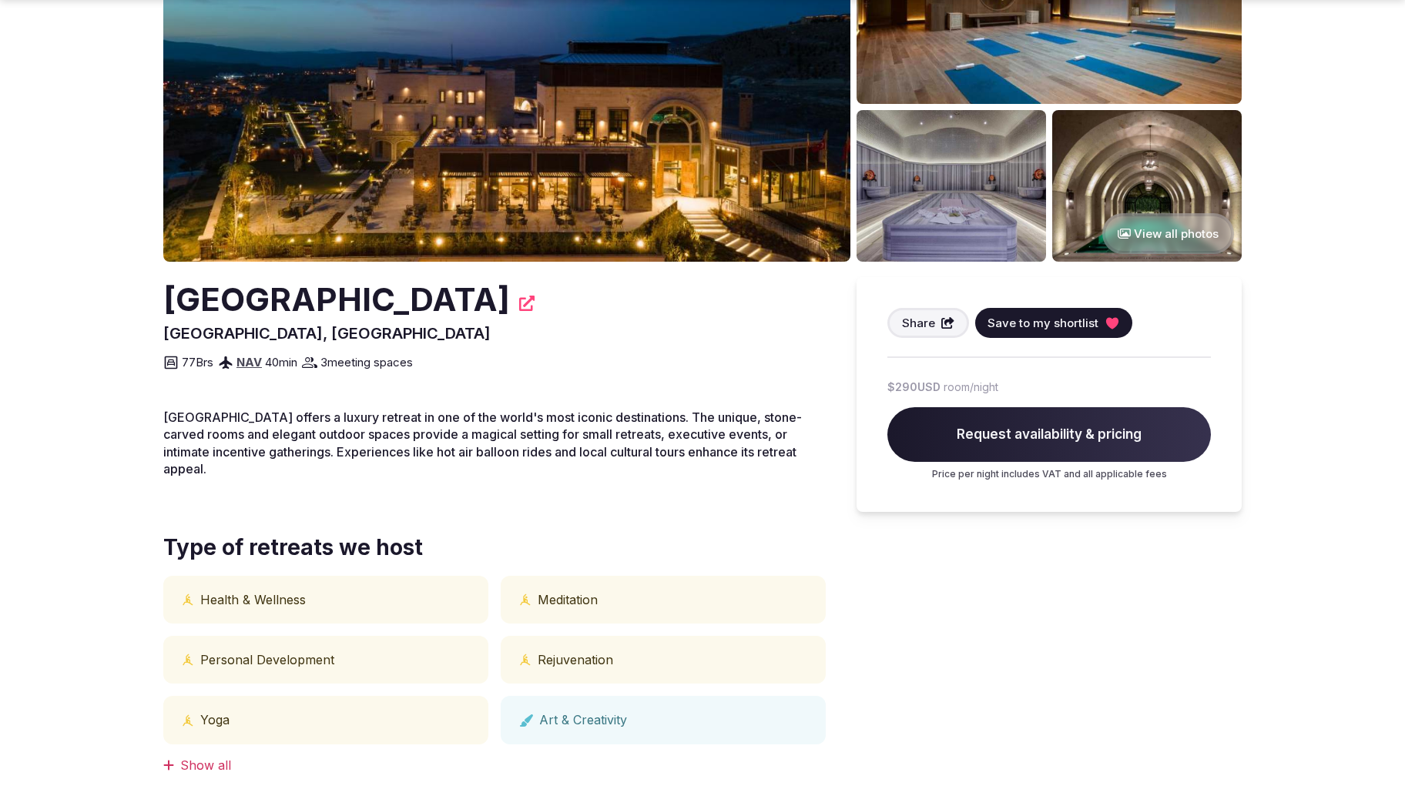
scroll to position [285, 0]
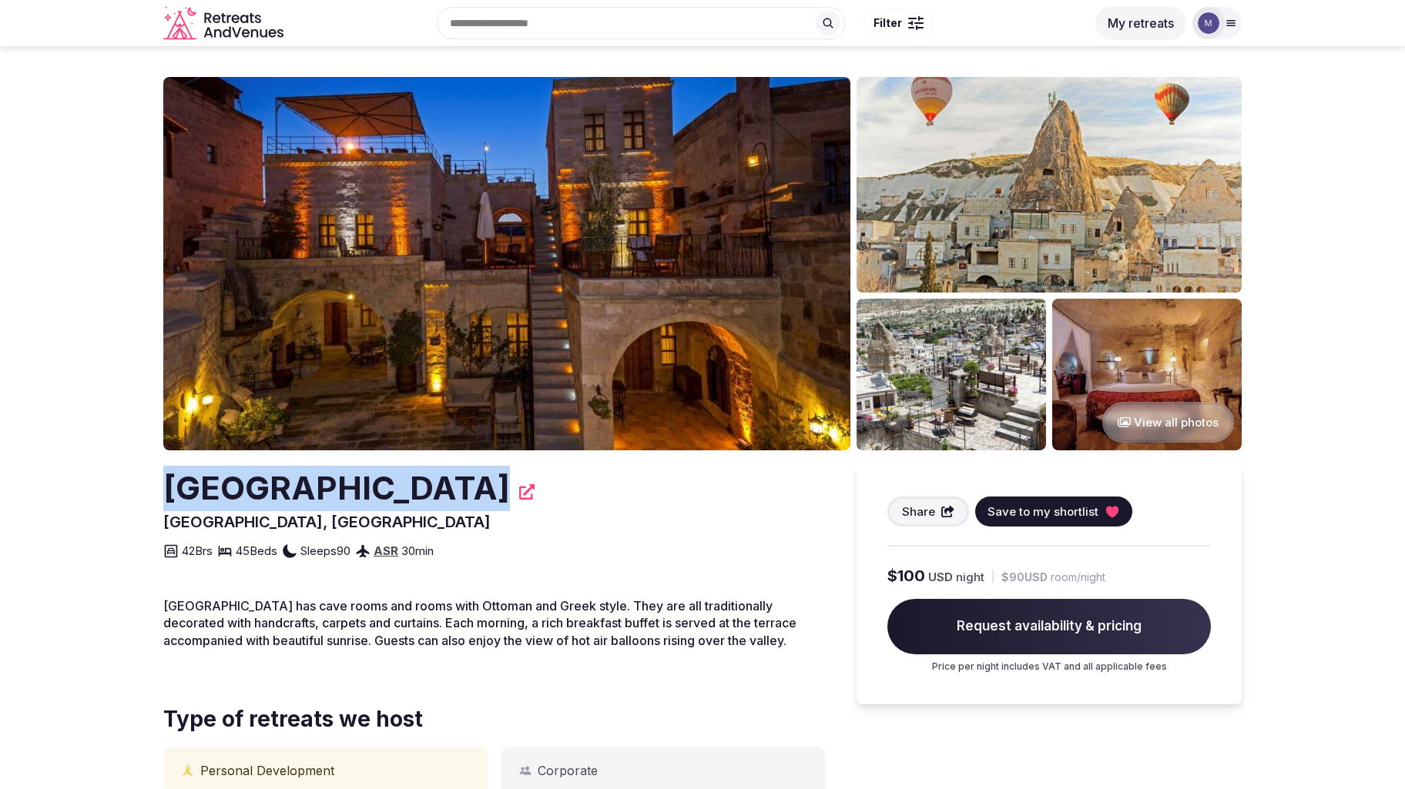
drag, startPoint x: 445, startPoint y: 490, endPoint x: 158, endPoint y: 475, distance: 287.7
click at [158, 475] on section "View all photos Mithra Cave Hotel Nevşehir, Turkey Share Save to my shortlist 4…" at bounding box center [702, 752] width 1405 height 1413
copy h2 "Mithra Cave Hotel"
click at [1156, 418] on button "View all photos" at bounding box center [1168, 422] width 132 height 41
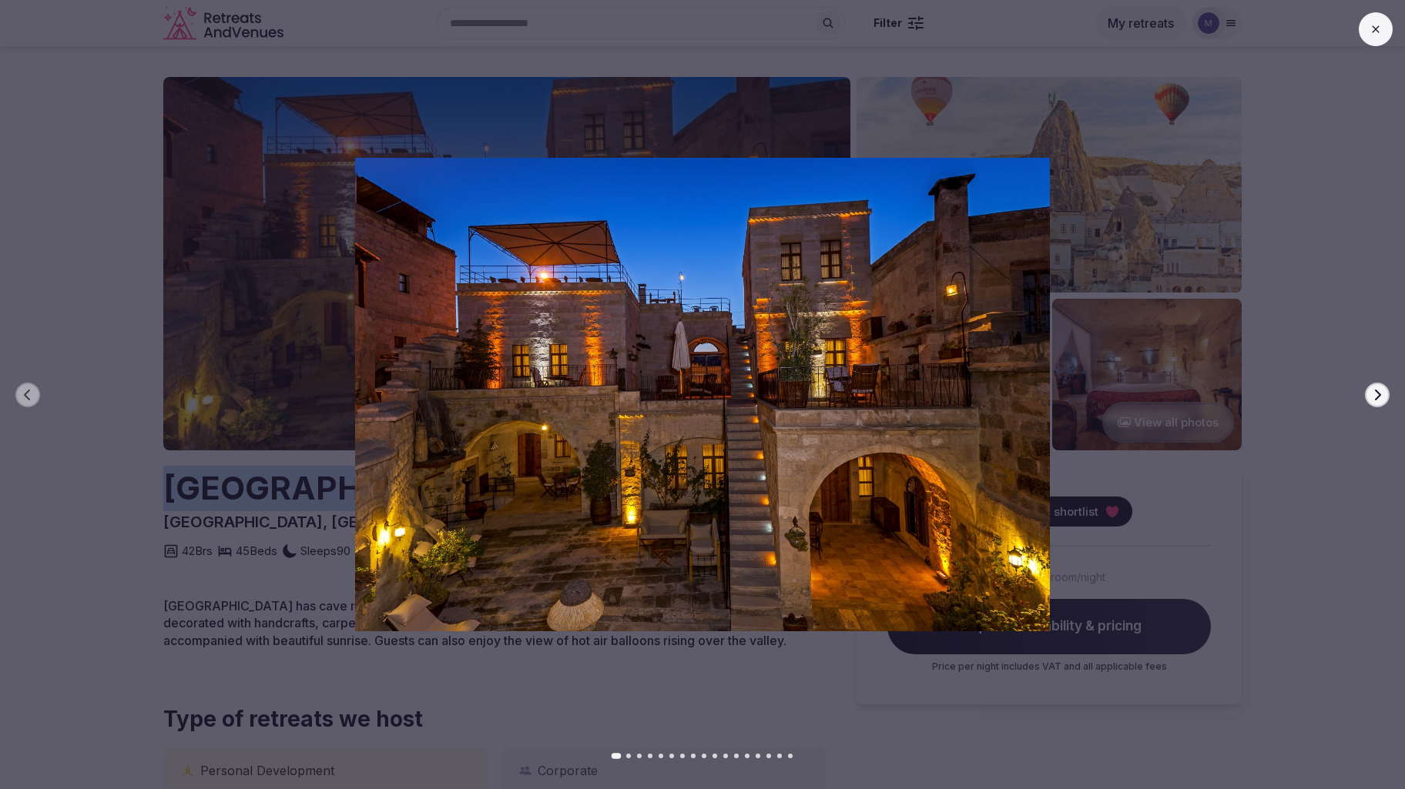
click at [1373, 397] on icon "button" at bounding box center [1377, 395] width 12 height 12
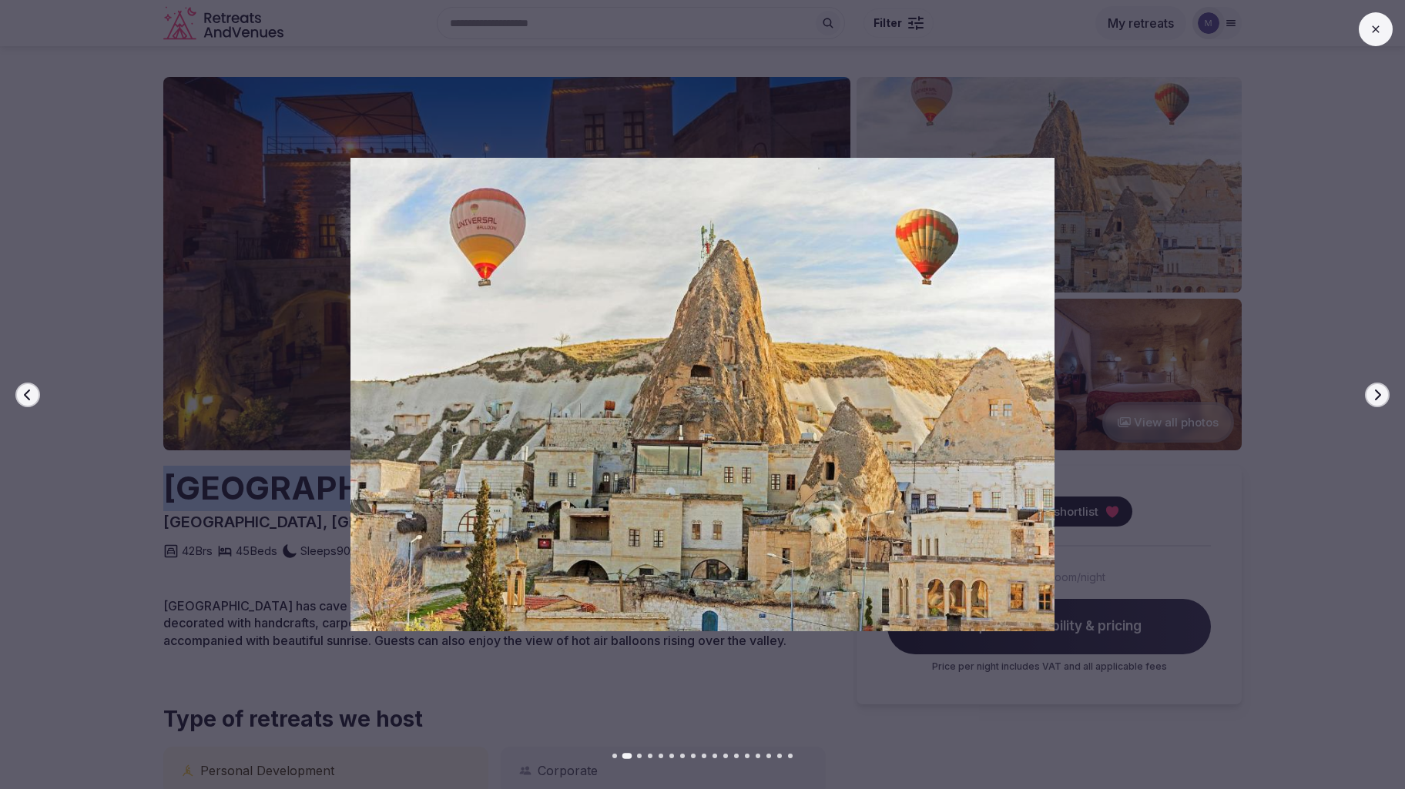
click at [1374, 397] on icon "button" at bounding box center [1377, 395] width 12 height 12
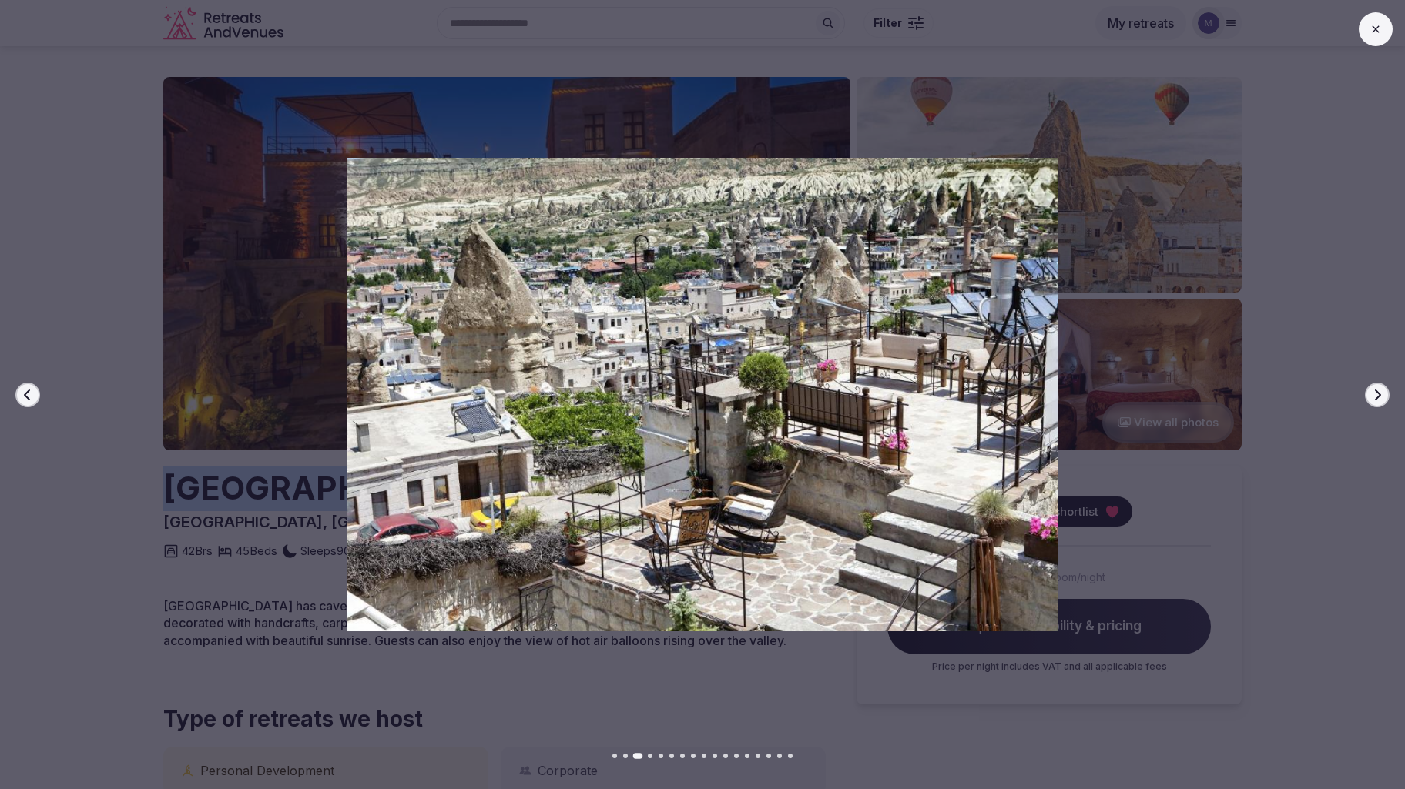
click at [1374, 397] on icon "button" at bounding box center [1377, 395] width 12 height 12
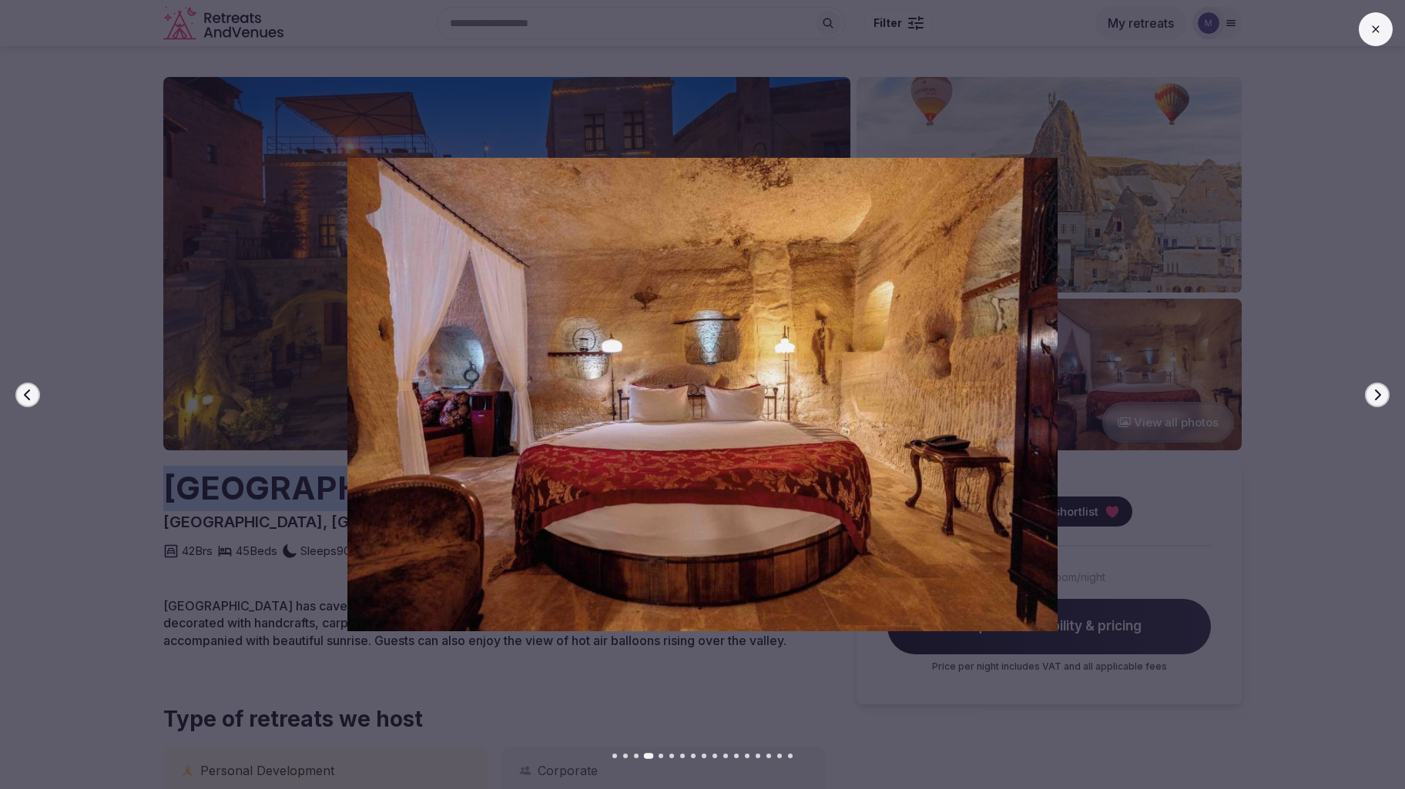
click at [1374, 397] on icon "button" at bounding box center [1377, 395] width 12 height 12
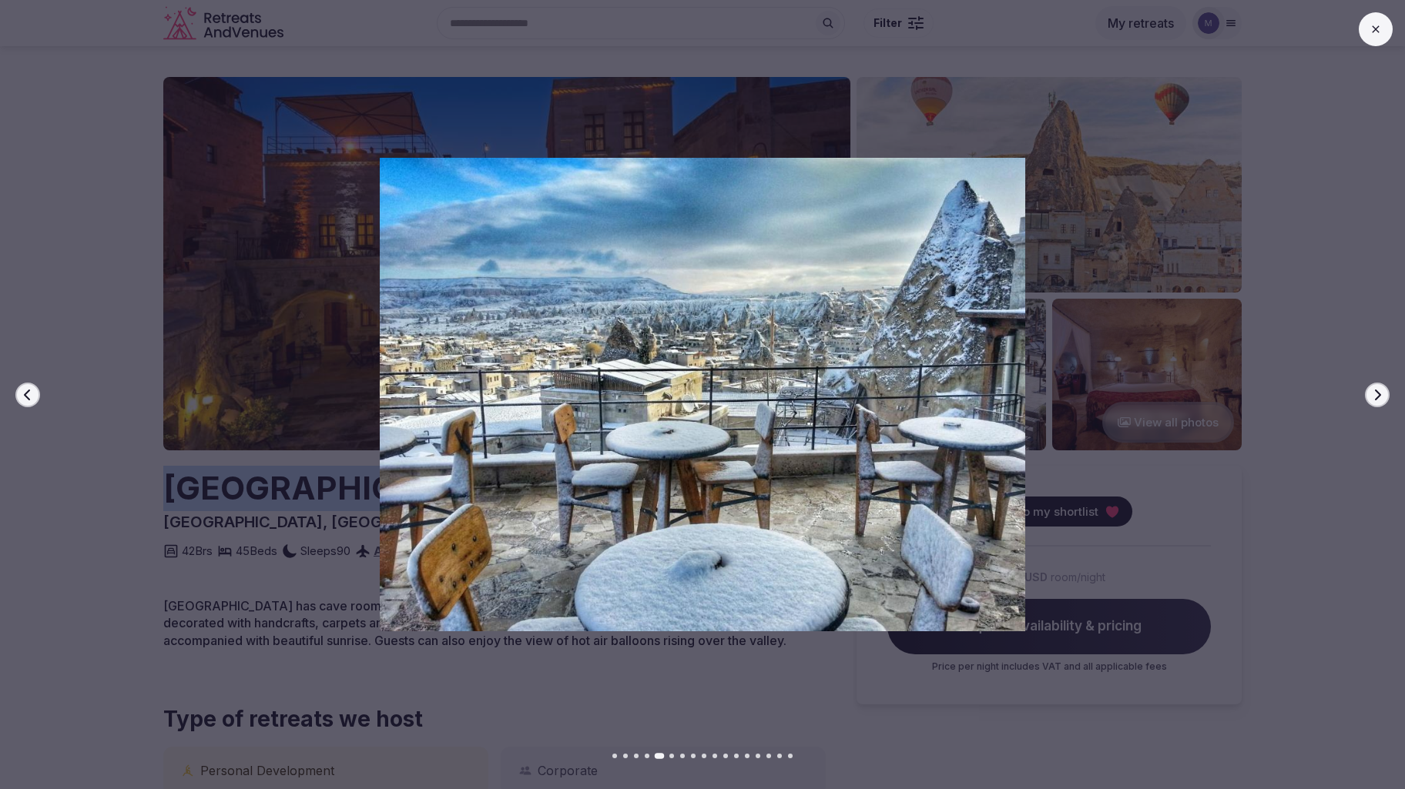
click at [1374, 397] on icon "button" at bounding box center [1377, 395] width 12 height 12
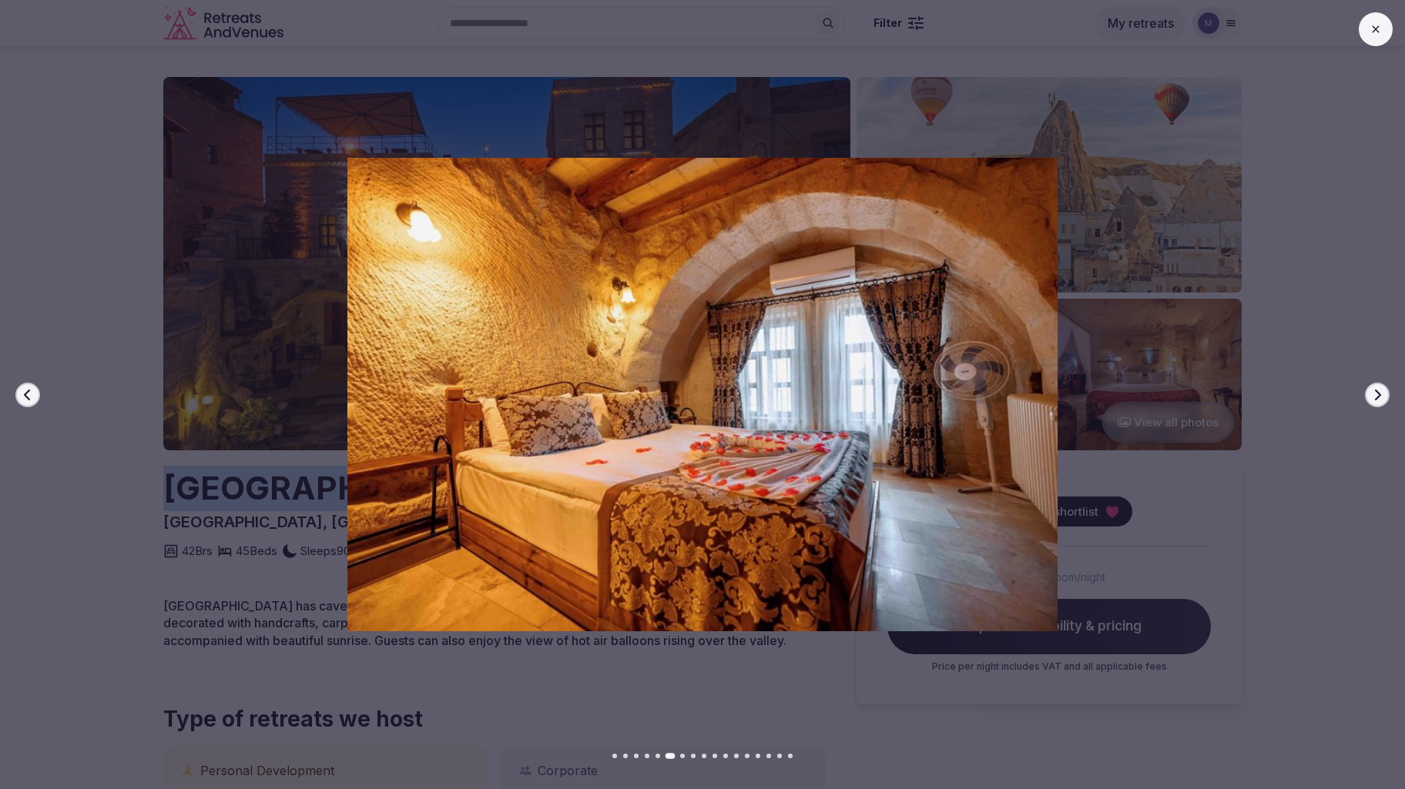
click at [1374, 397] on icon "button" at bounding box center [1377, 395] width 12 height 12
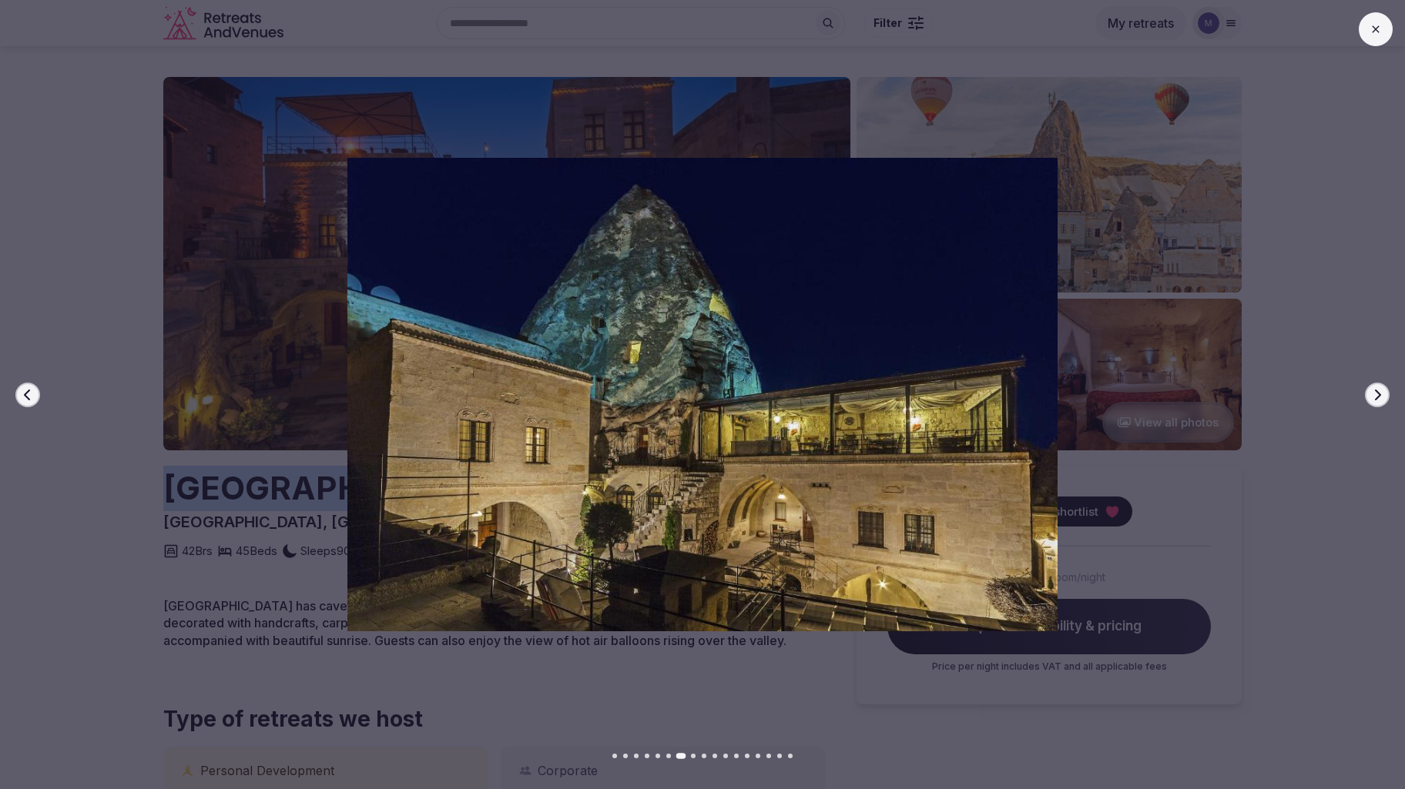
click at [1374, 397] on icon "button" at bounding box center [1377, 395] width 12 height 12
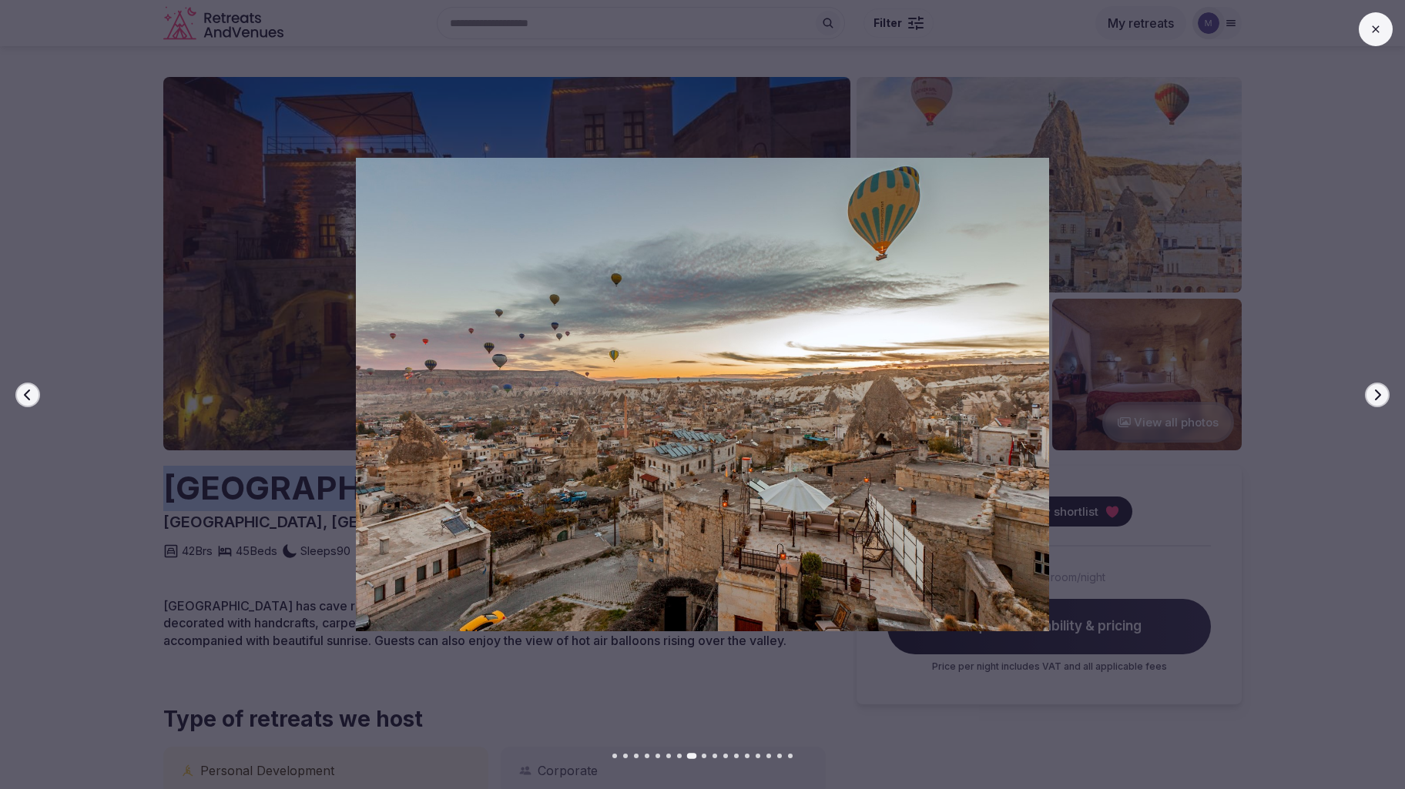
click at [1374, 397] on icon "button" at bounding box center [1377, 395] width 12 height 12
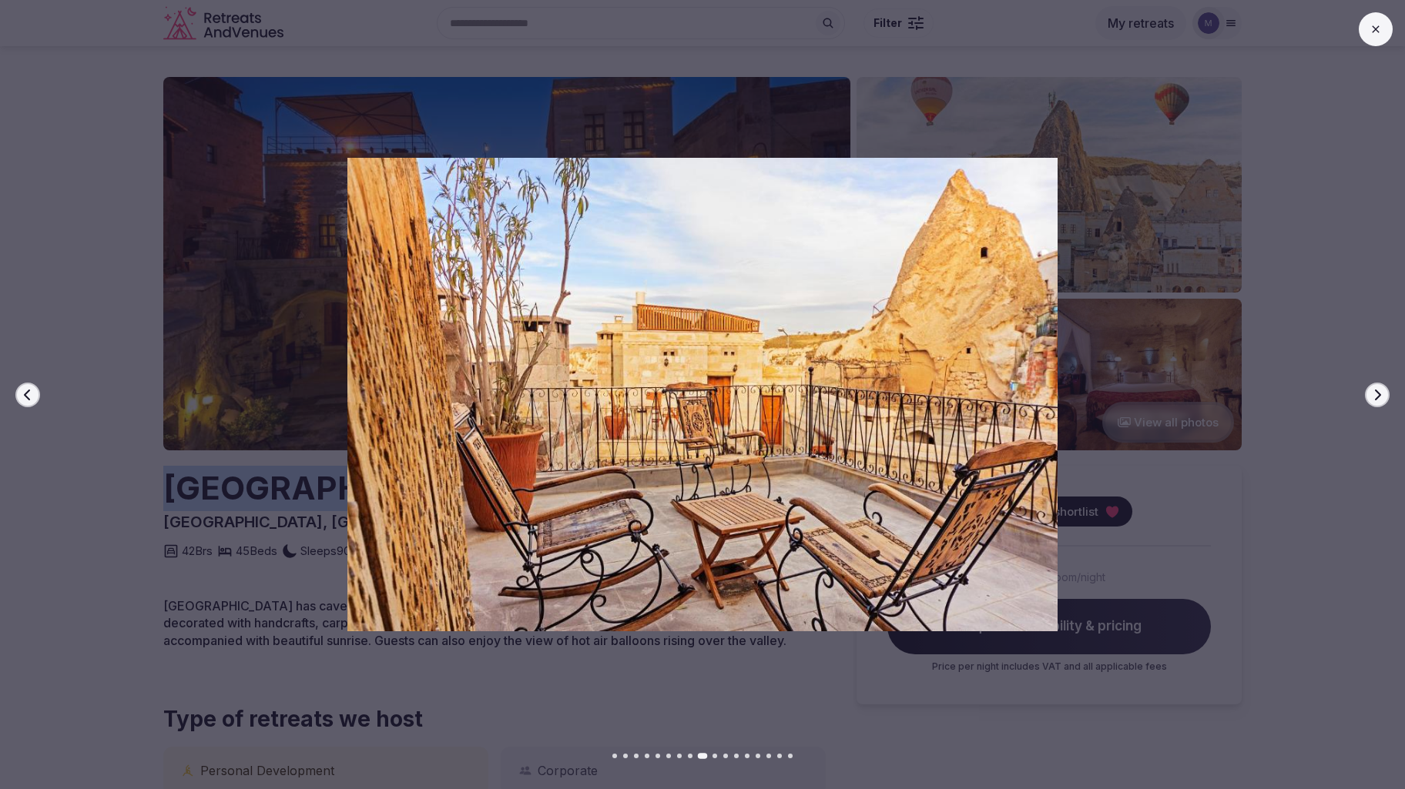
click at [1374, 397] on icon "button" at bounding box center [1377, 395] width 12 height 12
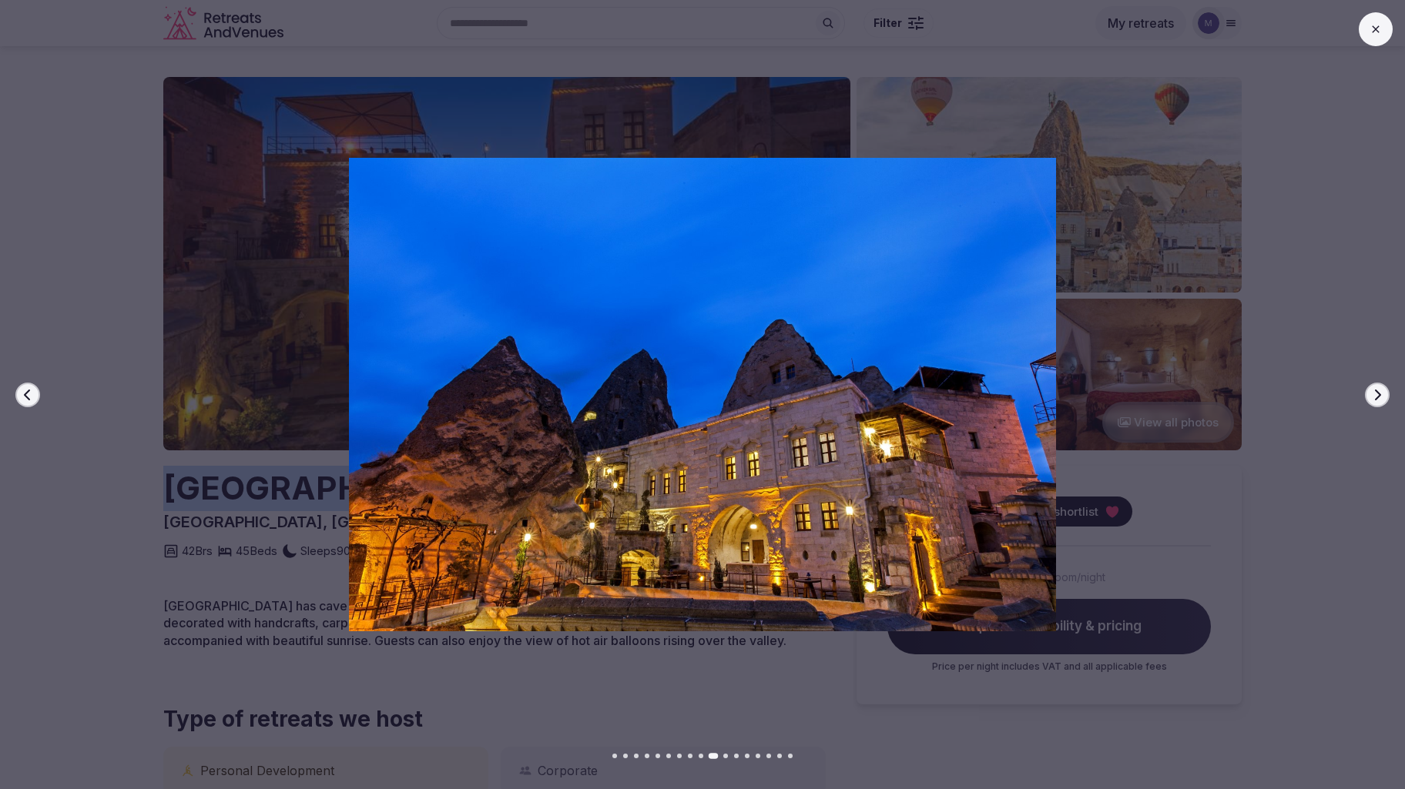
click at [1374, 397] on icon "button" at bounding box center [1377, 395] width 12 height 12
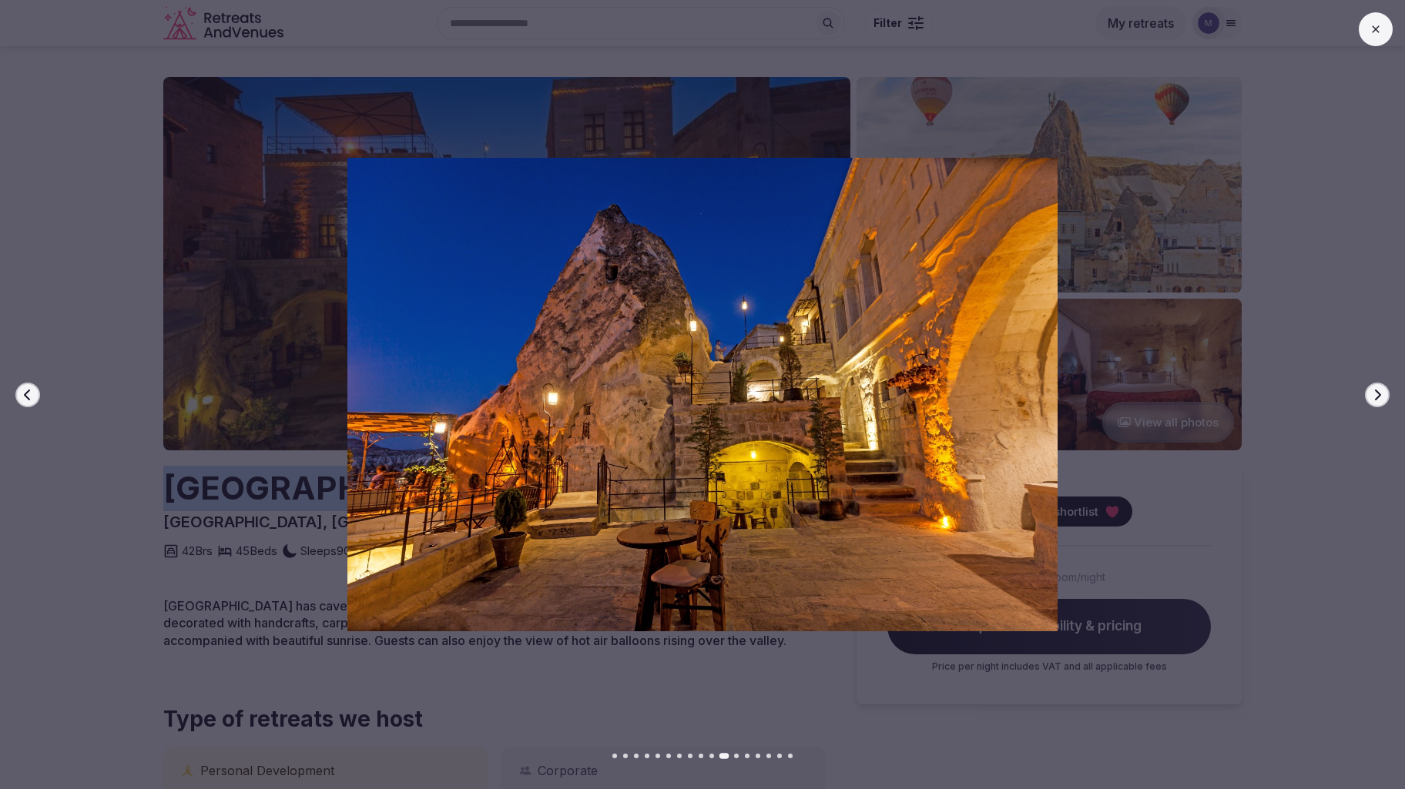
click at [1374, 397] on icon "button" at bounding box center [1377, 395] width 12 height 12
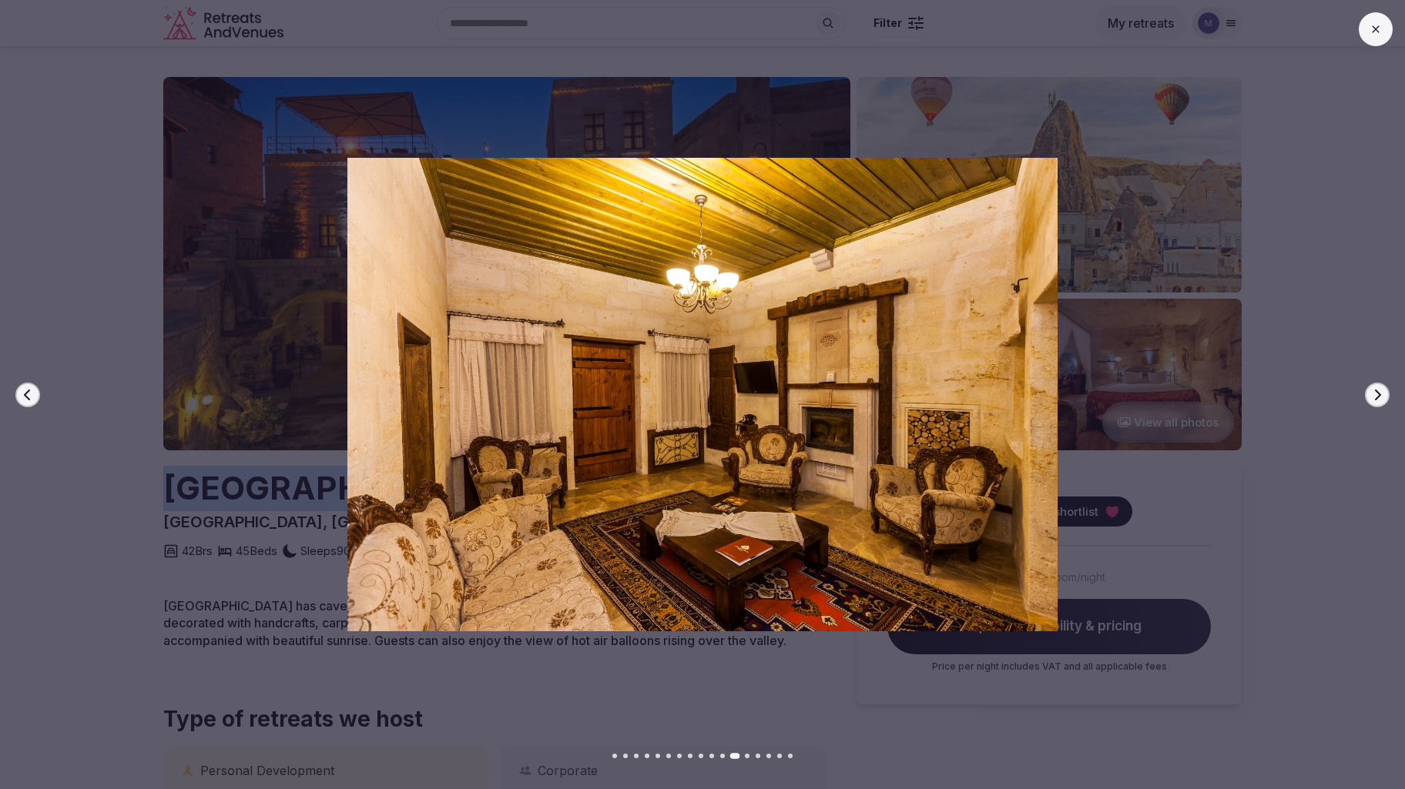
click at [1374, 397] on icon "button" at bounding box center [1377, 395] width 12 height 12
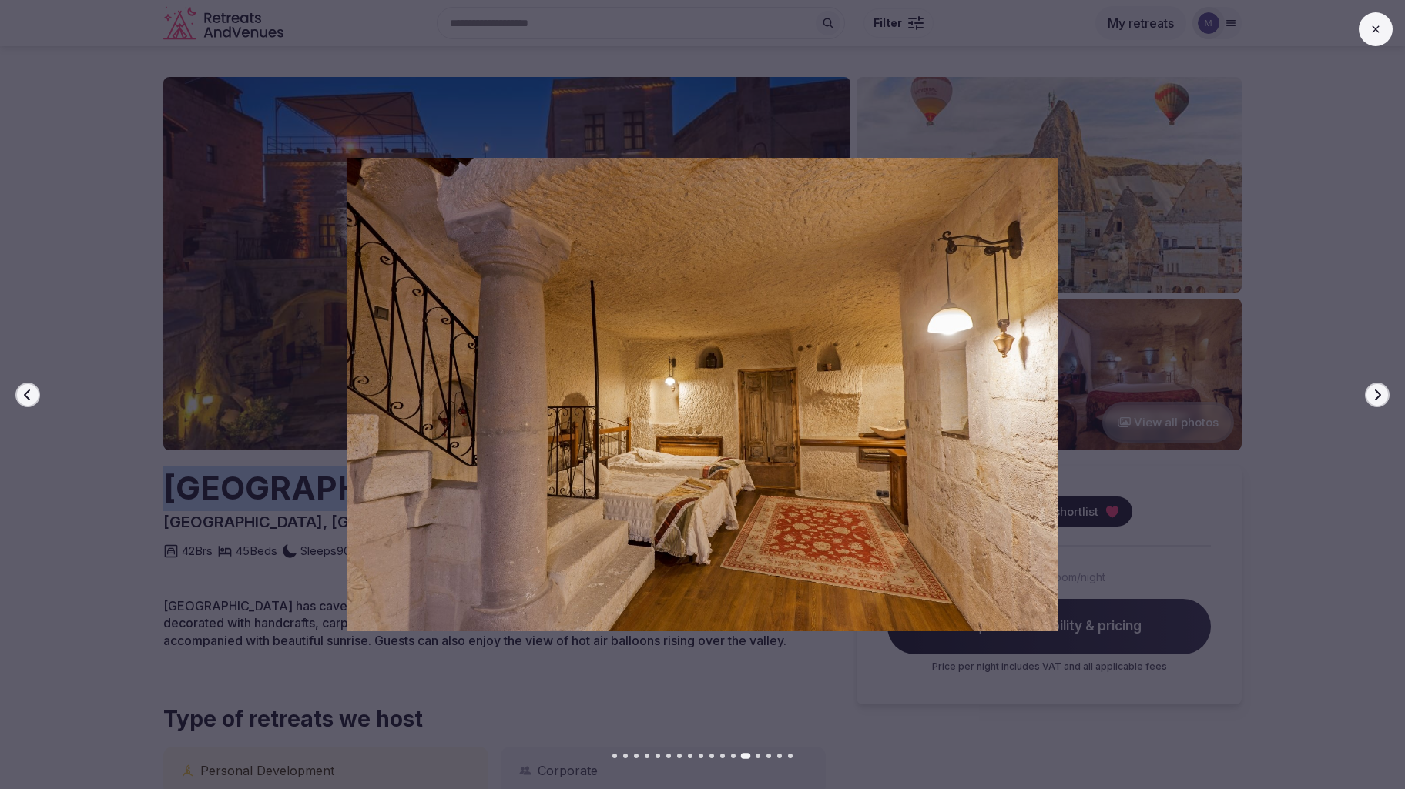
click at [1374, 397] on icon "button" at bounding box center [1377, 395] width 12 height 12
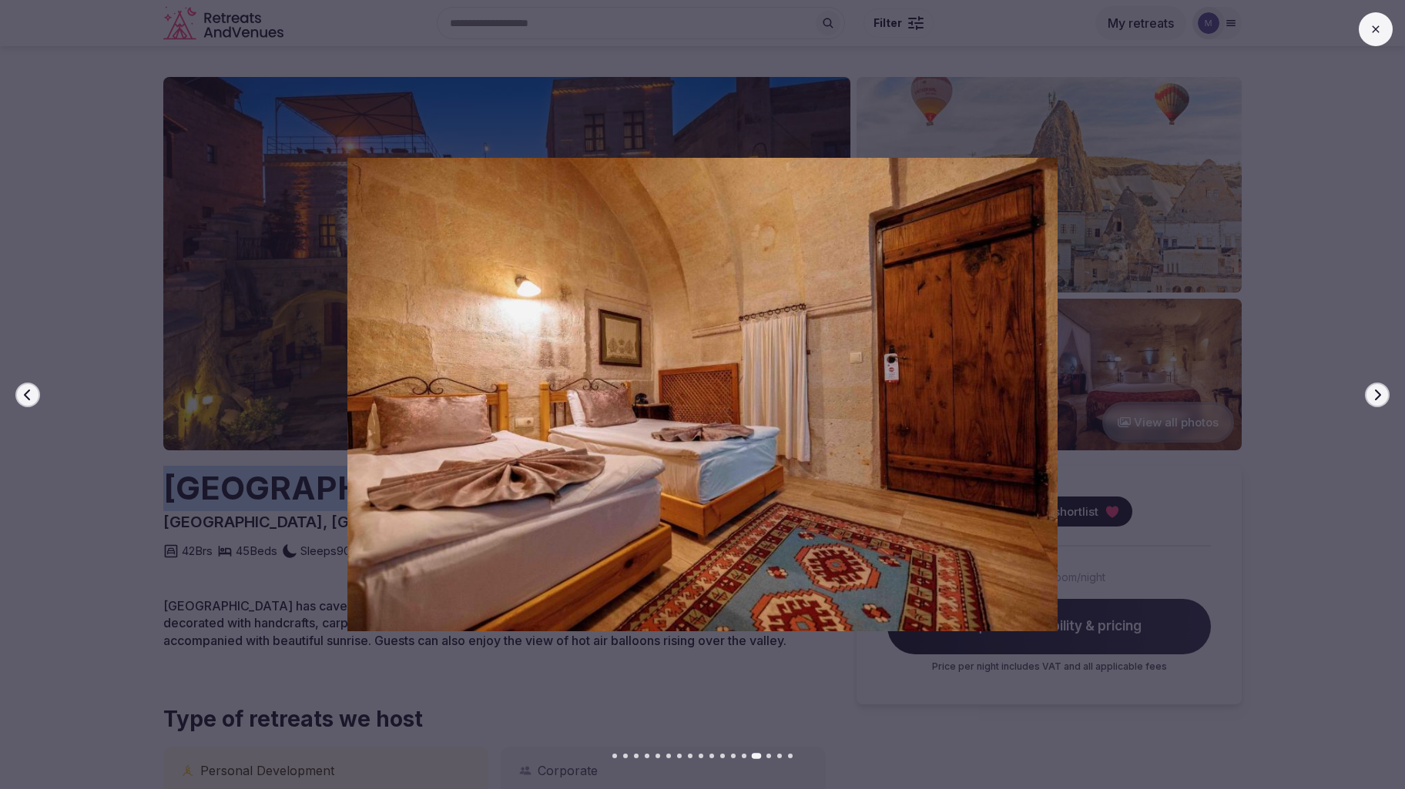
click at [1375, 397] on icon "button" at bounding box center [1377, 395] width 12 height 12
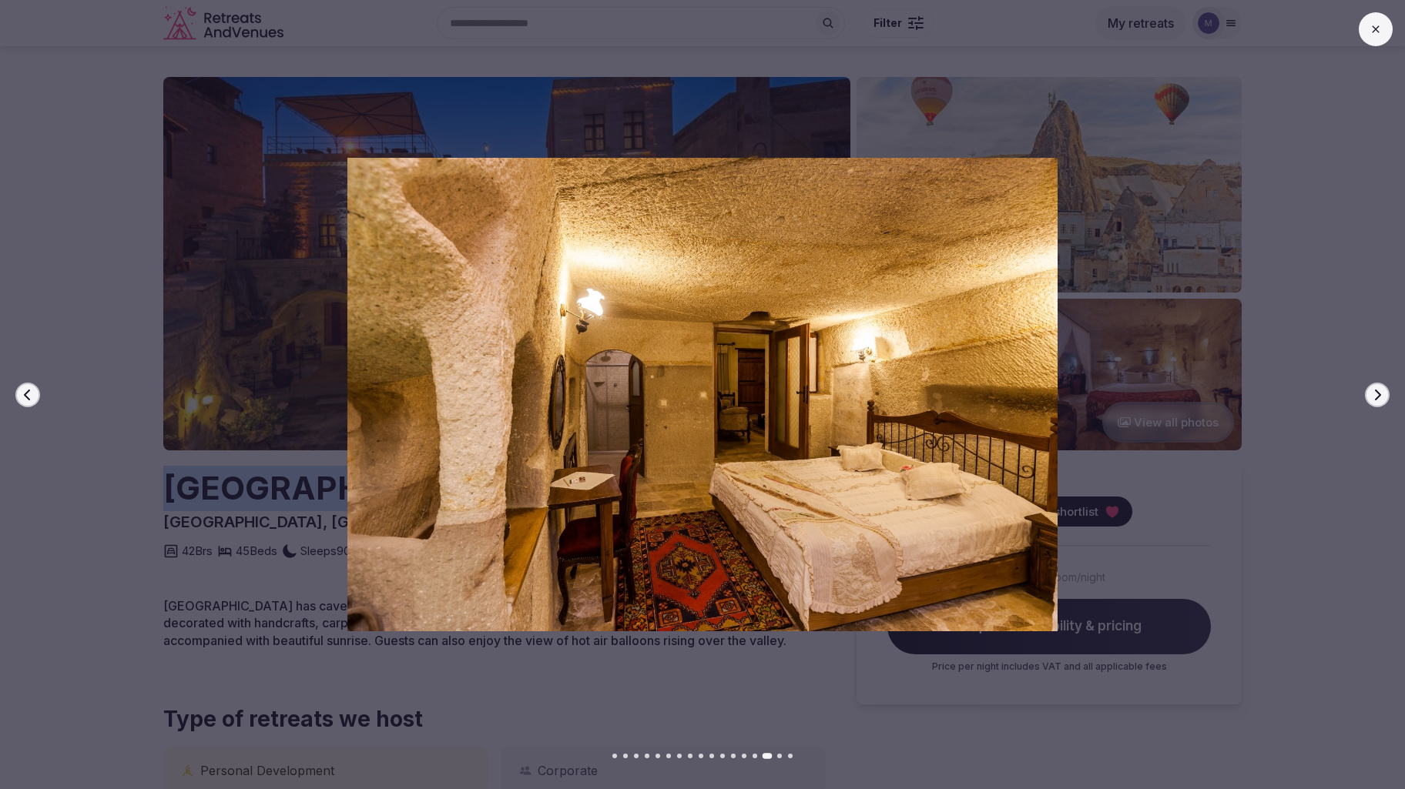
click at [1375, 397] on icon "button" at bounding box center [1377, 395] width 12 height 12
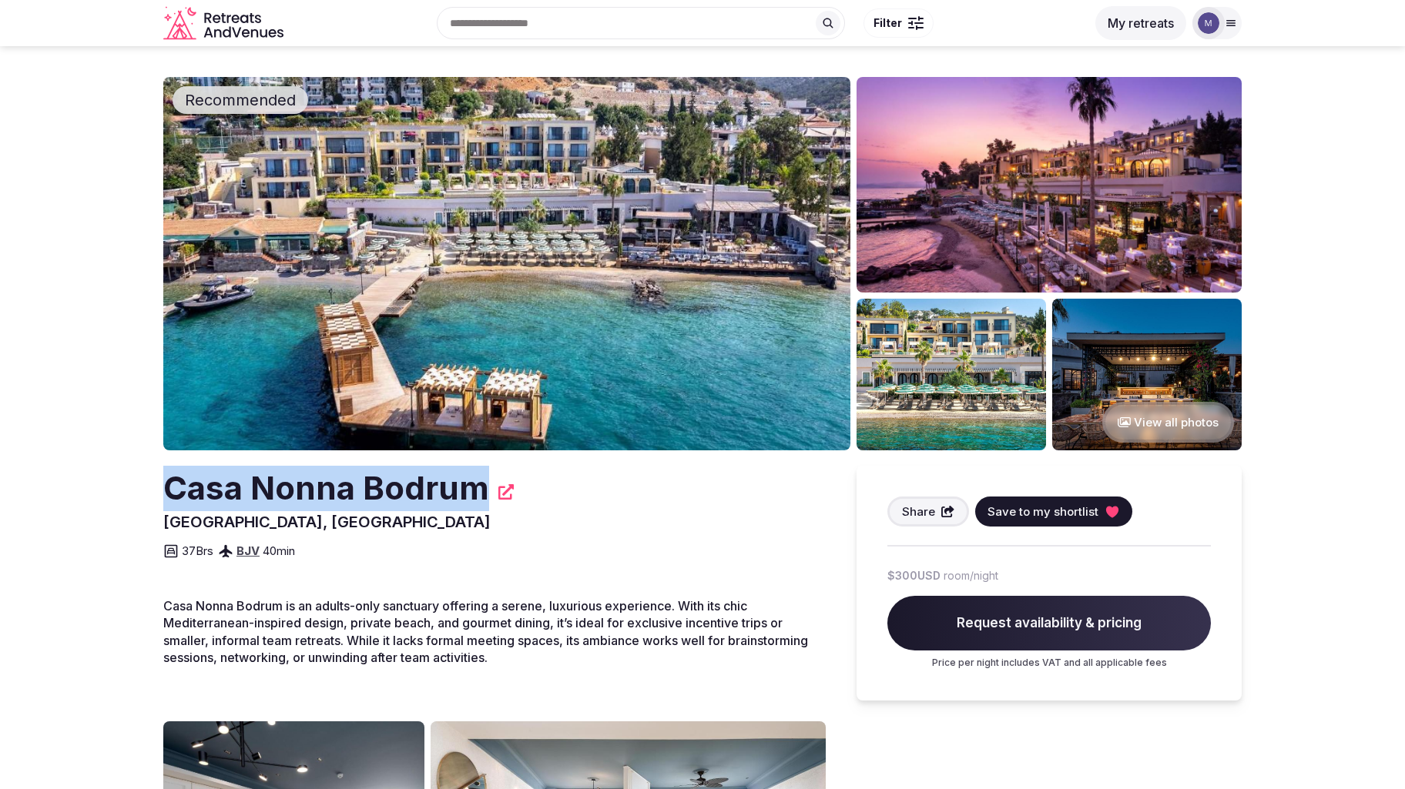
drag, startPoint x: 486, startPoint y: 488, endPoint x: 167, endPoint y: 492, distance: 318.9
click at [168, 492] on h2 "Casa Nonna Bodrum" at bounding box center [326, 488] width 326 height 45
copy h2 "Casa Nonna Bodrum"
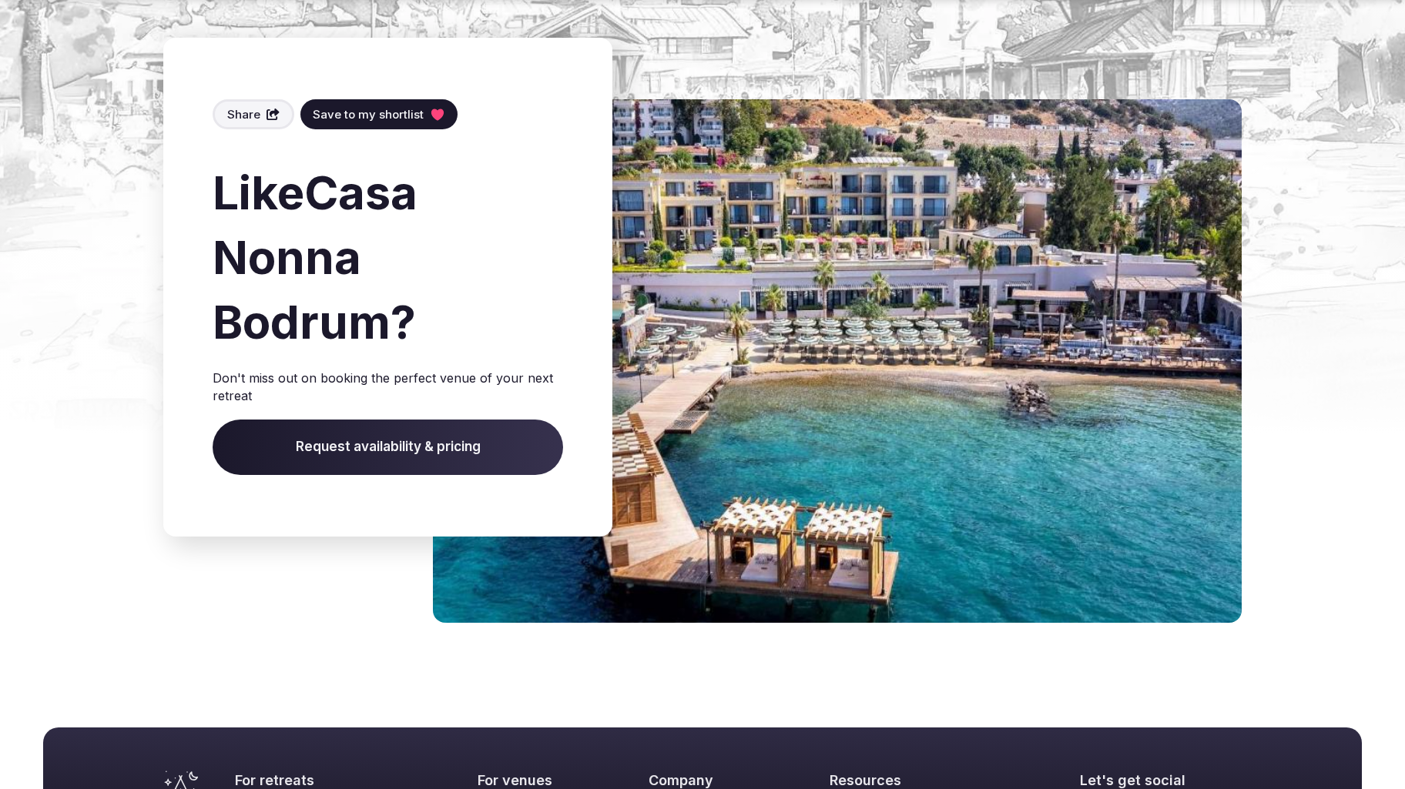
scroll to position [2217, 0]
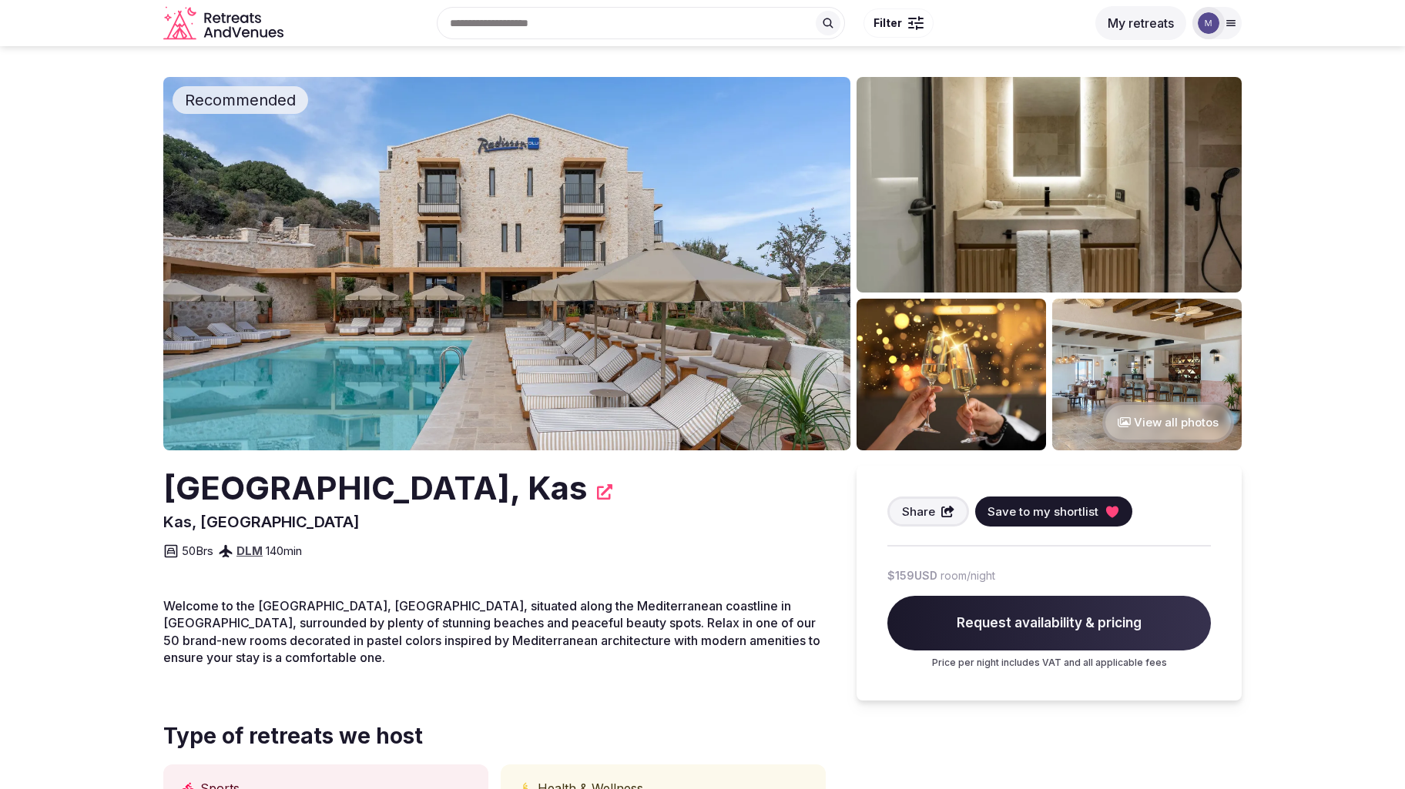
click at [600, 301] on img at bounding box center [506, 264] width 687 height 374
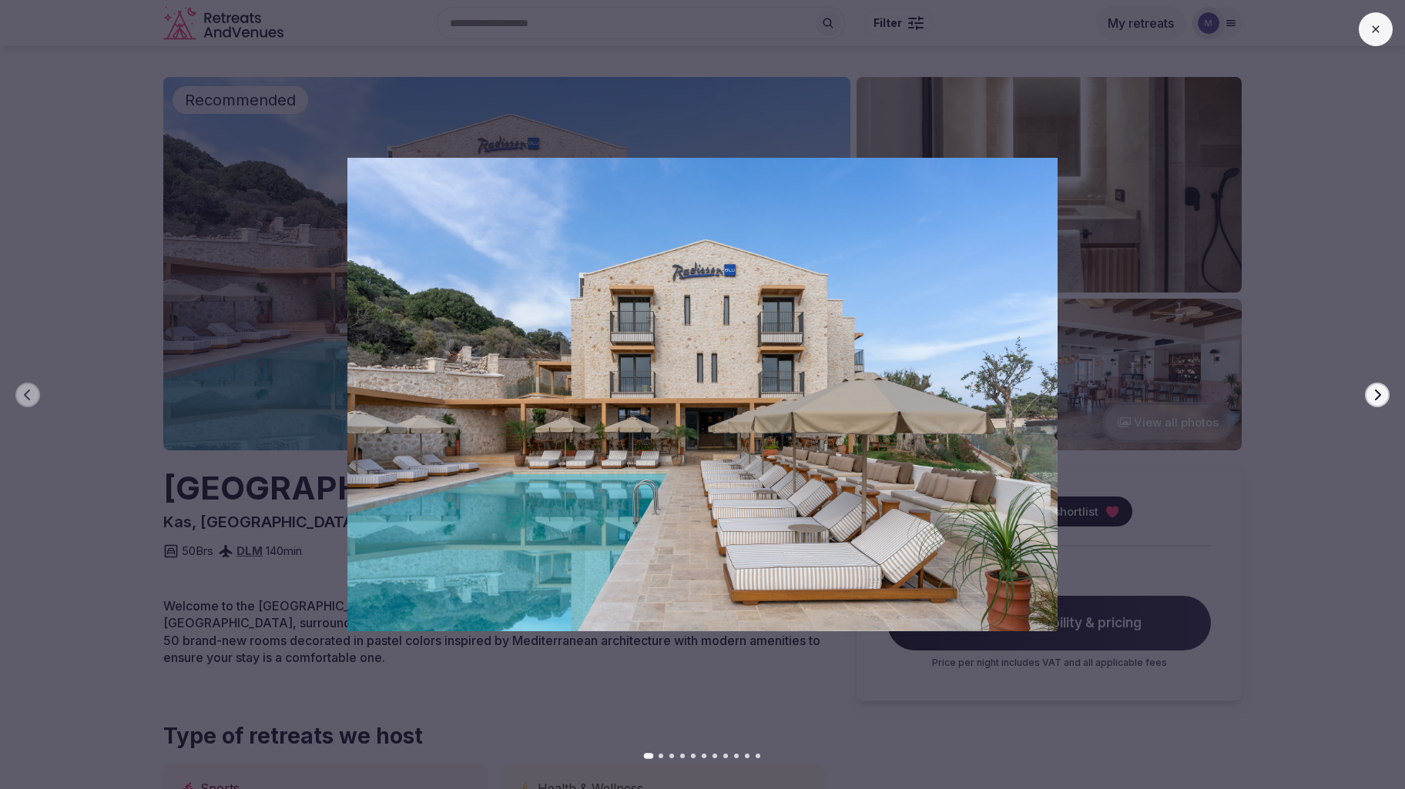
click at [1381, 401] on icon "button" at bounding box center [1377, 395] width 12 height 12
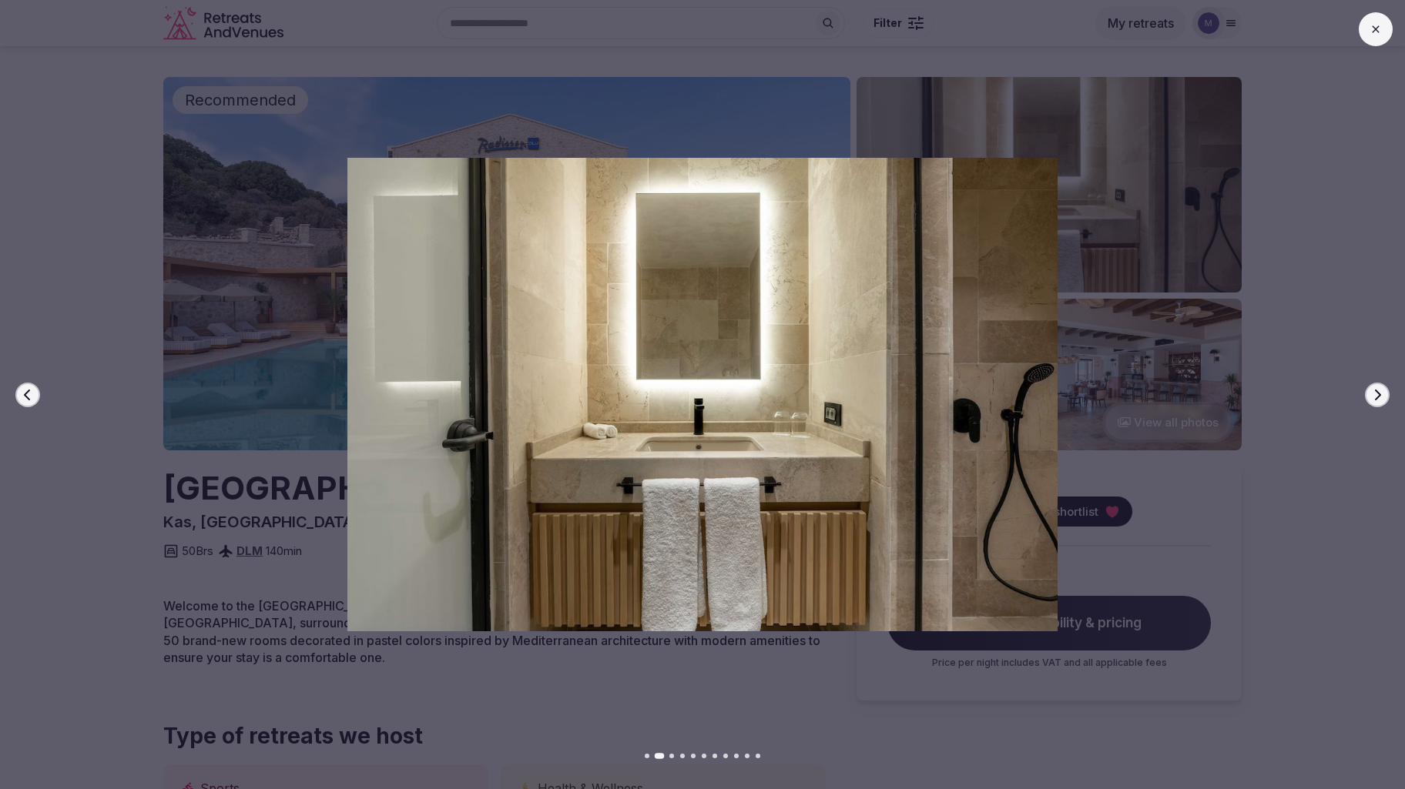
click at [1382, 400] on icon "button" at bounding box center [1377, 395] width 12 height 12
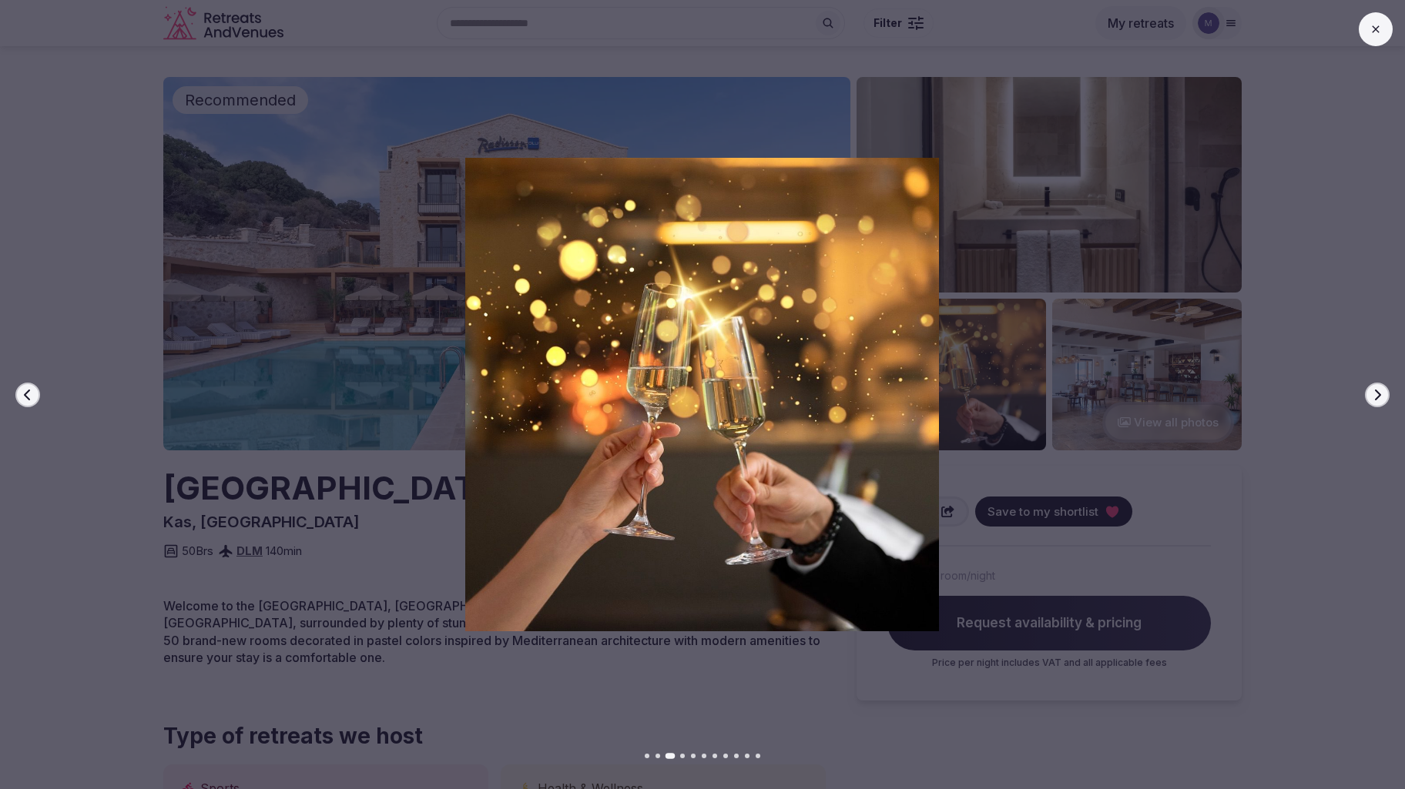
click at [1383, 400] on icon "button" at bounding box center [1377, 395] width 12 height 12
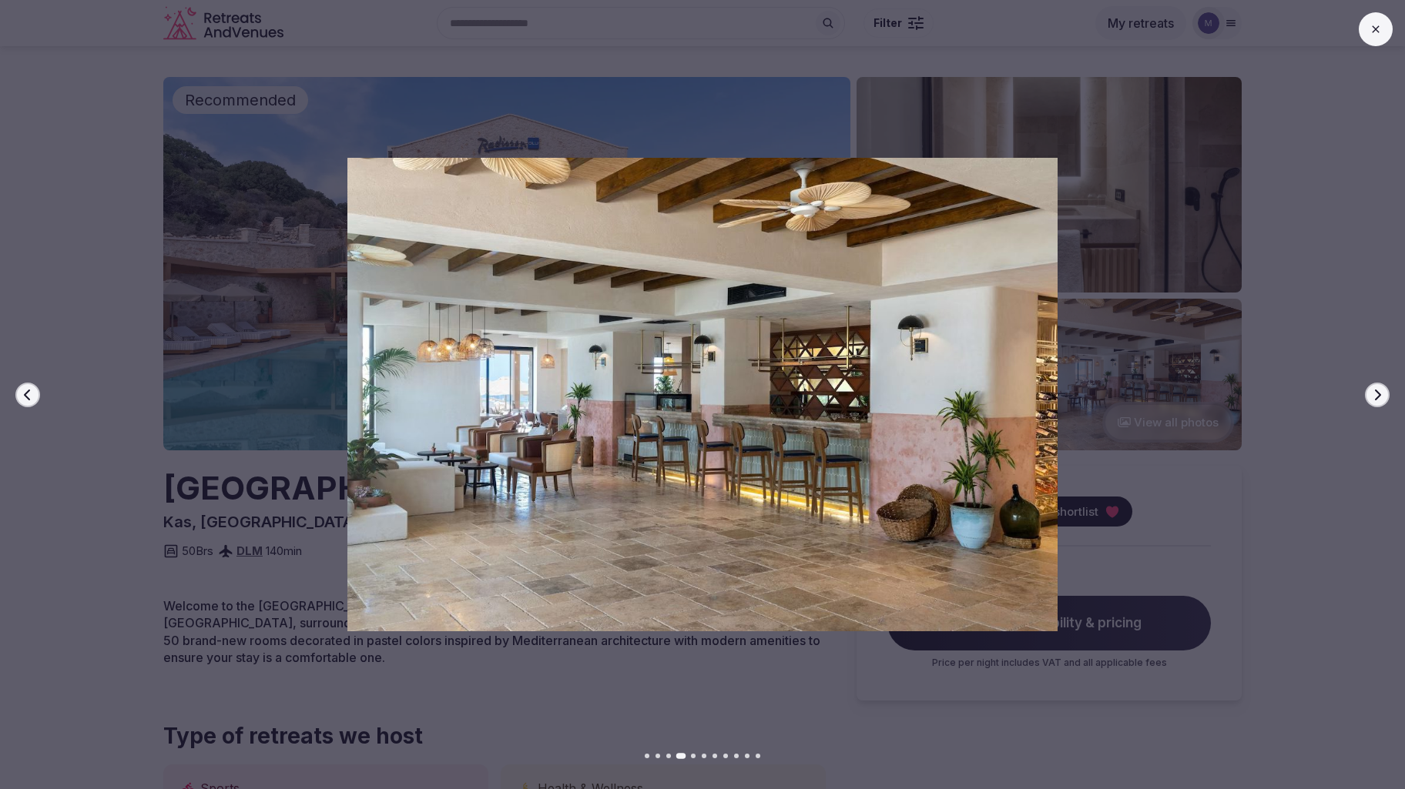
click at [1383, 400] on icon "button" at bounding box center [1377, 395] width 12 height 12
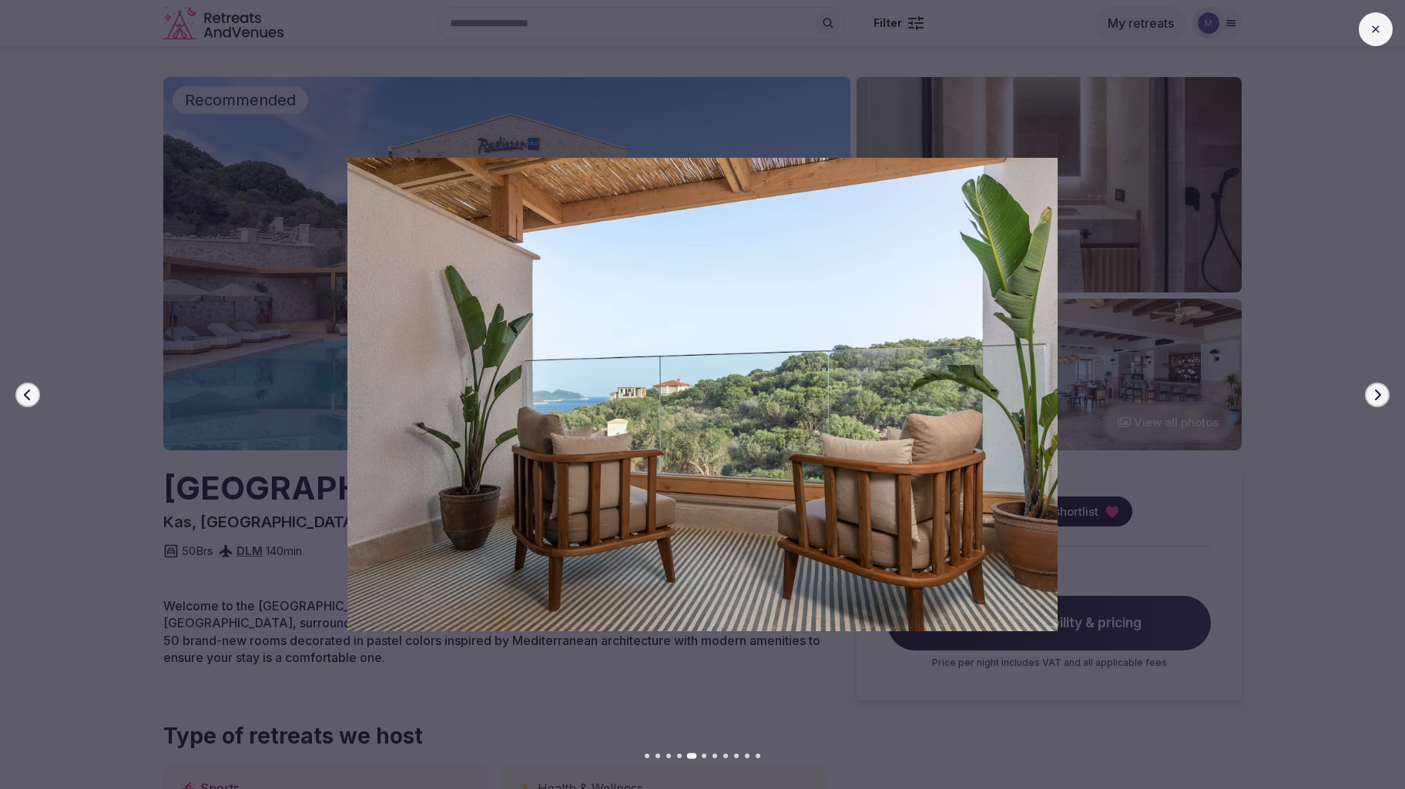
click at [1383, 399] on button "Next slide" at bounding box center [1377, 395] width 25 height 25
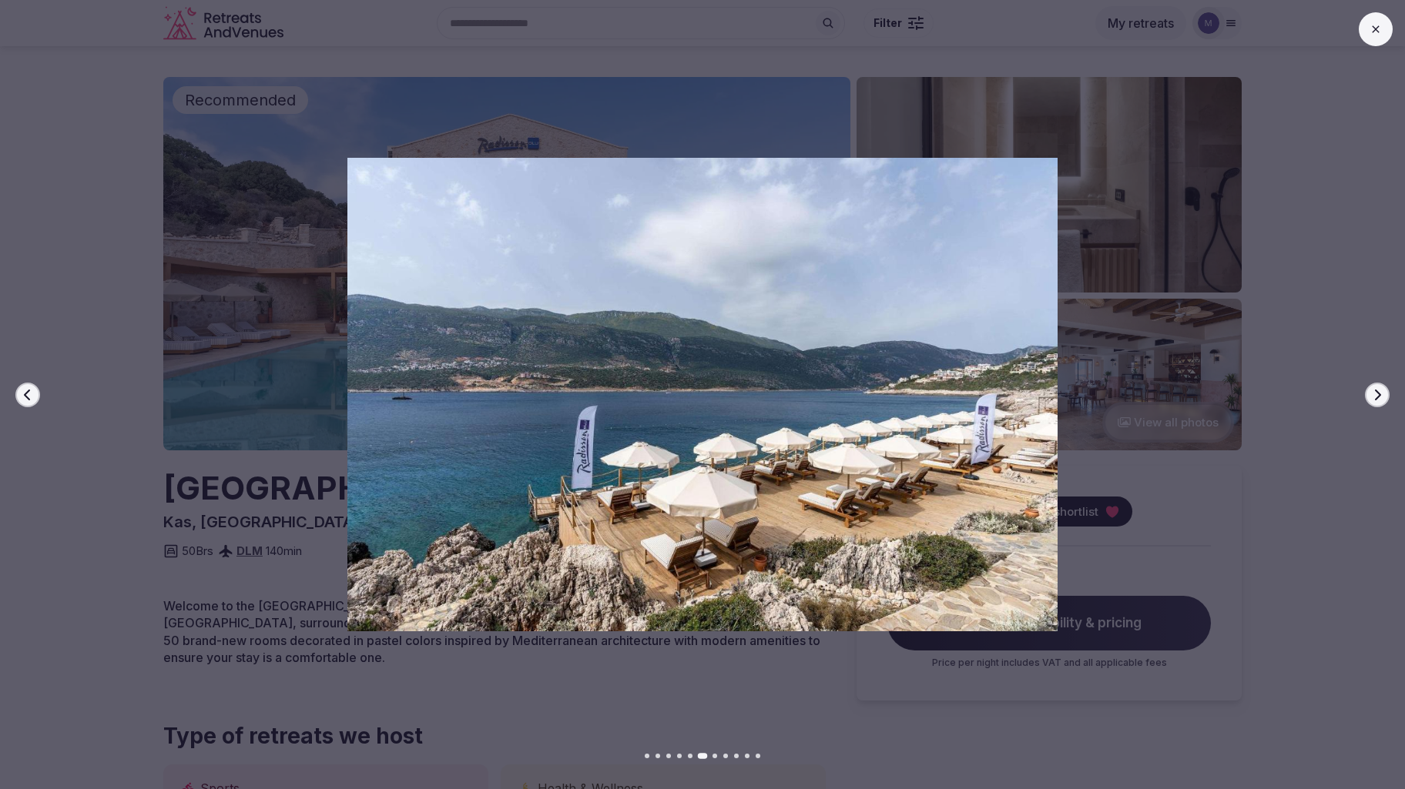
click at [1383, 399] on button "Next slide" at bounding box center [1377, 395] width 25 height 25
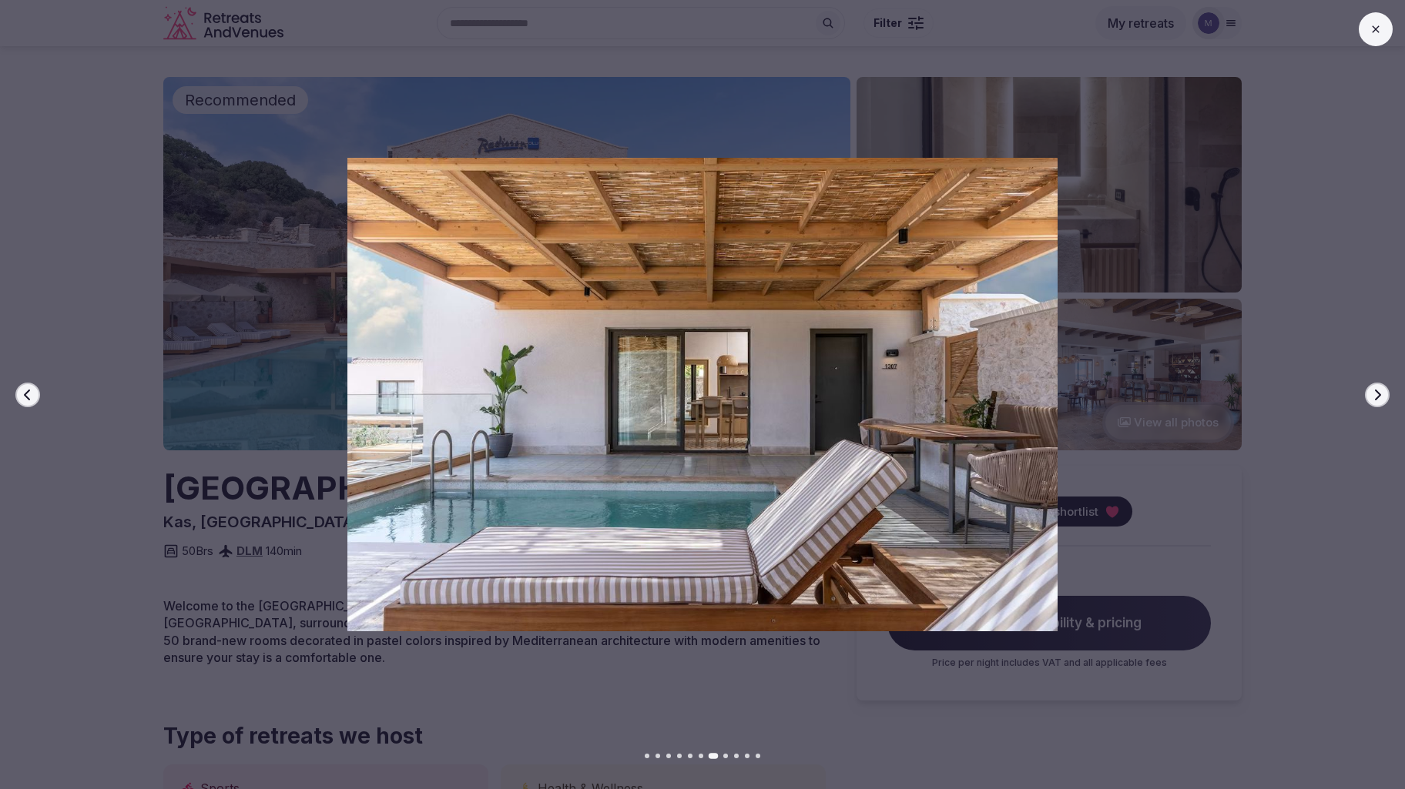
click at [1383, 399] on button "Next slide" at bounding box center [1377, 395] width 25 height 25
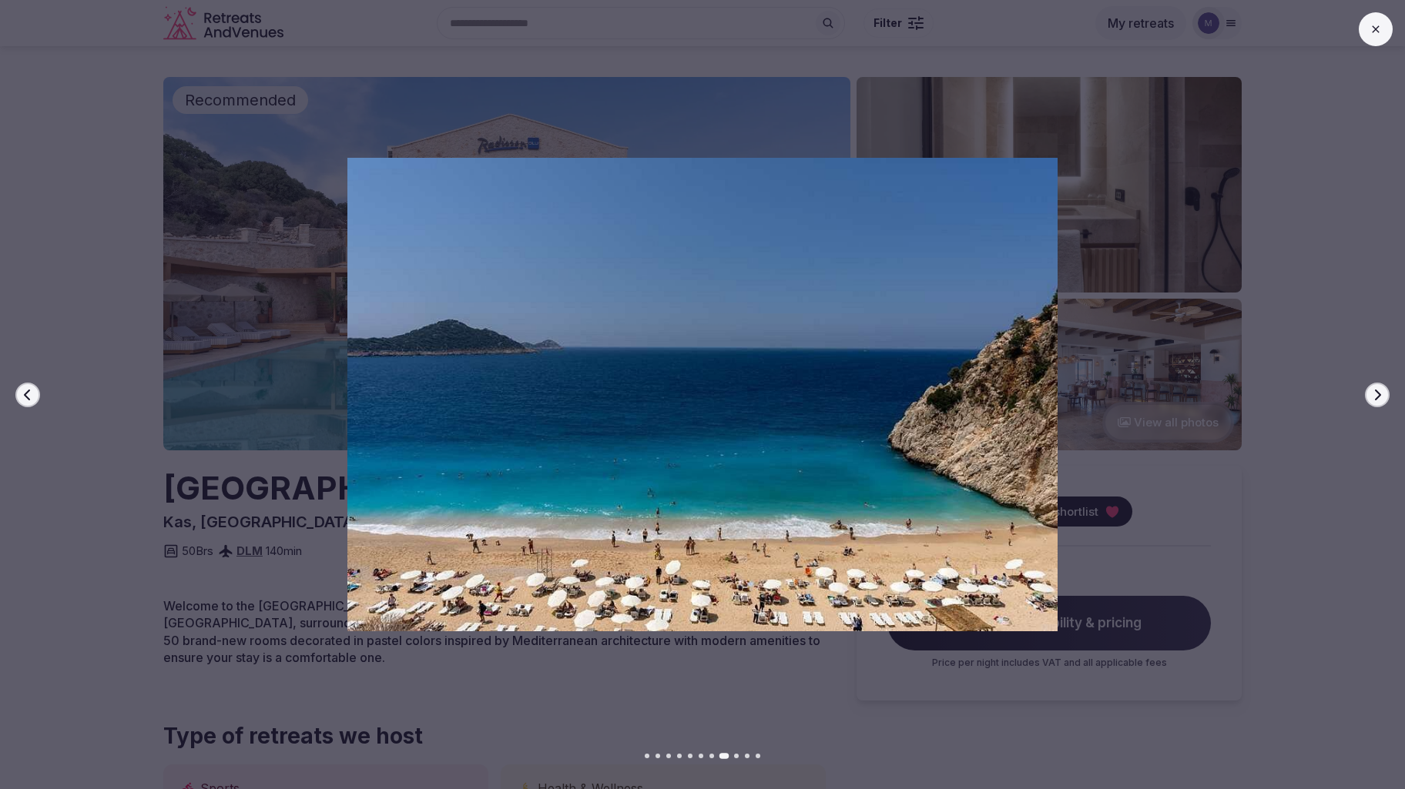
click at [1383, 399] on button "Next slide" at bounding box center [1377, 395] width 25 height 25
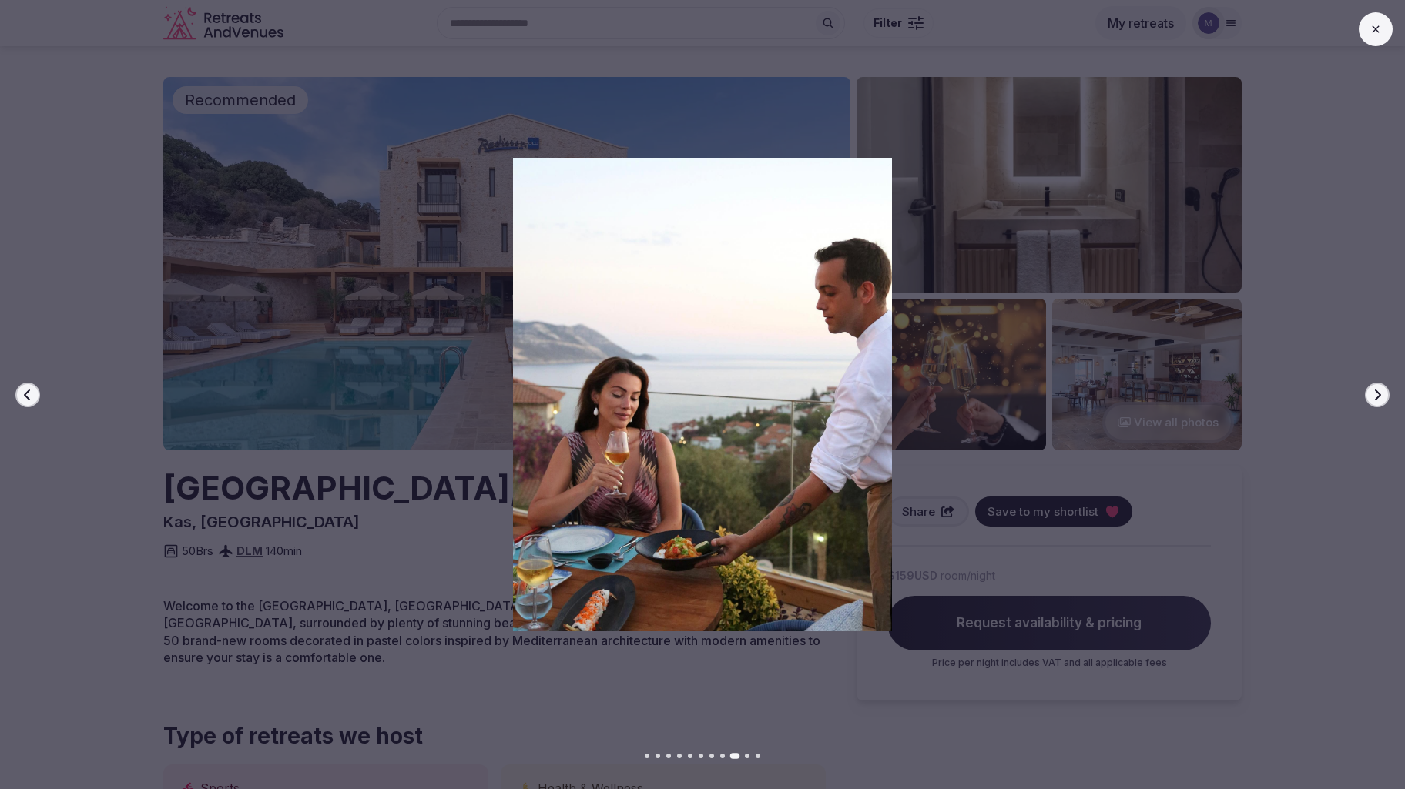
click at [1383, 399] on button "Next slide" at bounding box center [1377, 395] width 25 height 25
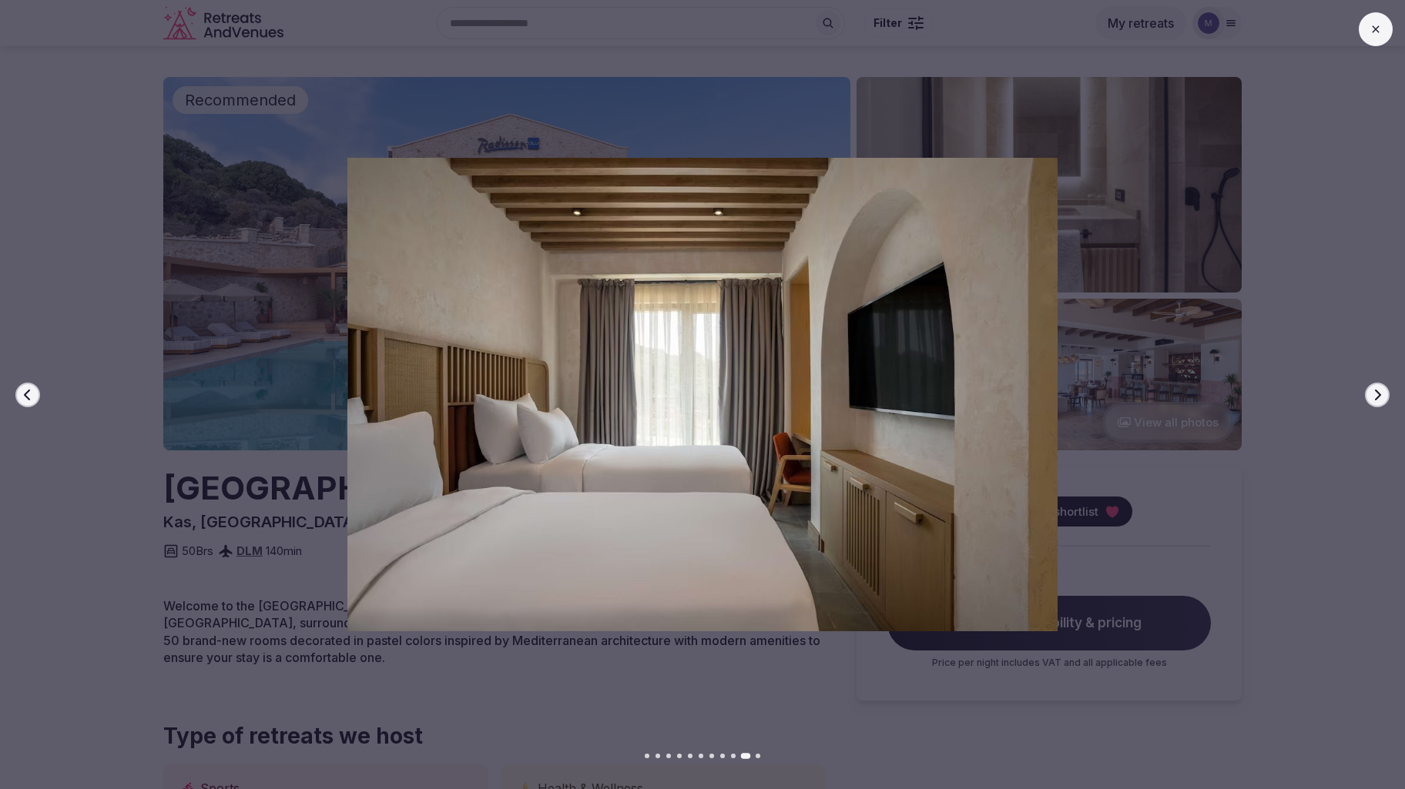
click at [1383, 399] on button "Next slide" at bounding box center [1377, 395] width 25 height 25
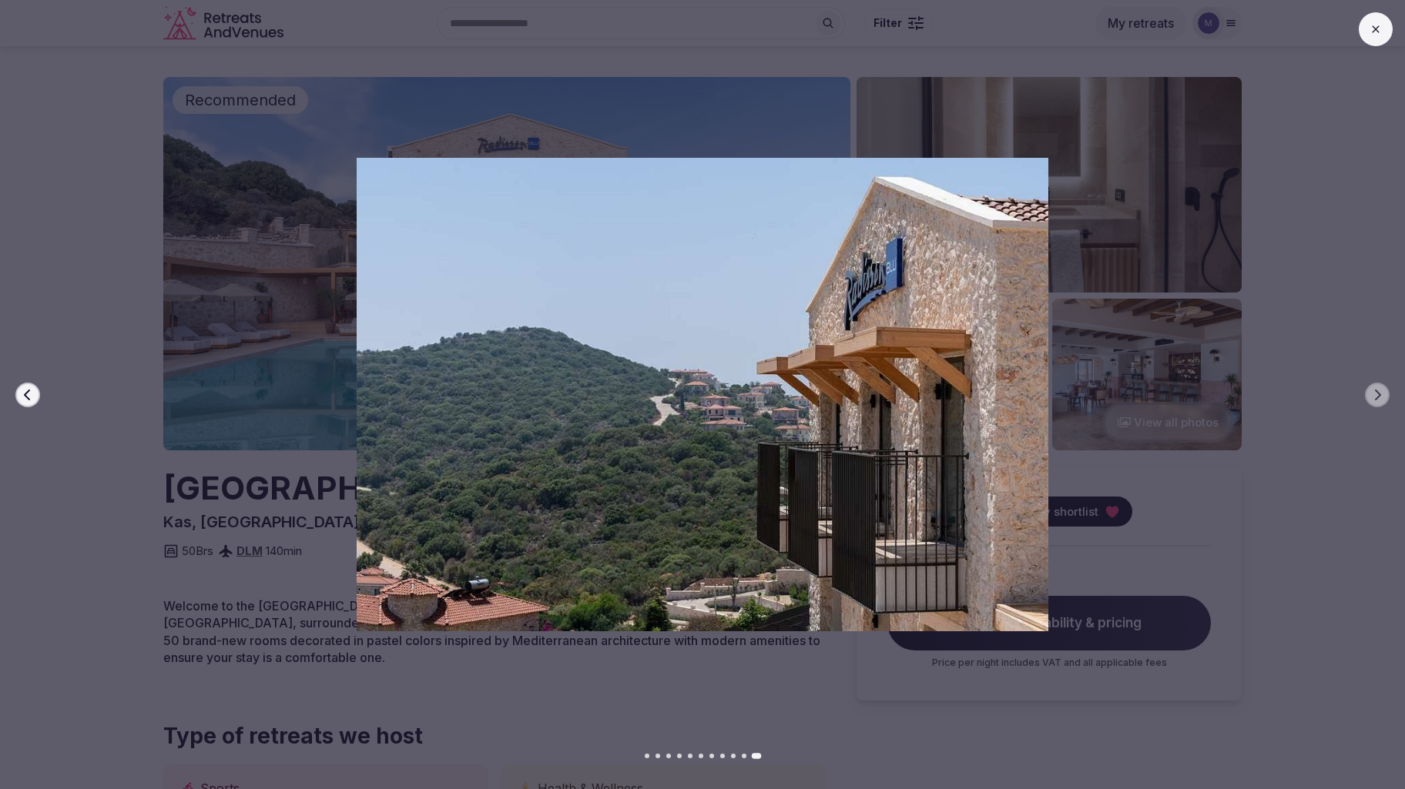
click at [1374, 23] on icon at bounding box center [1375, 29] width 12 height 12
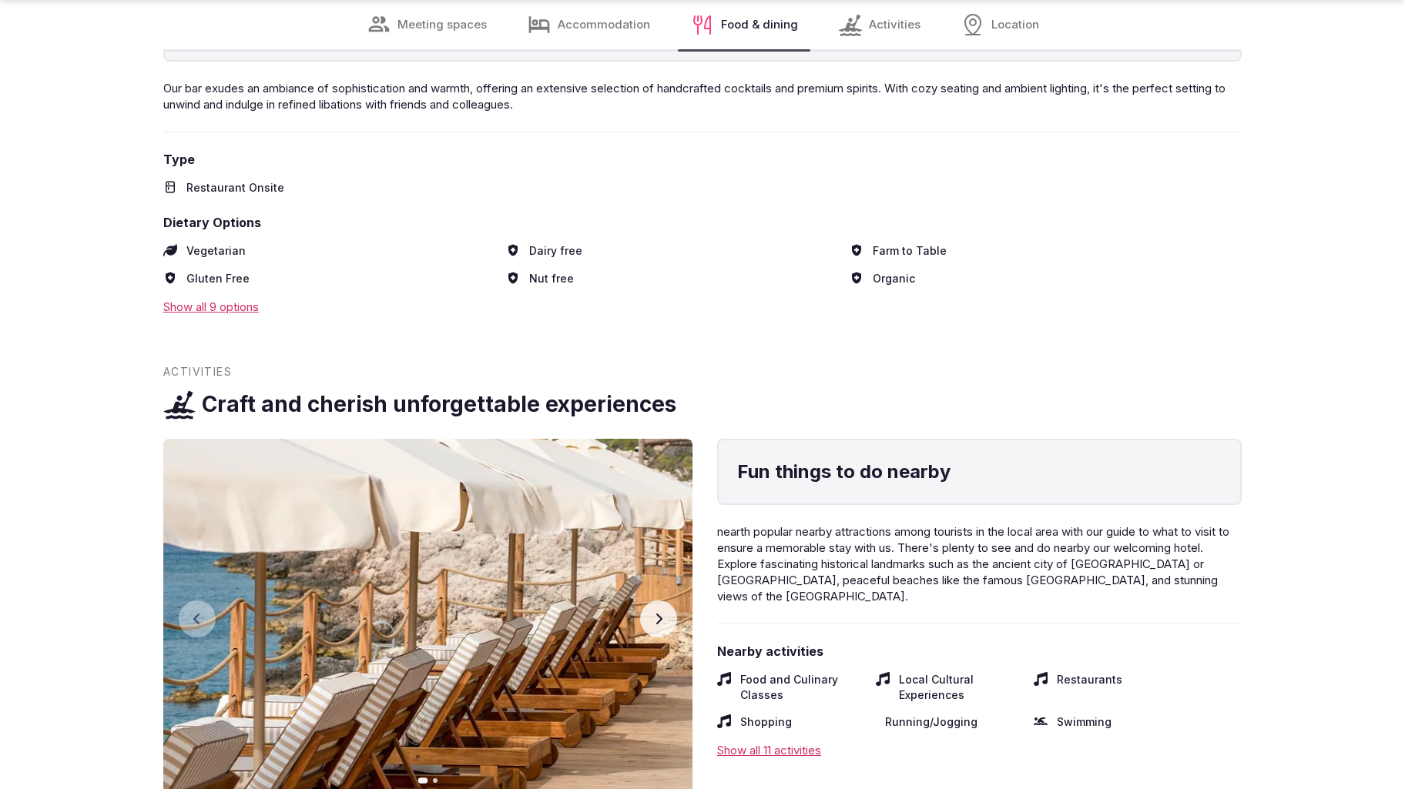
scroll to position [5952, 0]
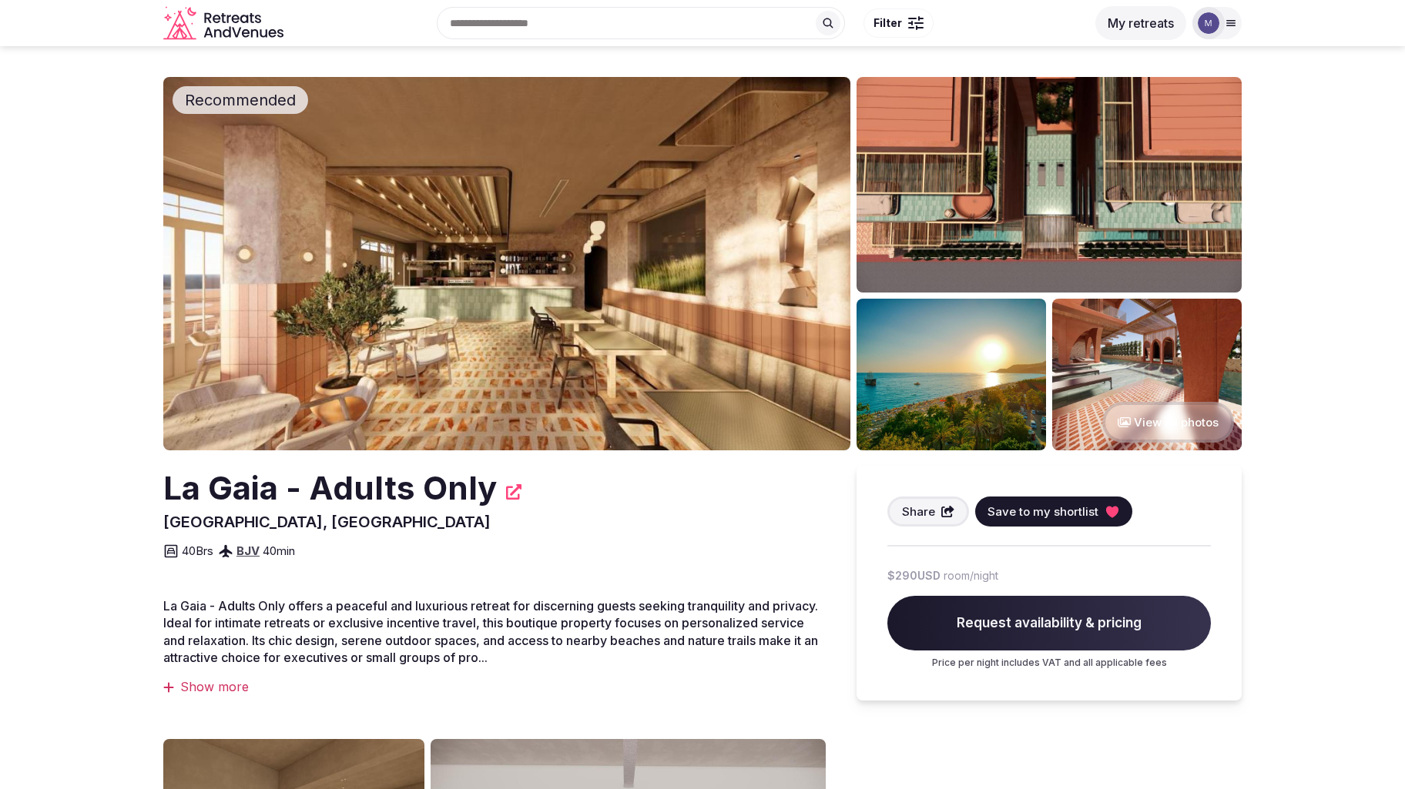
click at [1138, 425] on button "View all photos" at bounding box center [1168, 422] width 132 height 41
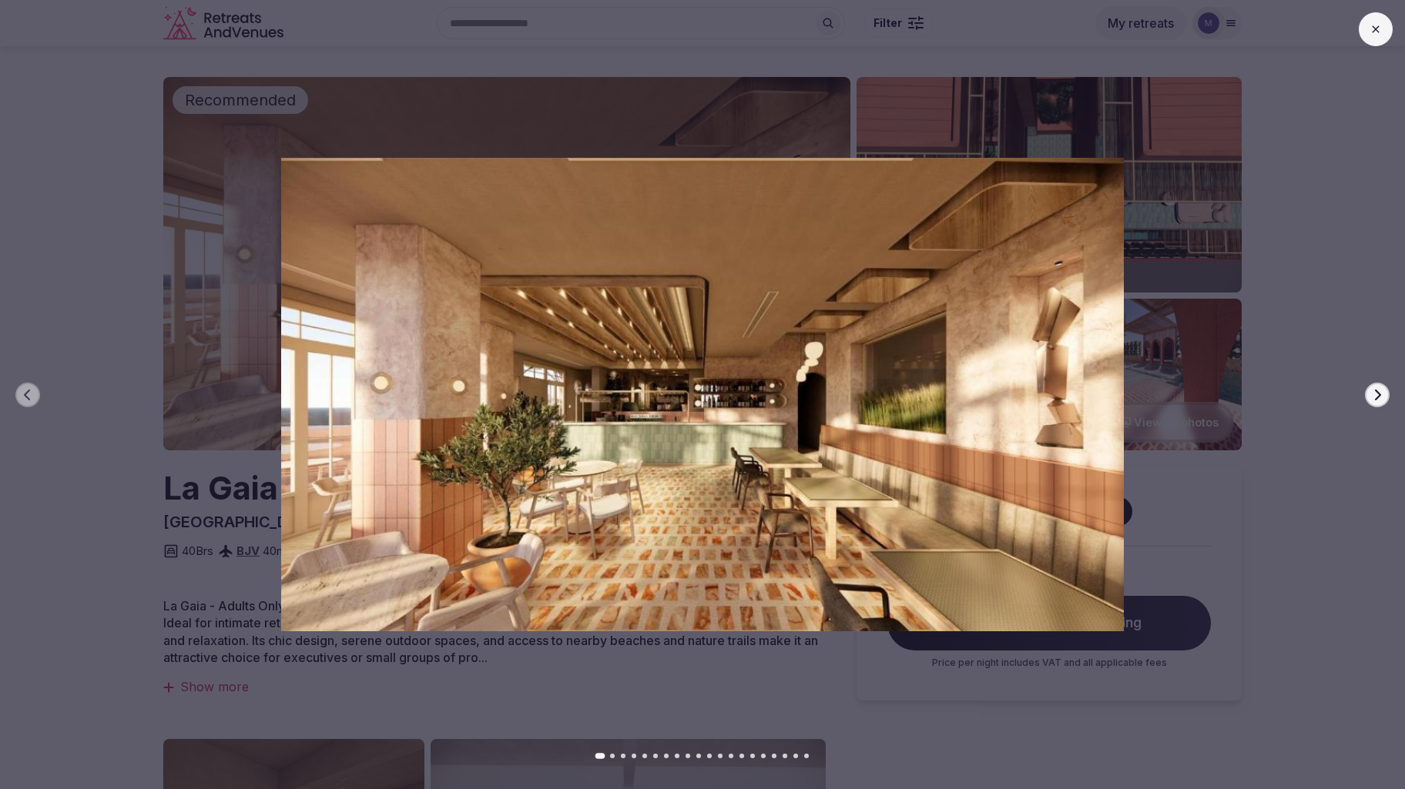
click at [1383, 397] on button "Next slide" at bounding box center [1377, 395] width 25 height 25
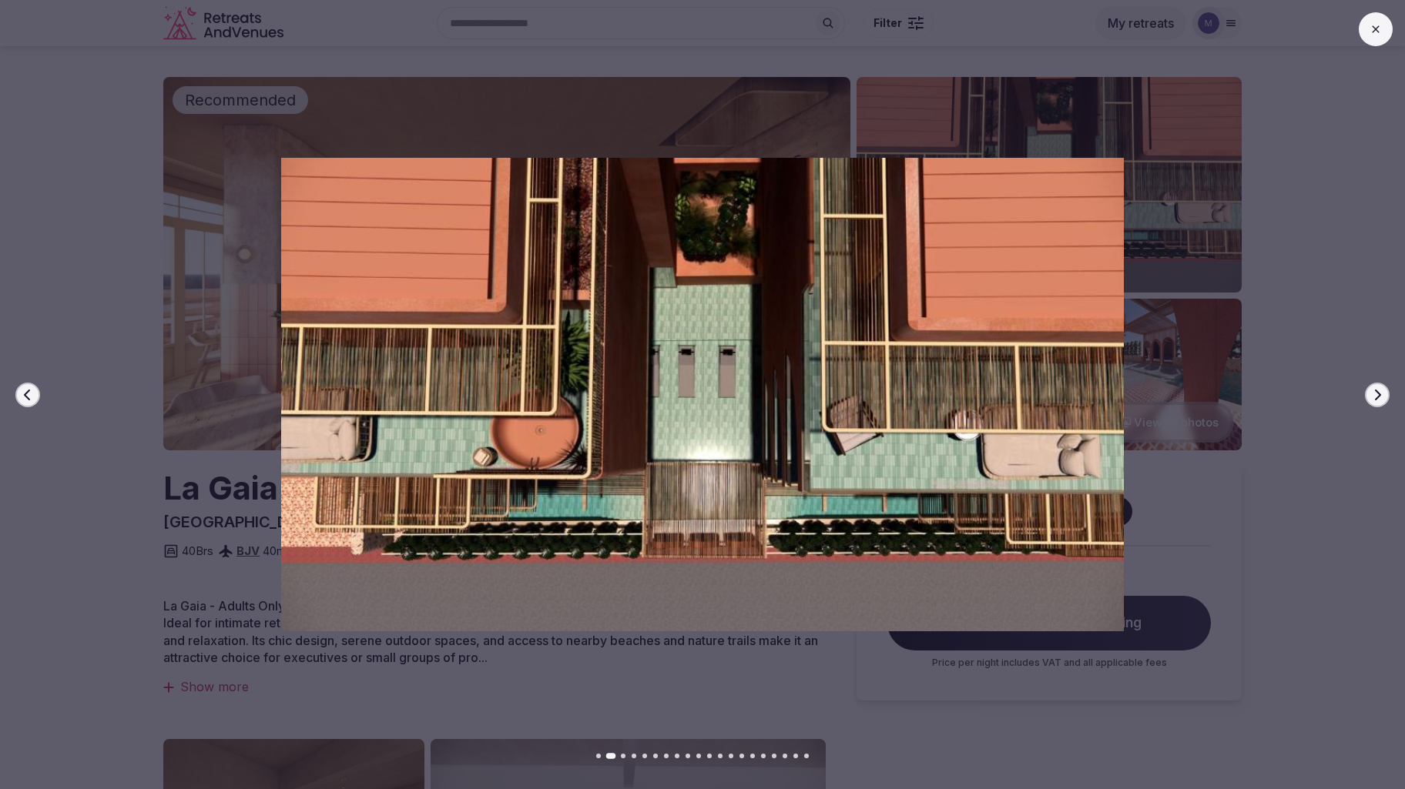
click at [1383, 397] on button "Next slide" at bounding box center [1377, 395] width 25 height 25
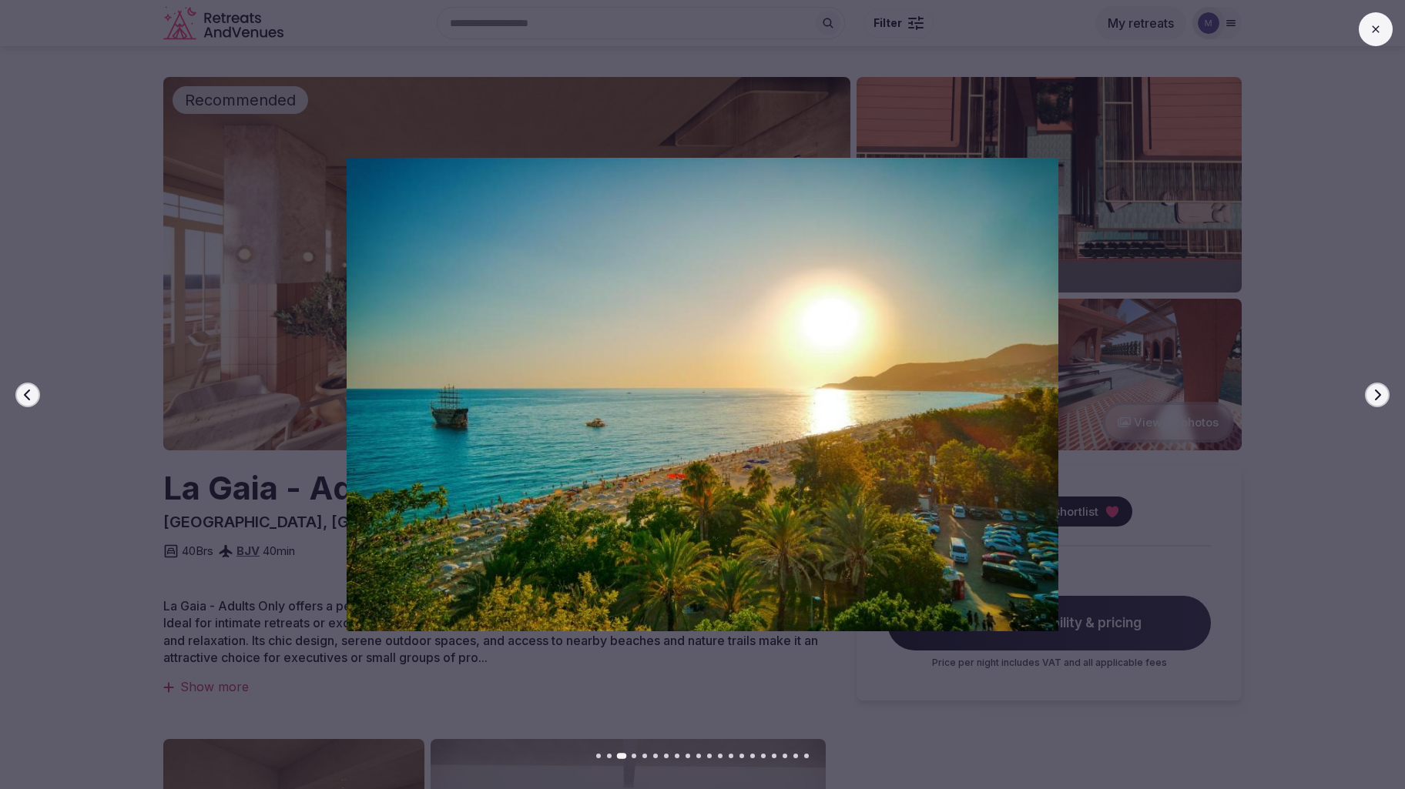
click at [1383, 397] on button "Next slide" at bounding box center [1377, 395] width 25 height 25
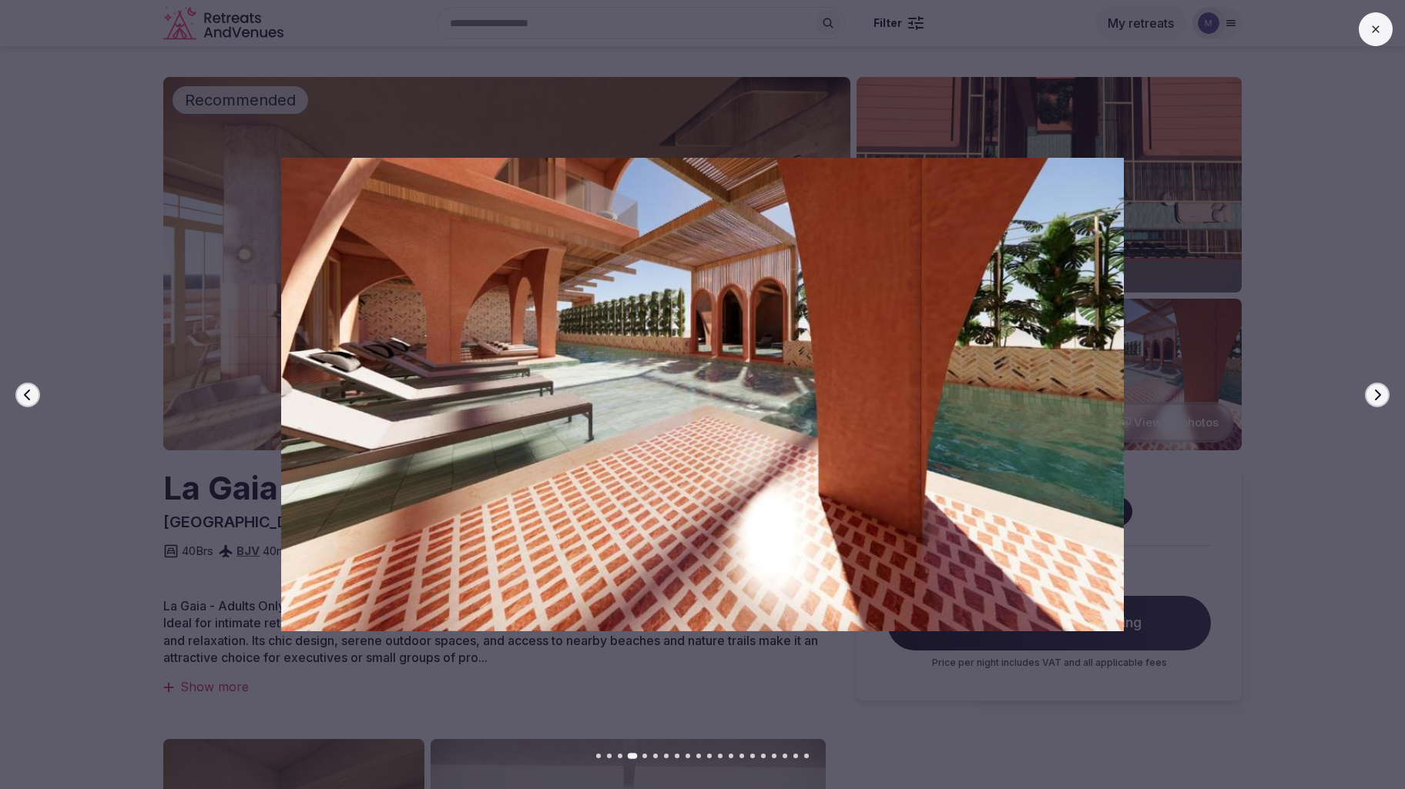
click at [1383, 397] on button "Next slide" at bounding box center [1377, 395] width 25 height 25
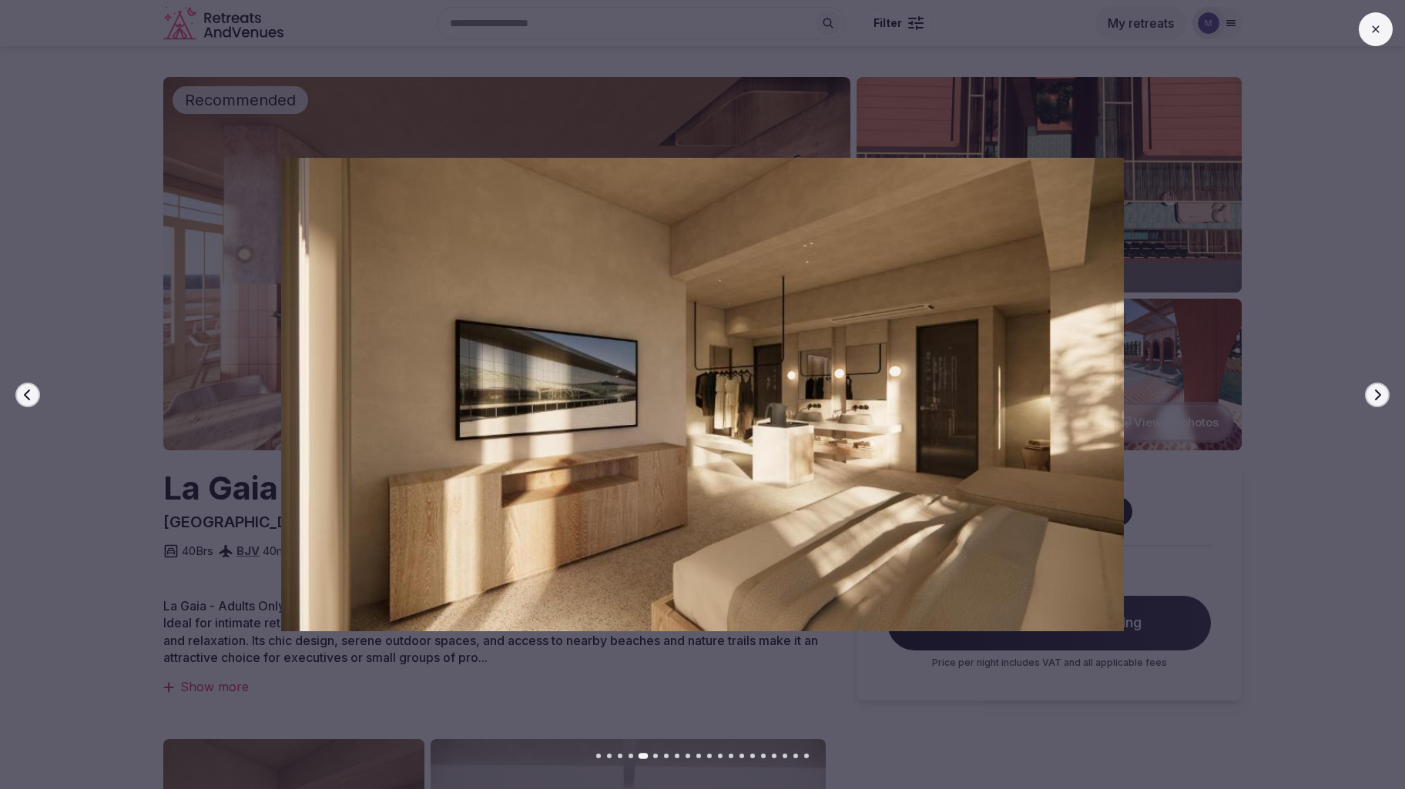
click at [1383, 397] on button "Next slide" at bounding box center [1377, 395] width 25 height 25
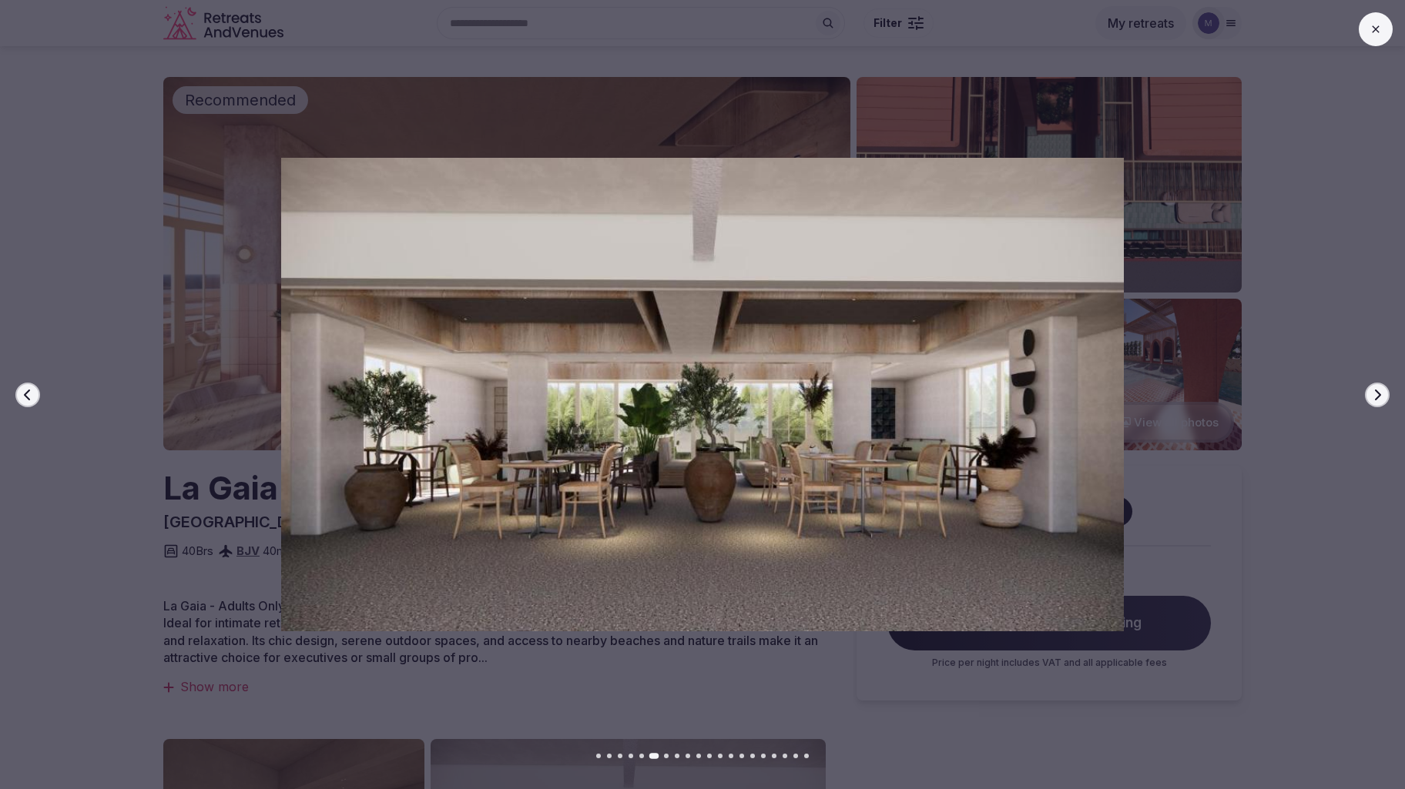
click at [1383, 397] on button "Next slide" at bounding box center [1377, 395] width 25 height 25
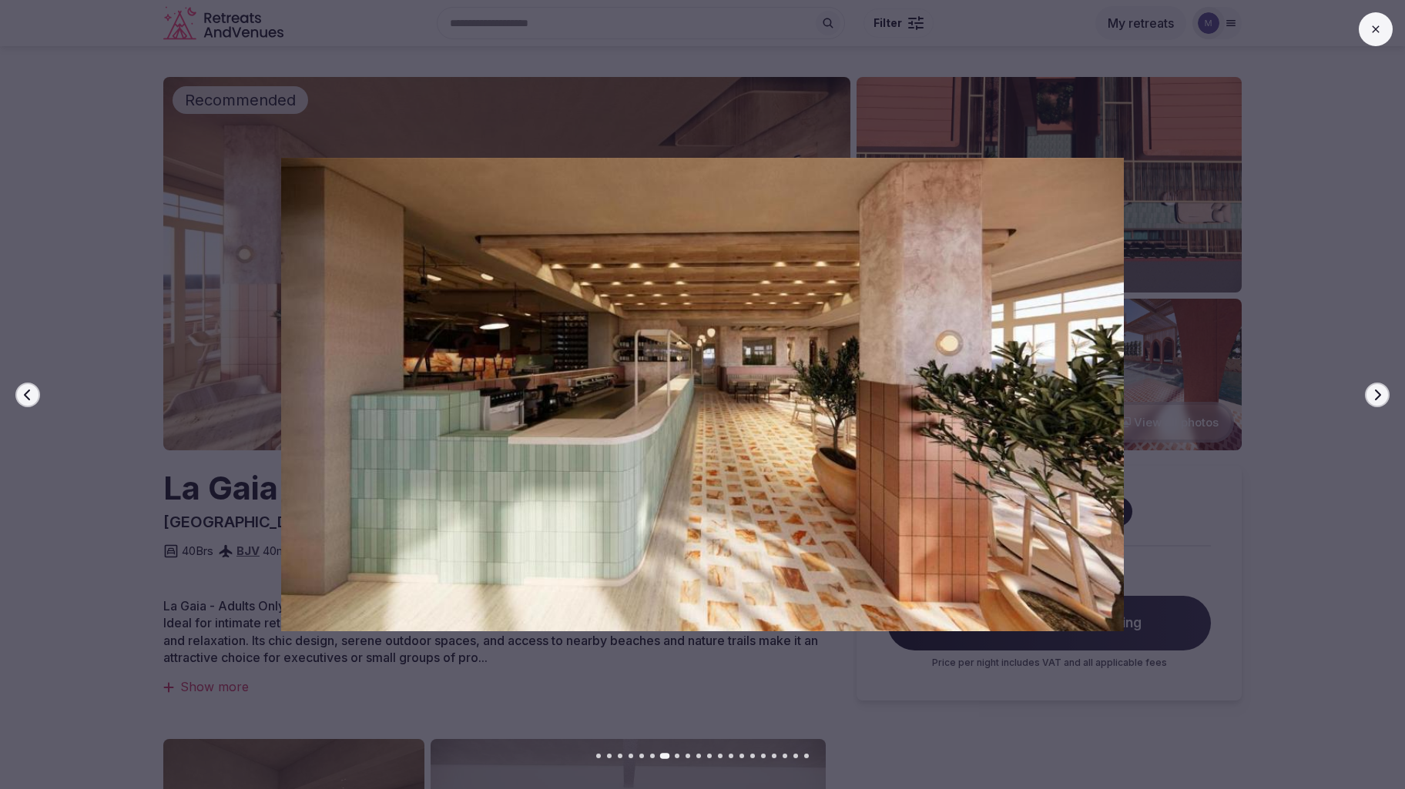
click at [1383, 397] on button "Next slide" at bounding box center [1377, 395] width 25 height 25
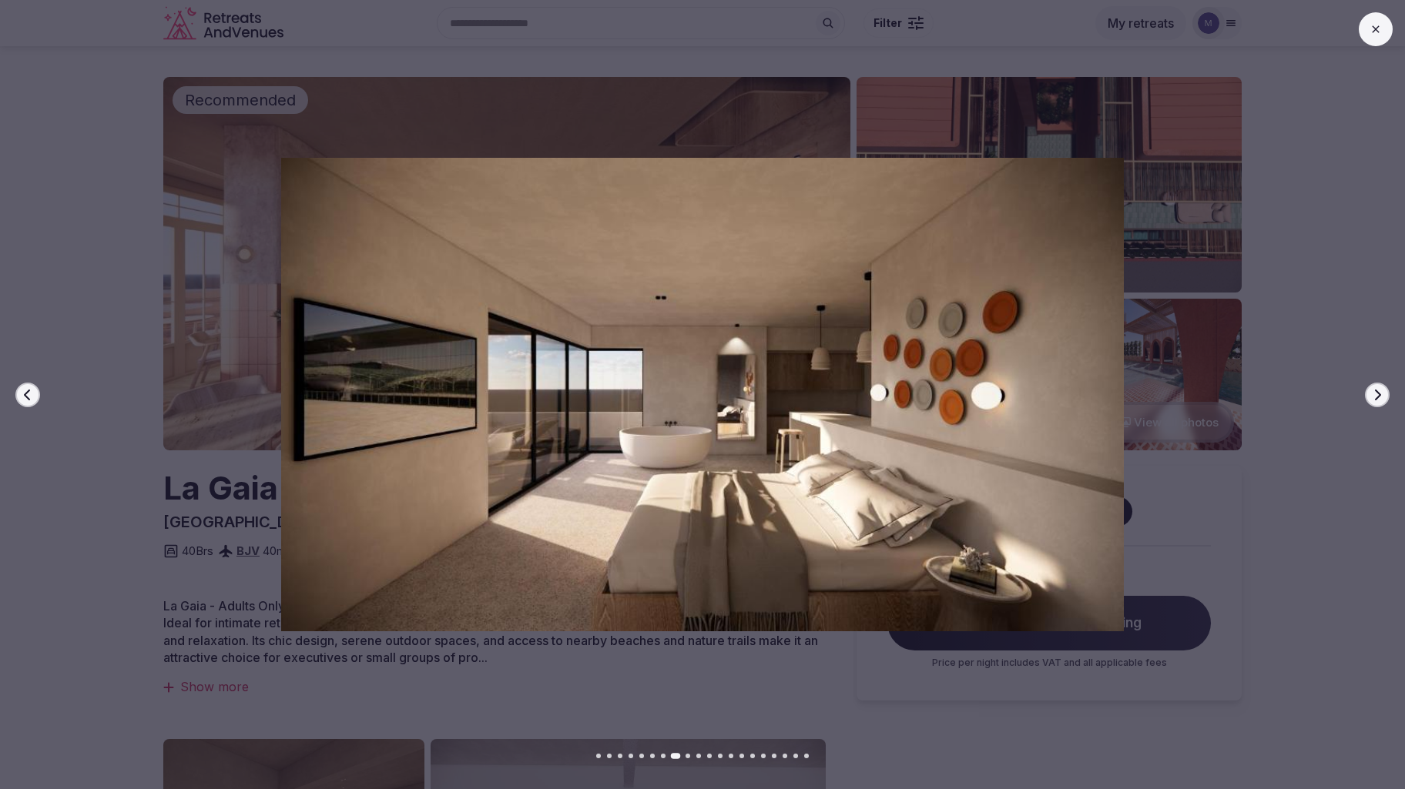
click at [1383, 397] on button "Next slide" at bounding box center [1377, 395] width 25 height 25
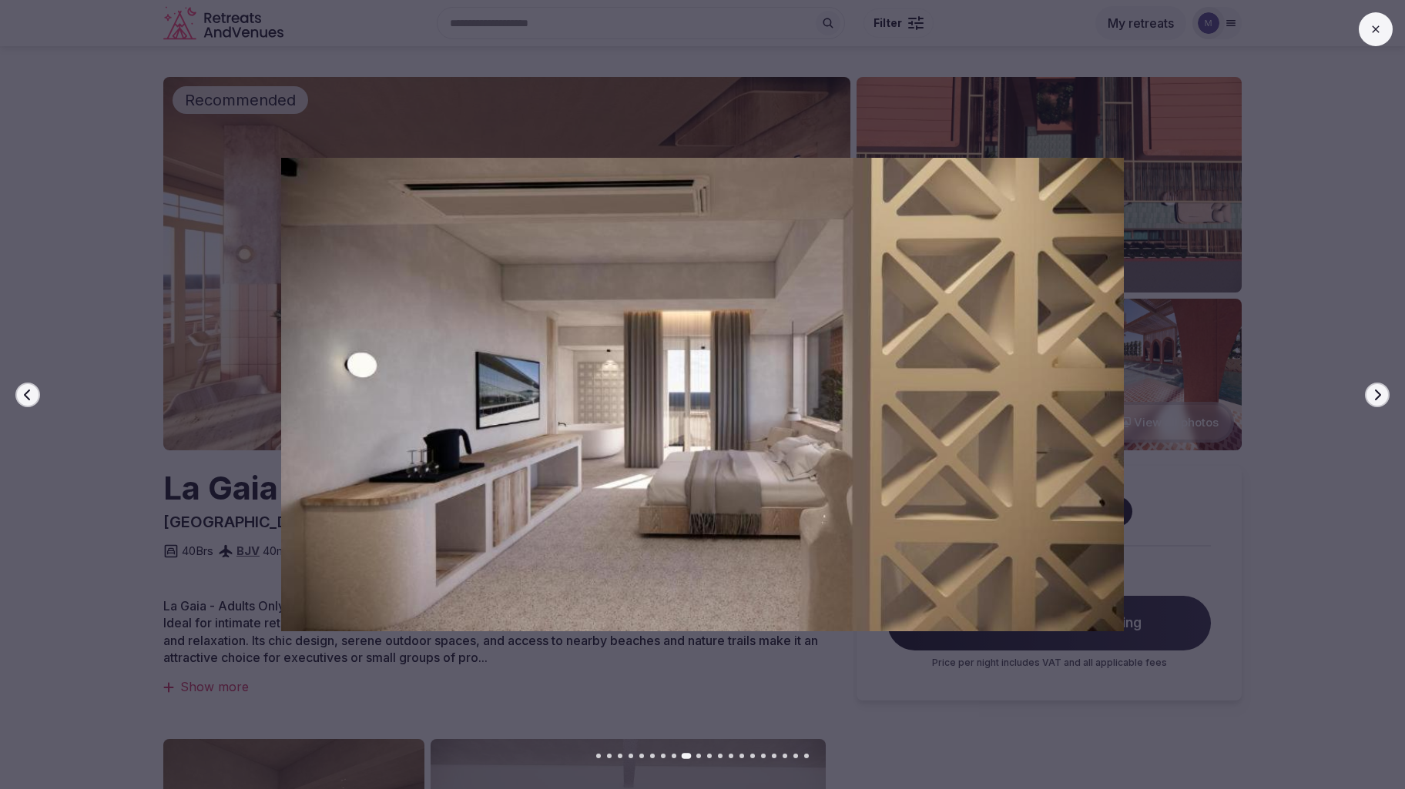
click at [1383, 397] on button "Next slide" at bounding box center [1377, 395] width 25 height 25
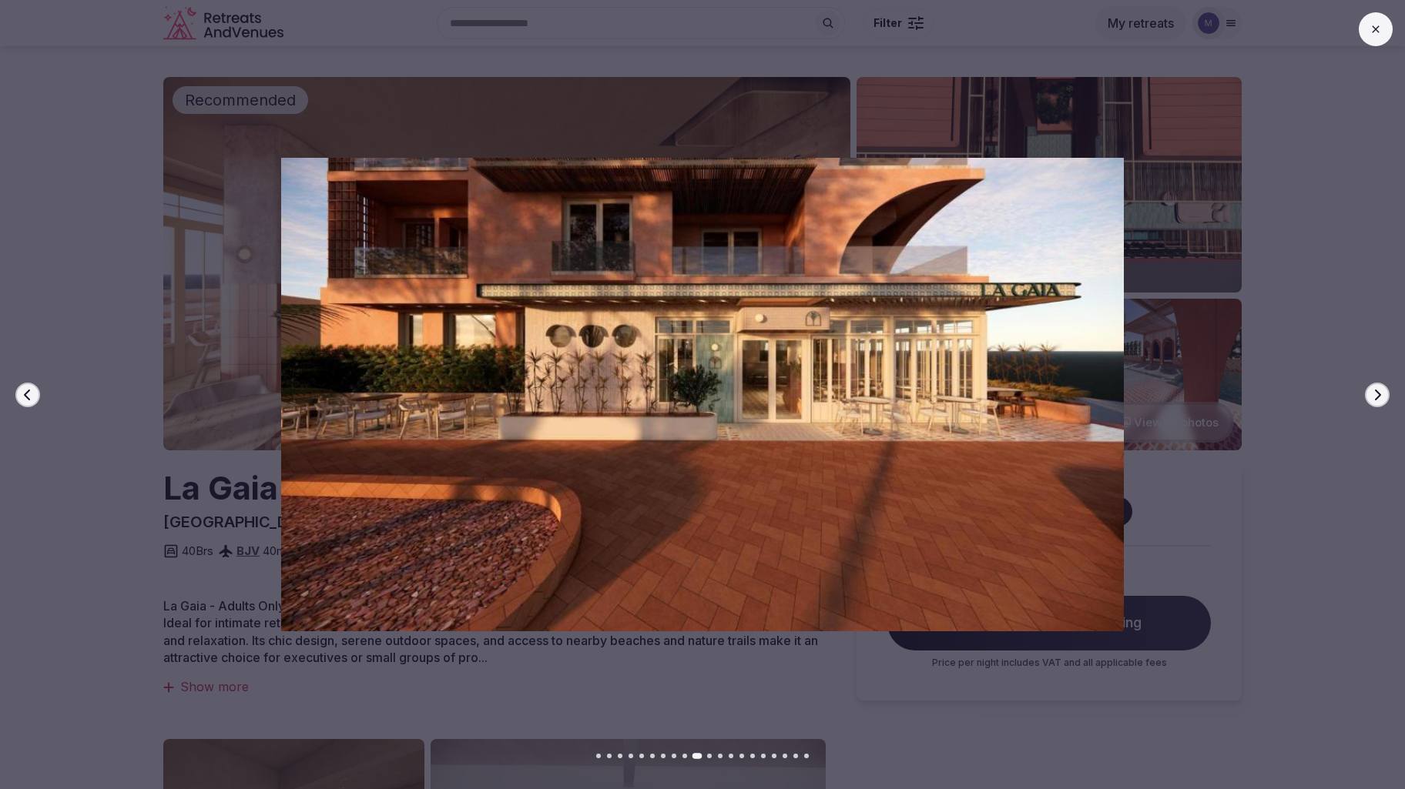
click at [1383, 397] on button "Next slide" at bounding box center [1377, 395] width 25 height 25
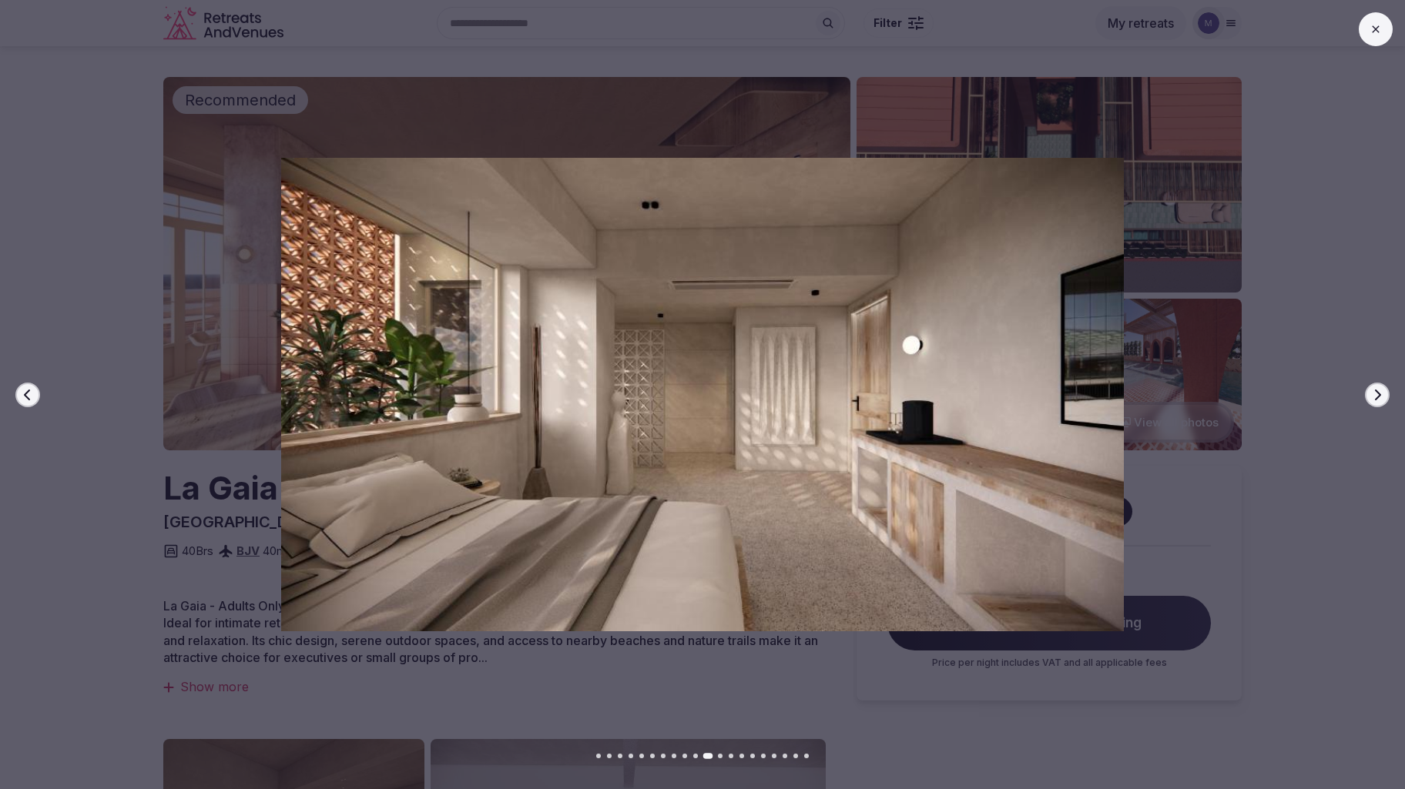
click at [1383, 397] on button "Next slide" at bounding box center [1377, 395] width 25 height 25
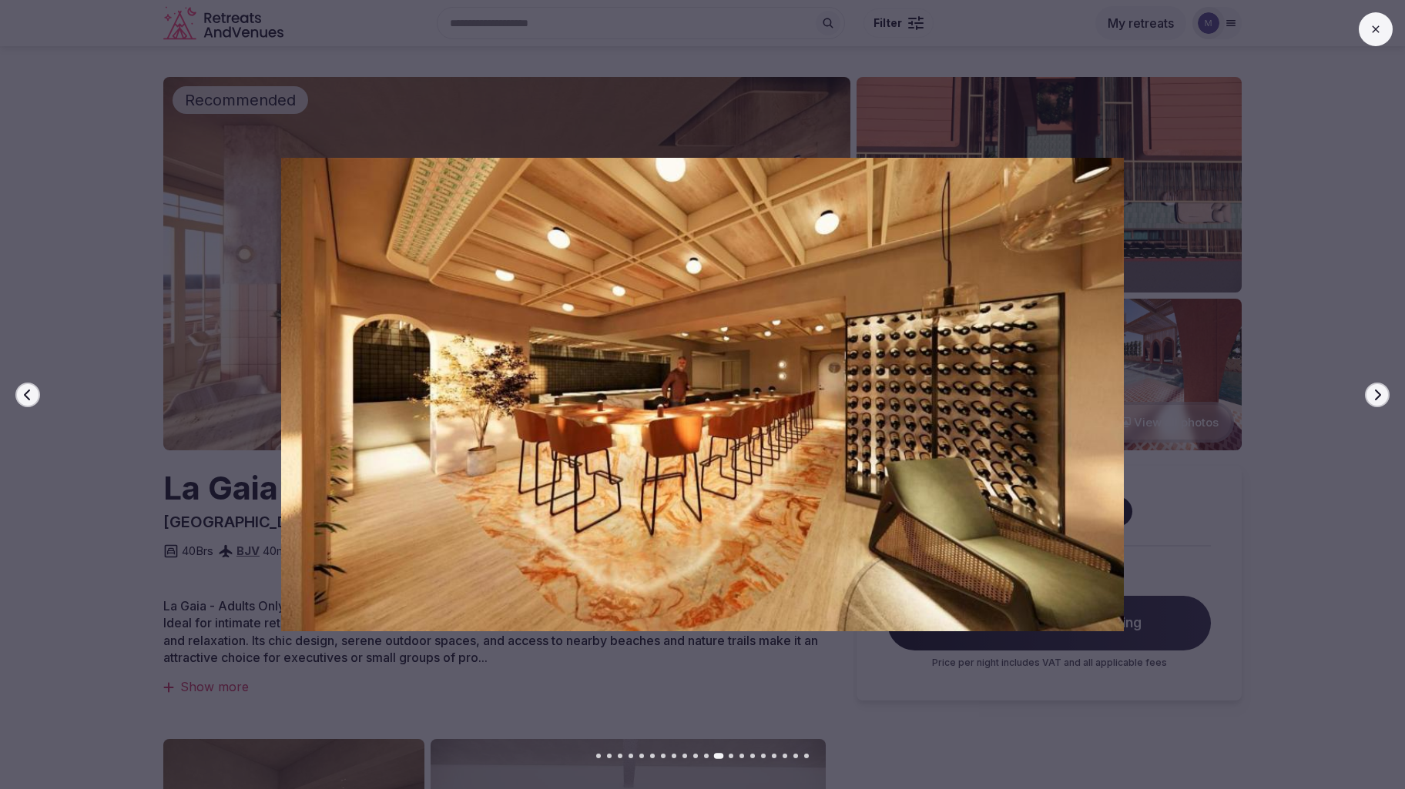
click at [1383, 397] on button "Next slide" at bounding box center [1377, 395] width 25 height 25
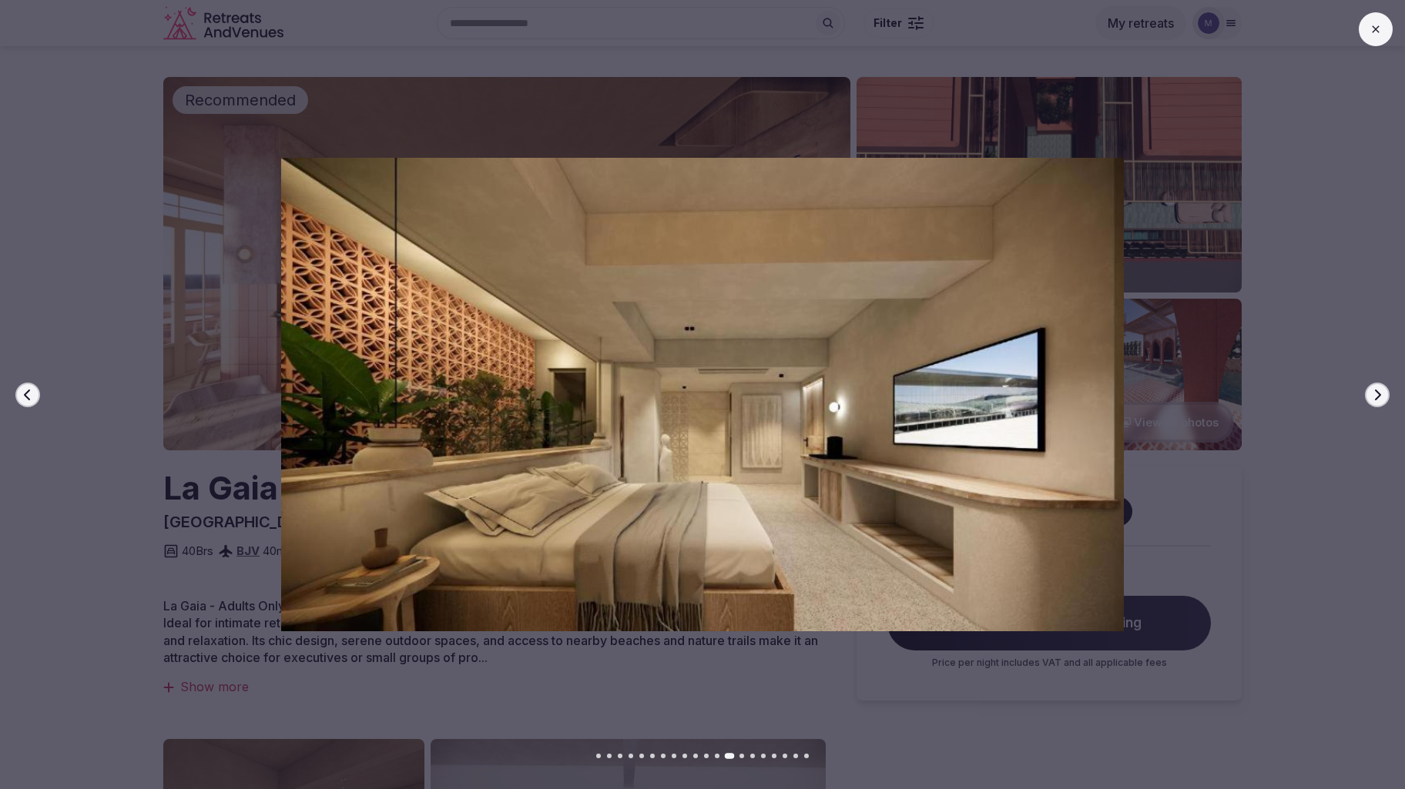
click at [1383, 397] on button "Next slide" at bounding box center [1377, 395] width 25 height 25
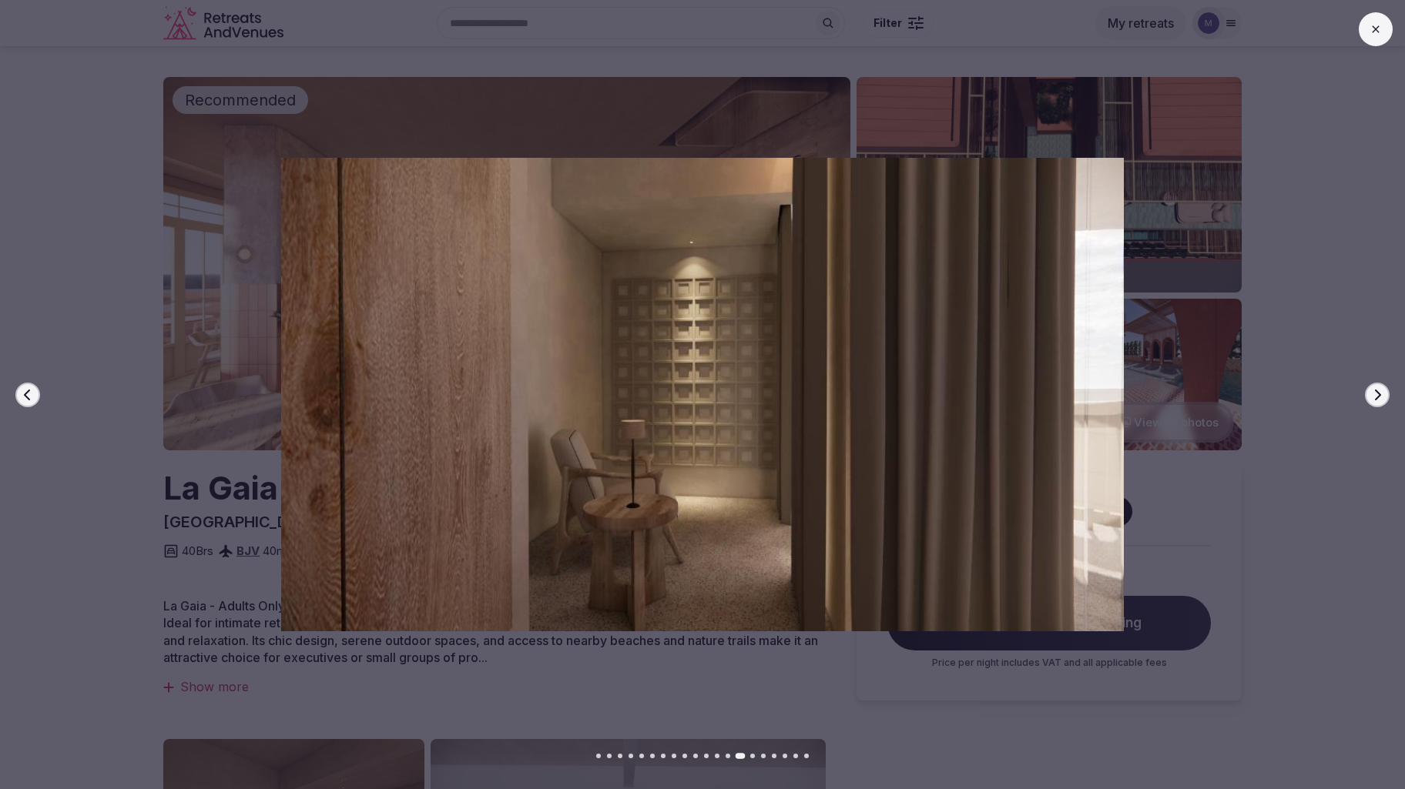
click at [1383, 397] on button "Next slide" at bounding box center [1377, 395] width 25 height 25
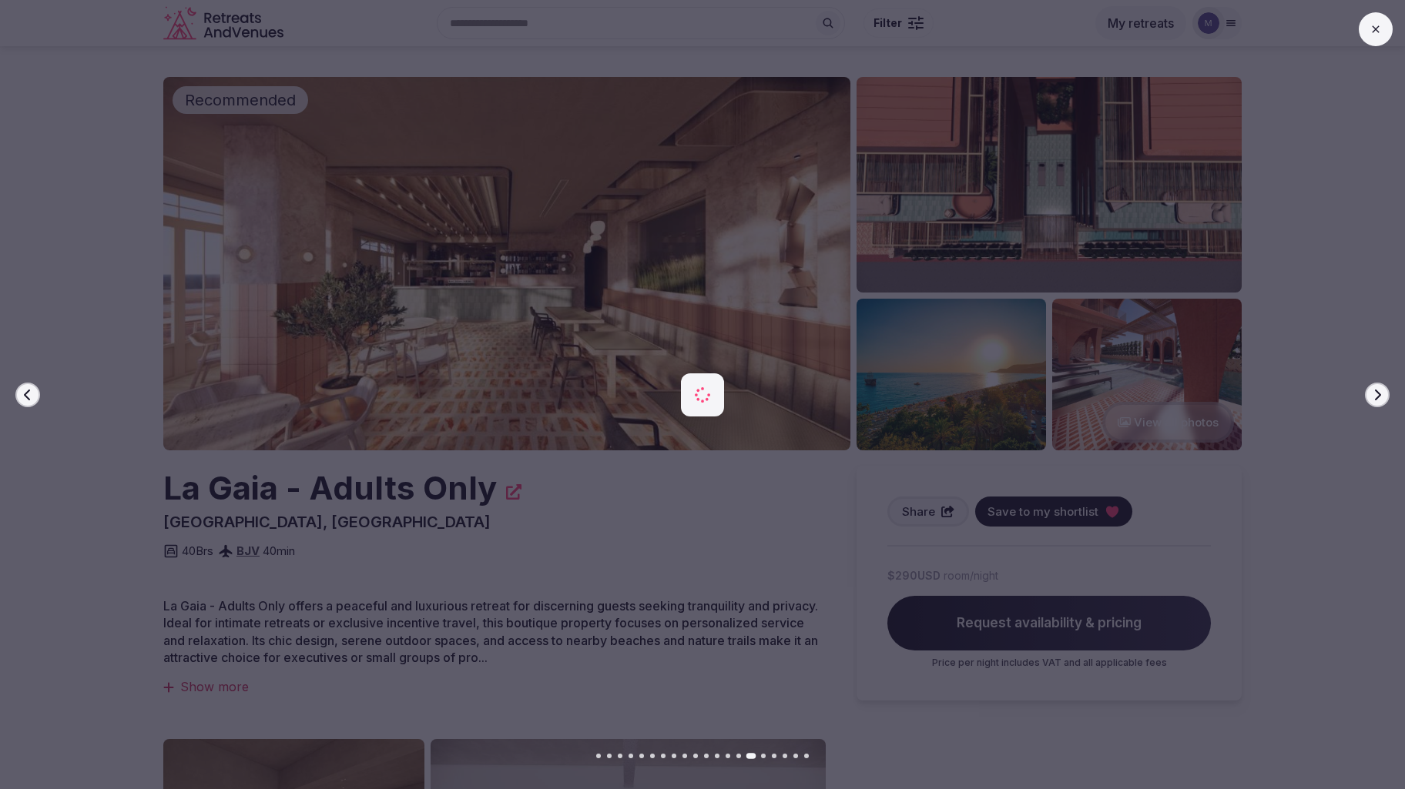
click at [1383, 397] on button "Next slide" at bounding box center [1377, 395] width 25 height 25
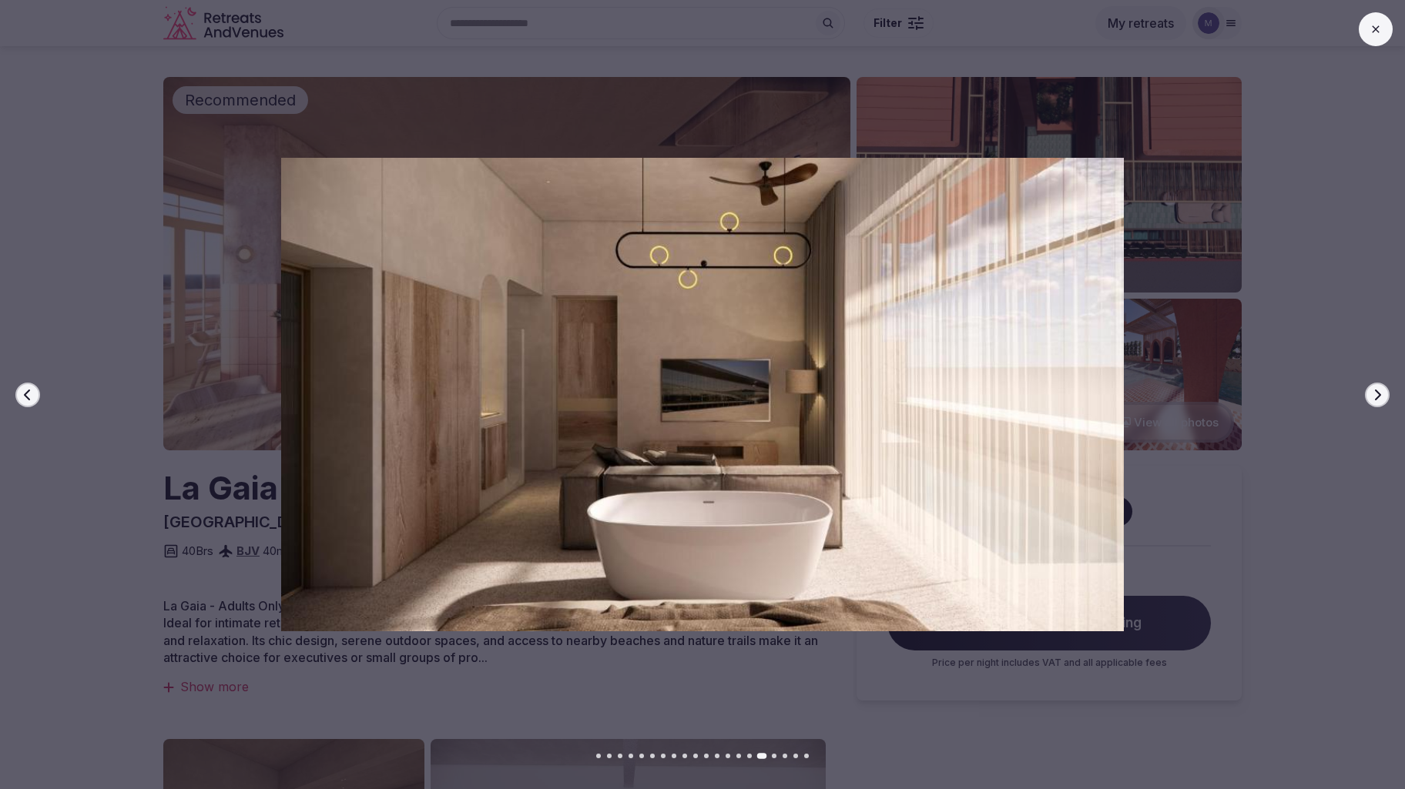
click at [1385, 397] on button "Next slide" at bounding box center [1377, 395] width 25 height 25
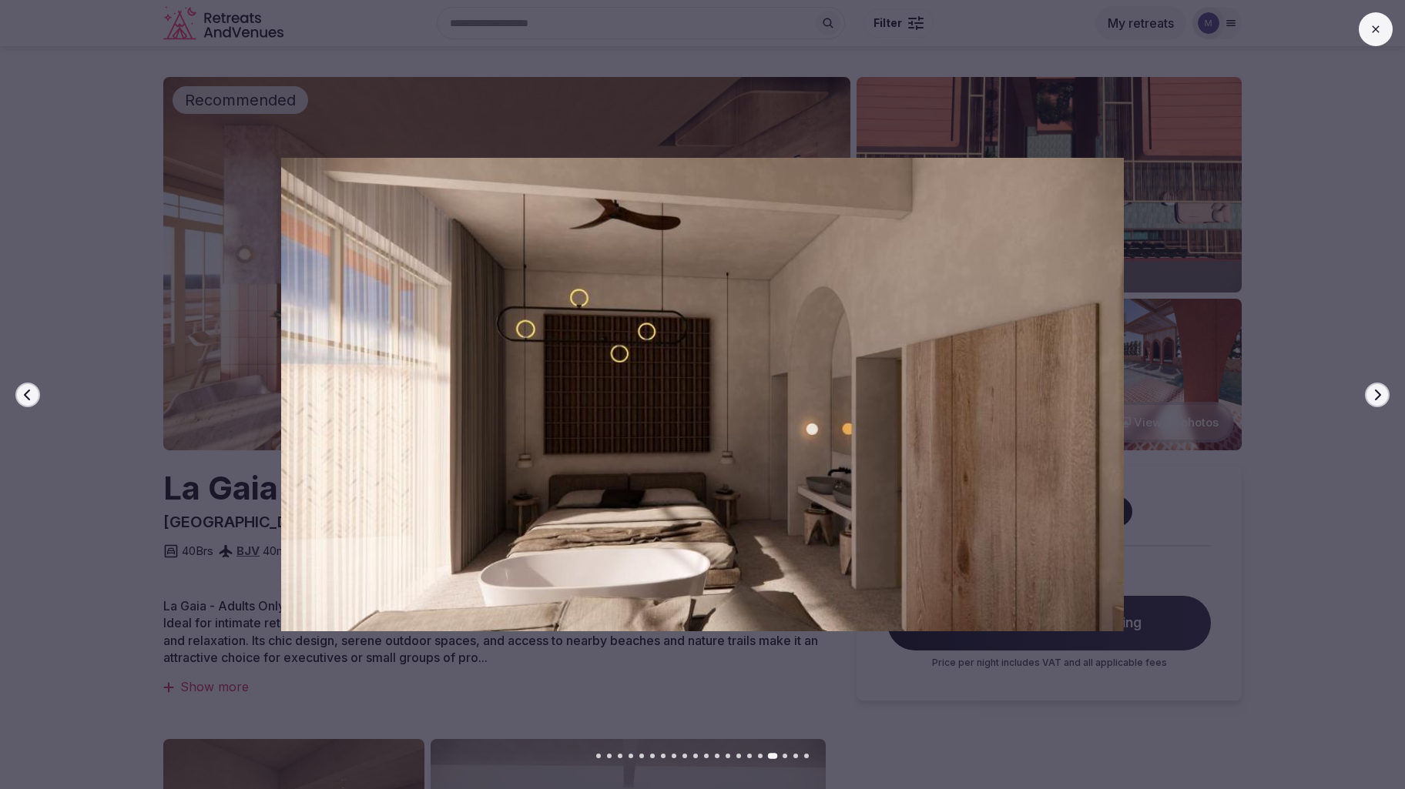
click at [1385, 397] on button "Next slide" at bounding box center [1377, 395] width 25 height 25
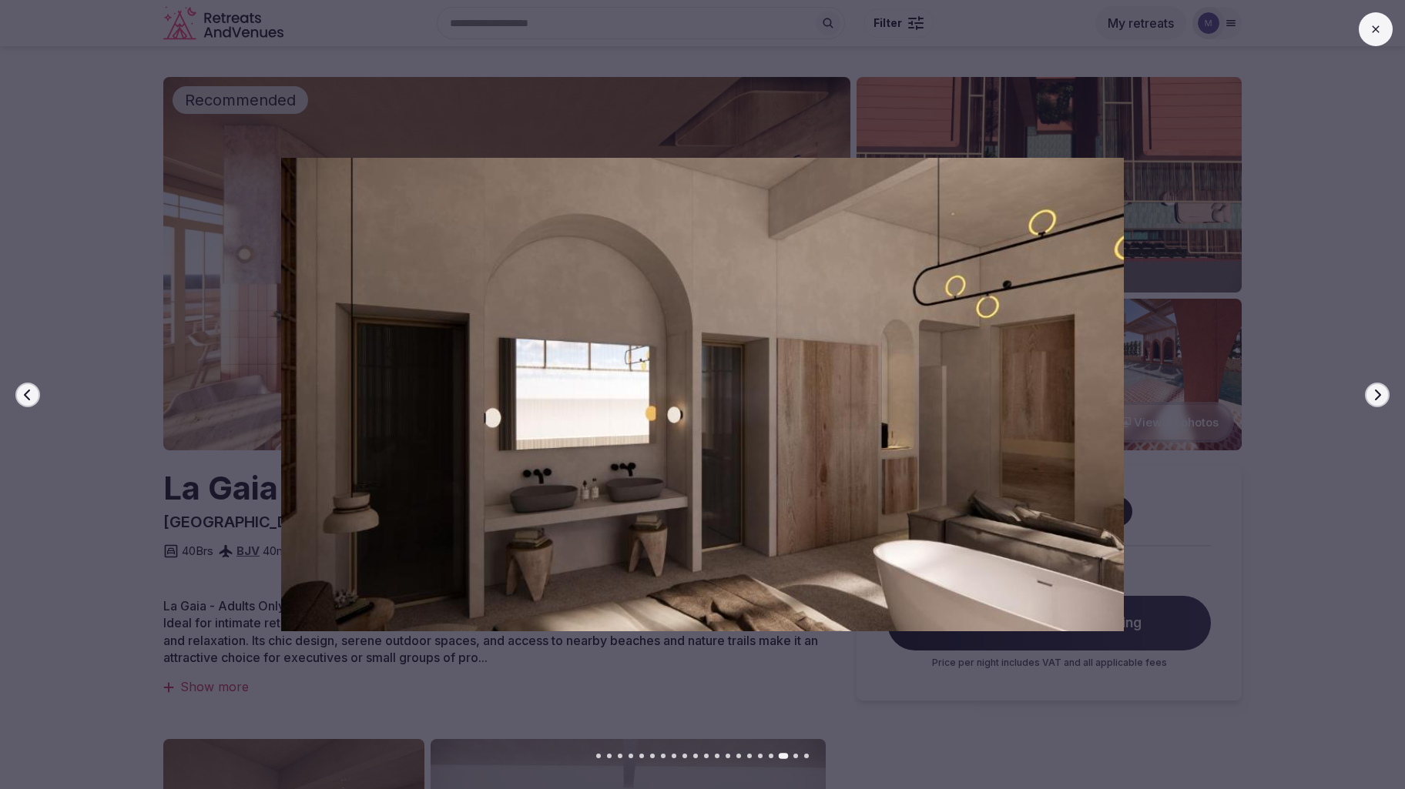
click at [1386, 396] on button "Next slide" at bounding box center [1377, 395] width 25 height 25
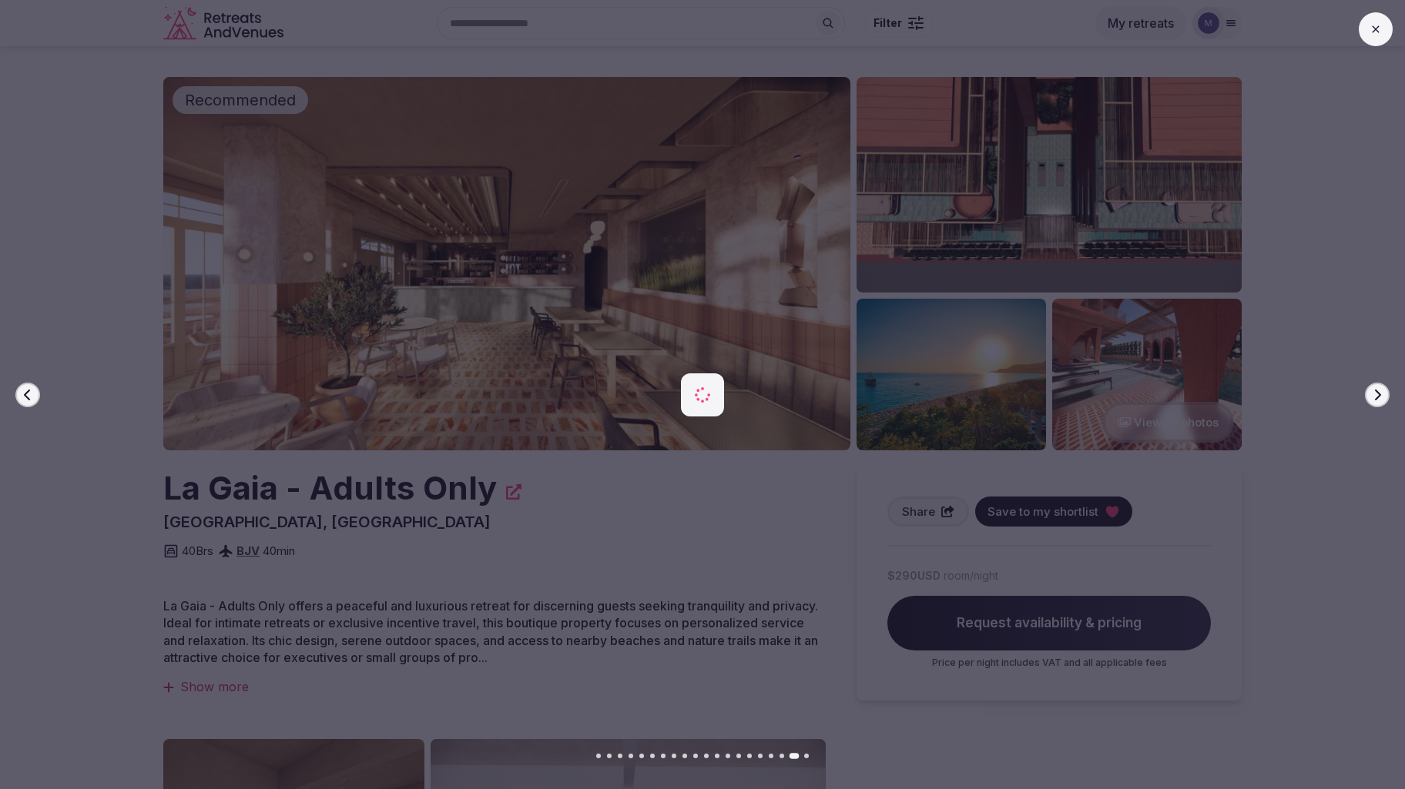
click at [1386, 396] on button "Next slide" at bounding box center [1377, 395] width 25 height 25
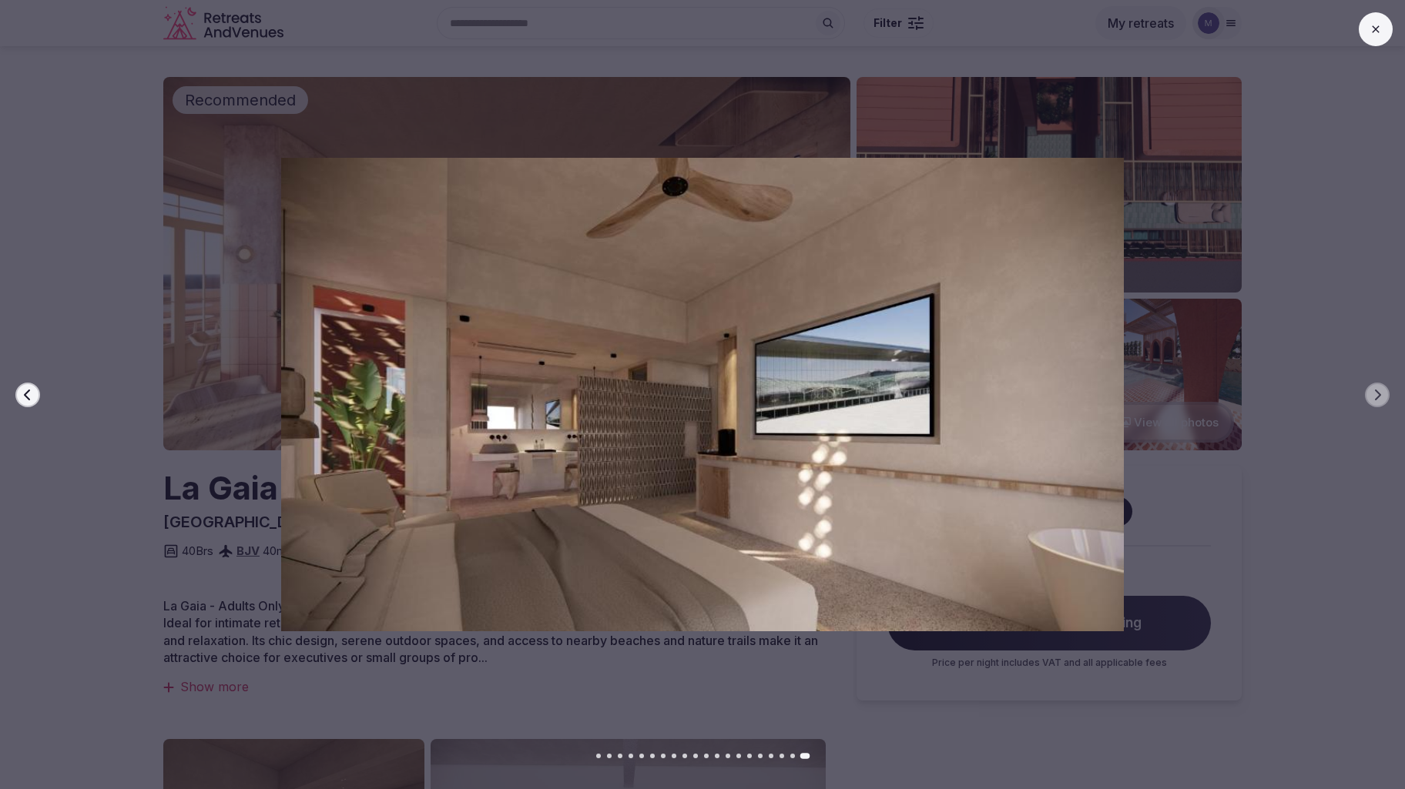
click at [1369, 28] on icon at bounding box center [1375, 29] width 12 height 12
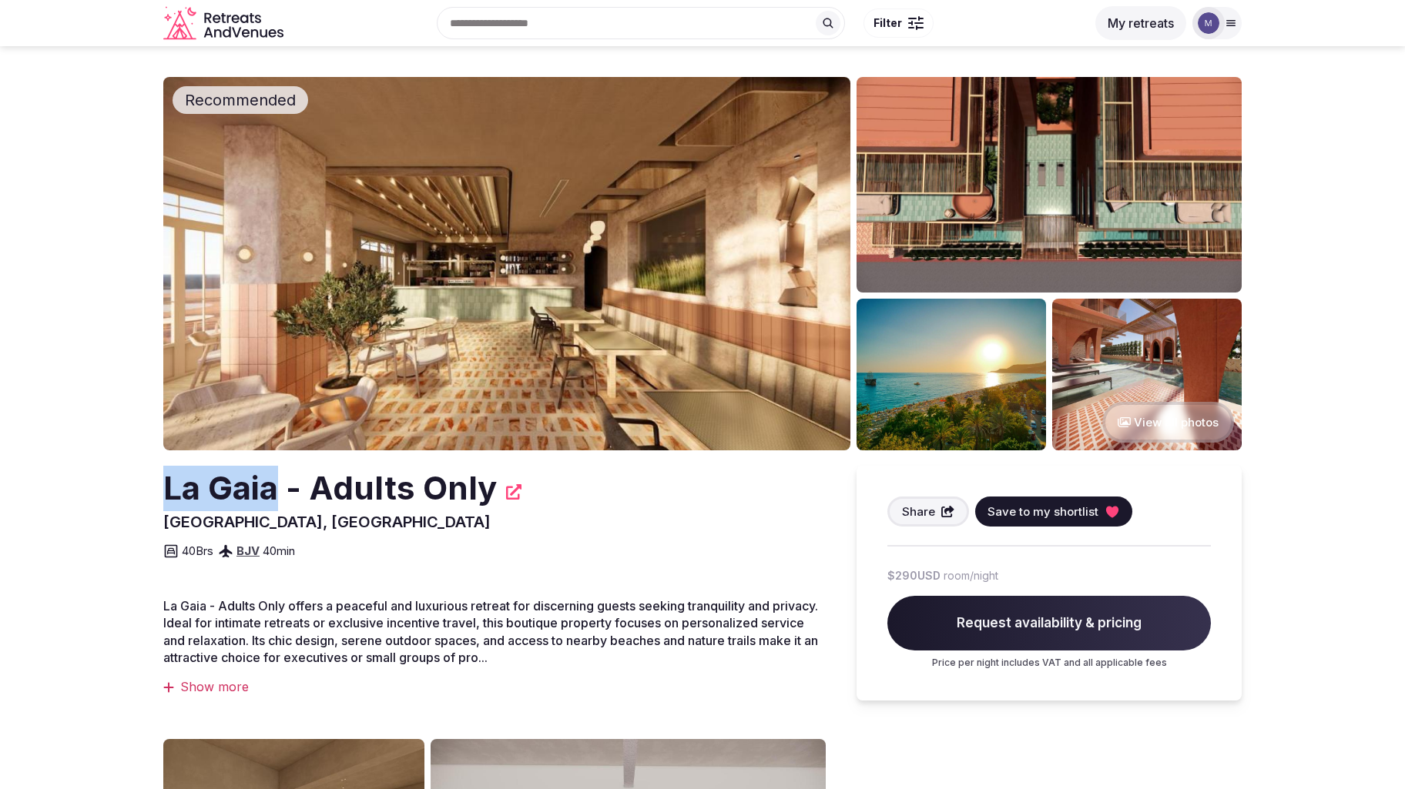
drag, startPoint x: 162, startPoint y: 494, endPoint x: 274, endPoint y: 501, distance: 112.7
click at [274, 501] on section "Recommended View all photos La Gaia - Adults Only [GEOGRAPHIC_DATA], [GEOGRAPHI…" at bounding box center [702, 676] width 1405 height 1260
copy h2 "La Gaia"
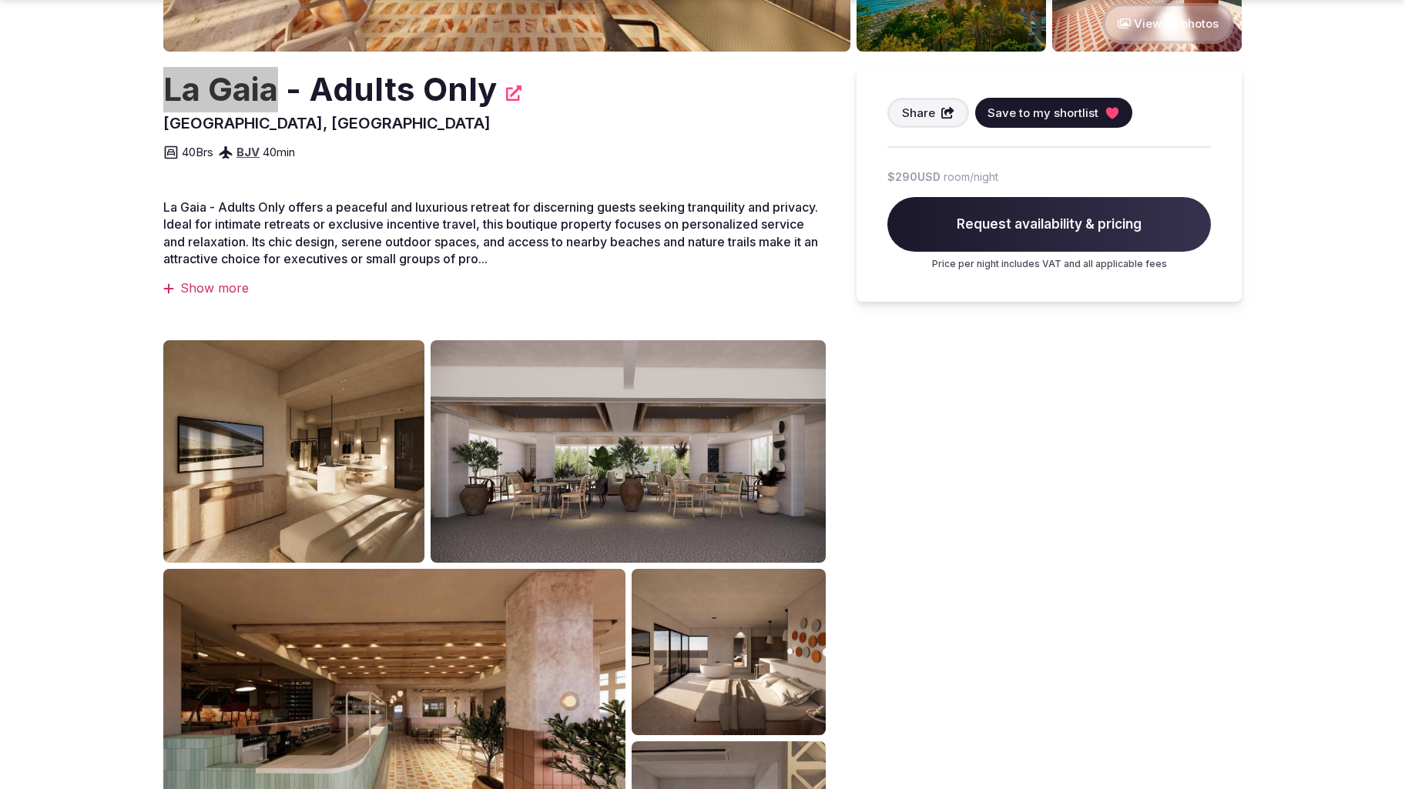
scroll to position [584, 0]
